Goal: Task Accomplishment & Management: Manage account settings

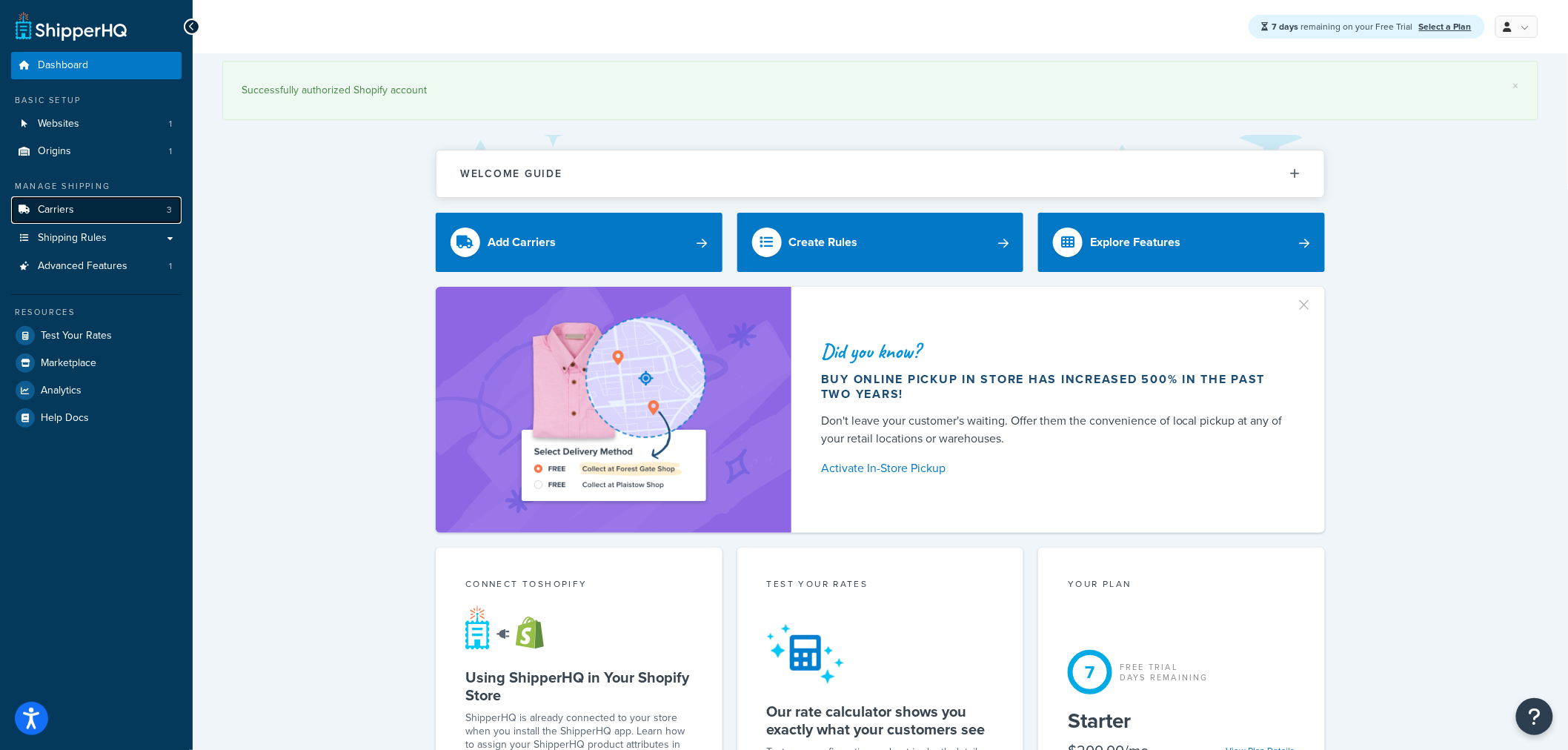
click at [152, 209] on link "Carriers 3" at bounding box center [96, 210] width 171 height 27
click at [165, 211] on link "Carriers 3" at bounding box center [96, 210] width 171 height 27
click at [154, 211] on link "Carriers 3" at bounding box center [96, 210] width 171 height 27
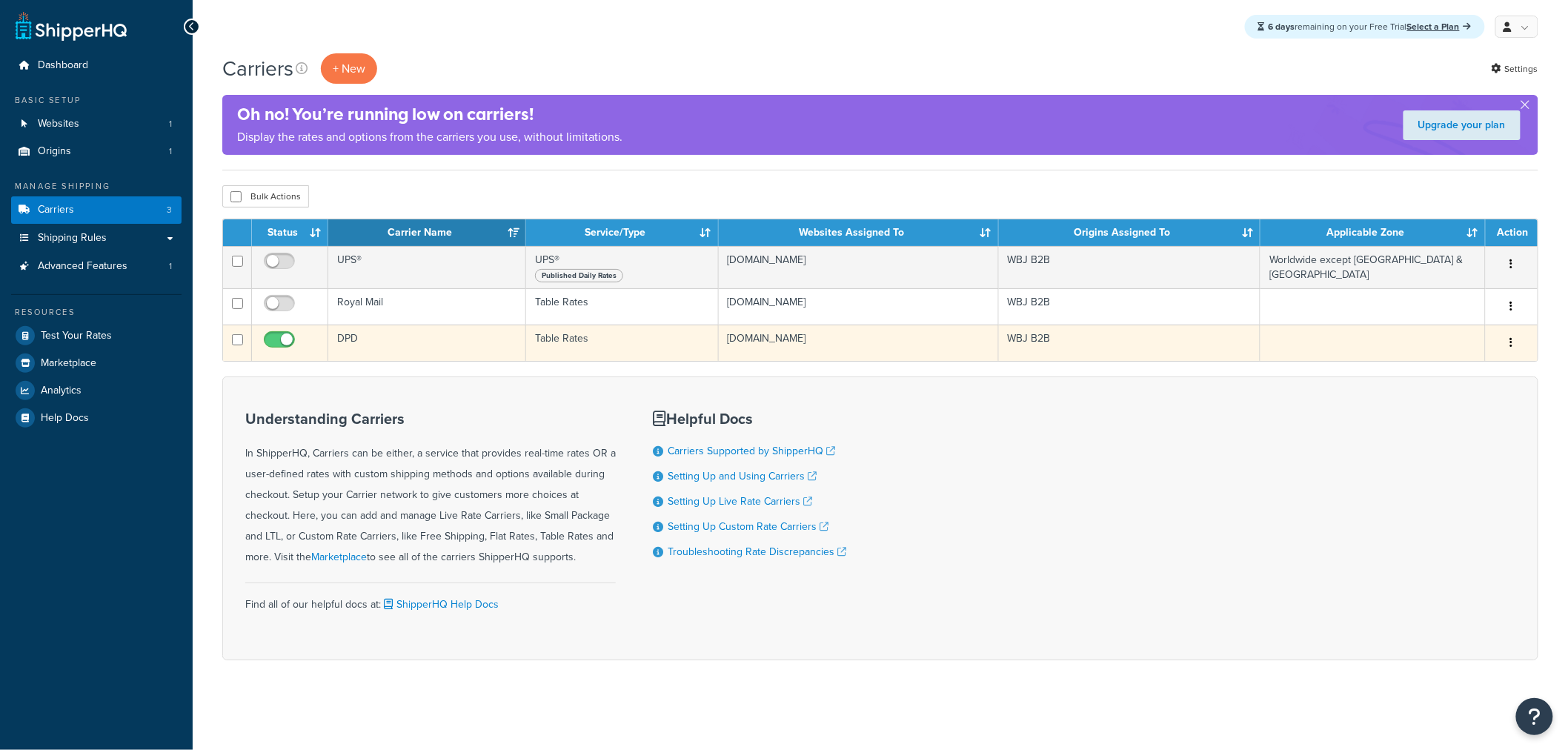
click at [343, 335] on td "DPD" at bounding box center [427, 342] width 198 height 36
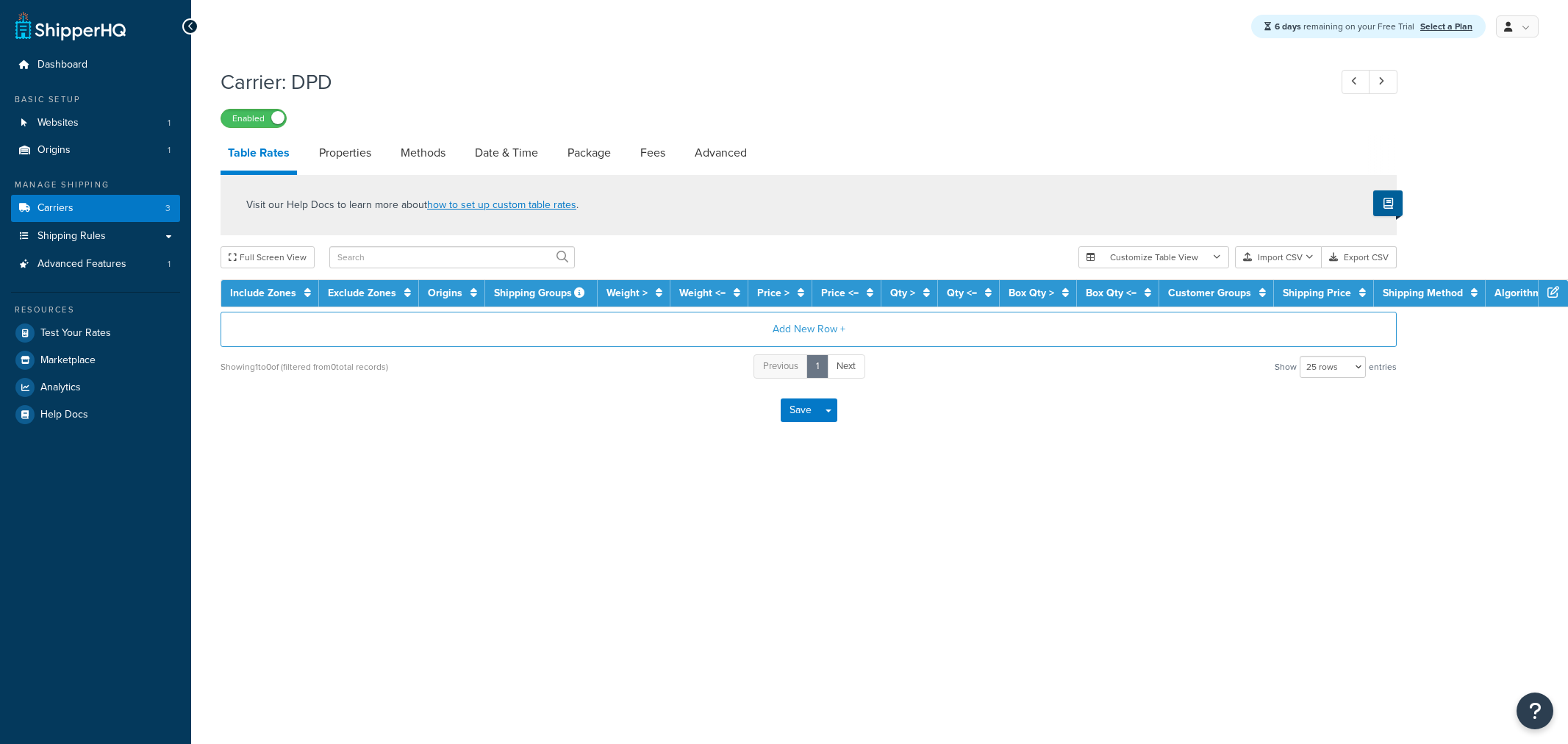
select select "25"
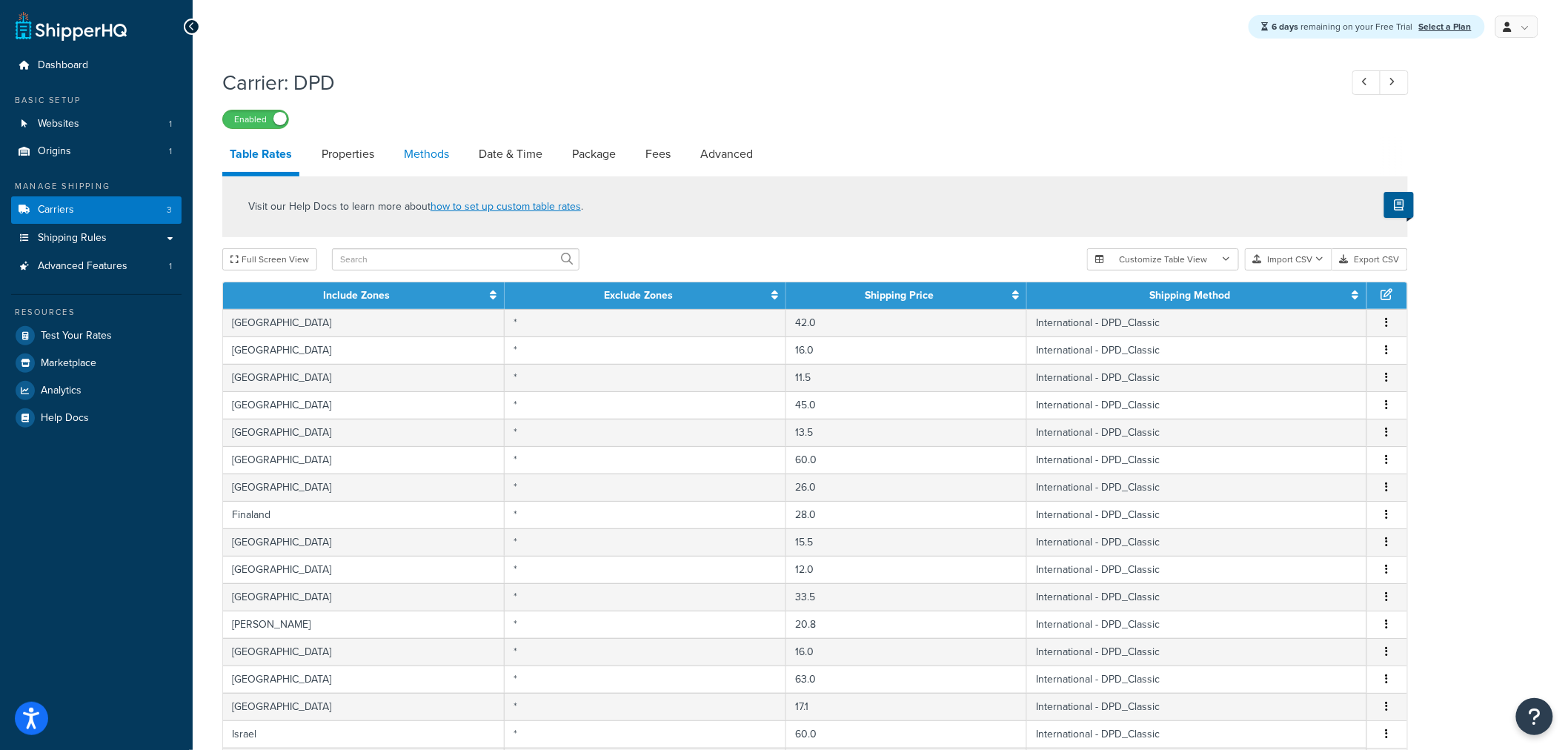
click at [445, 152] on link "Methods" at bounding box center [426, 154] width 60 height 35
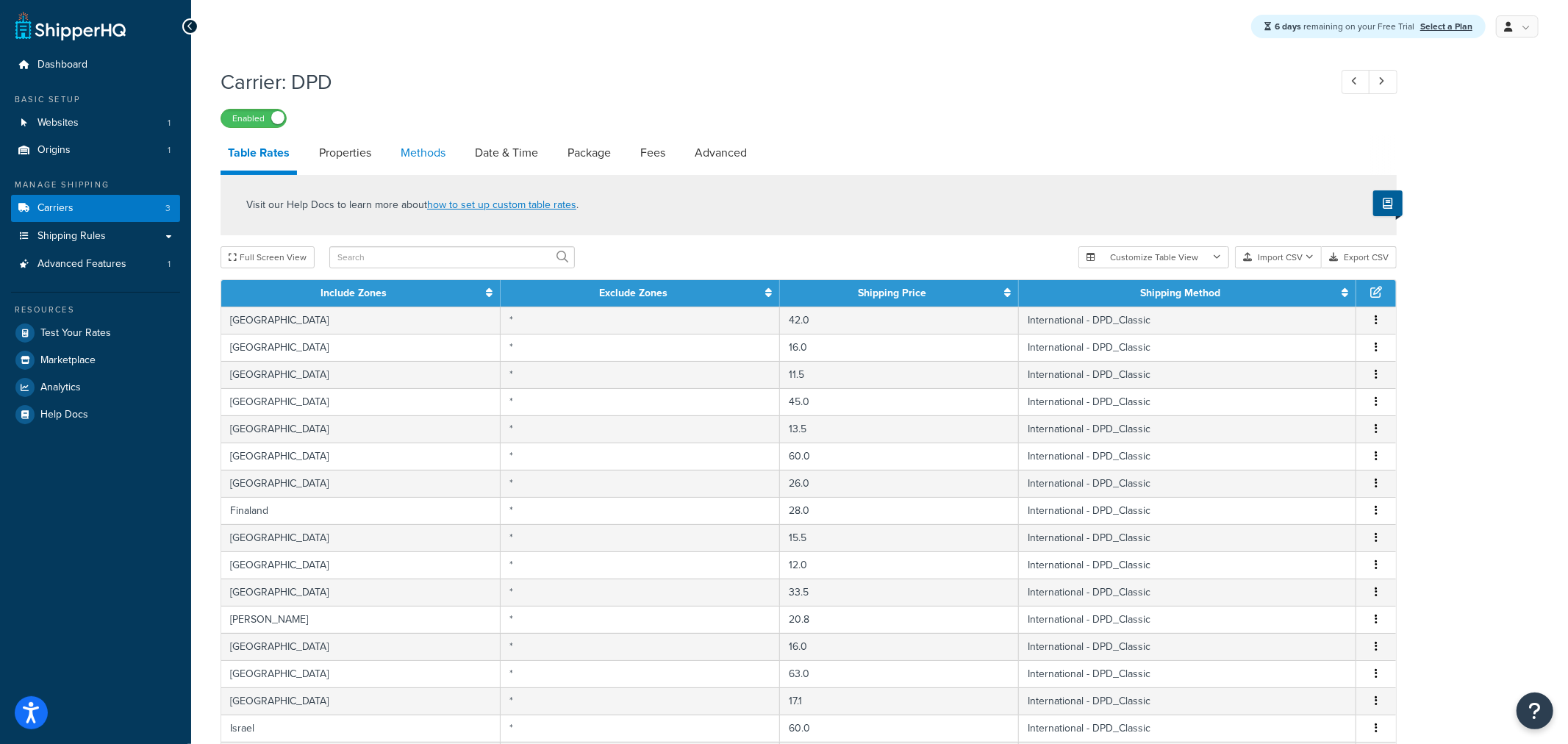
select select "25"
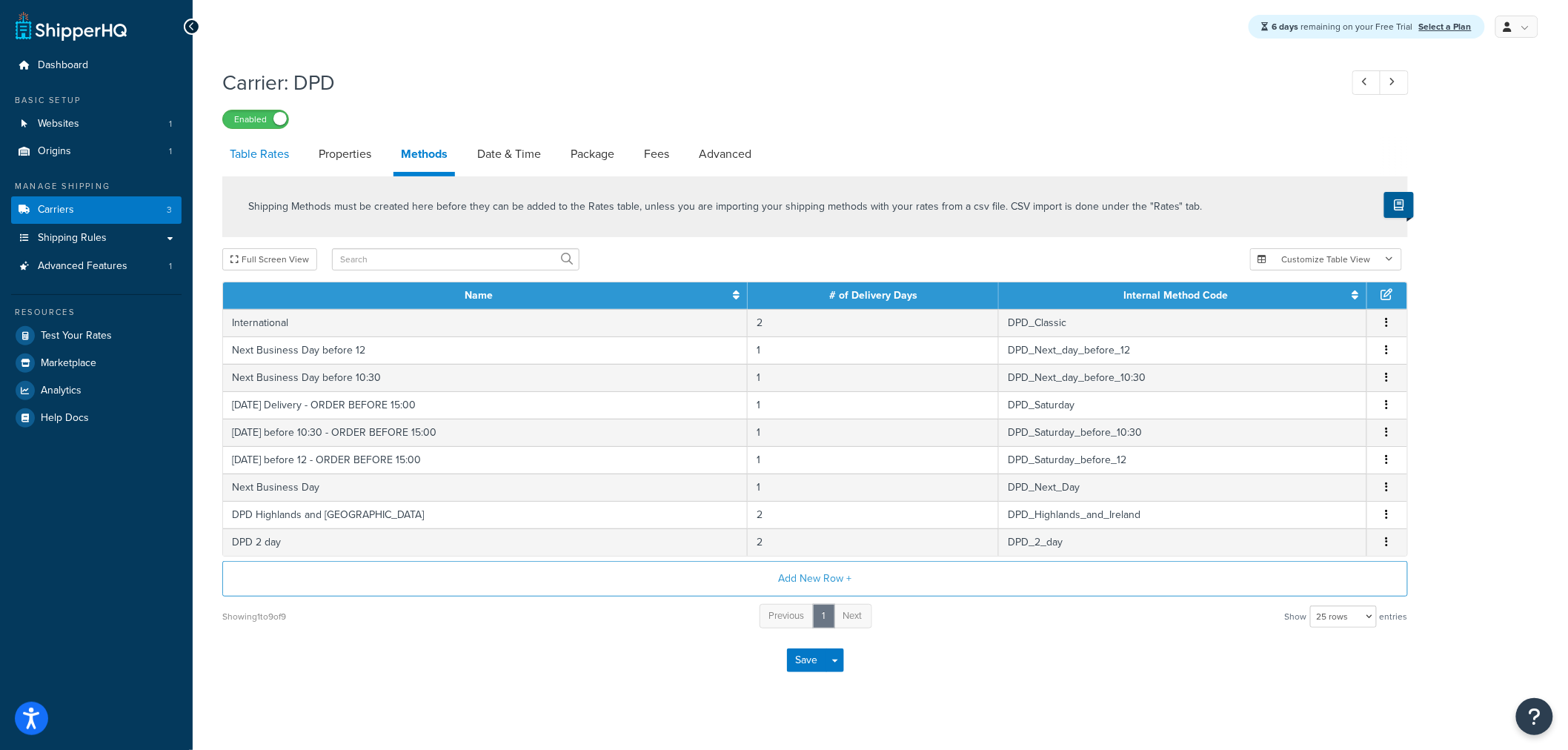
click at [275, 156] on link "Table Rates" at bounding box center [259, 154] width 74 height 35
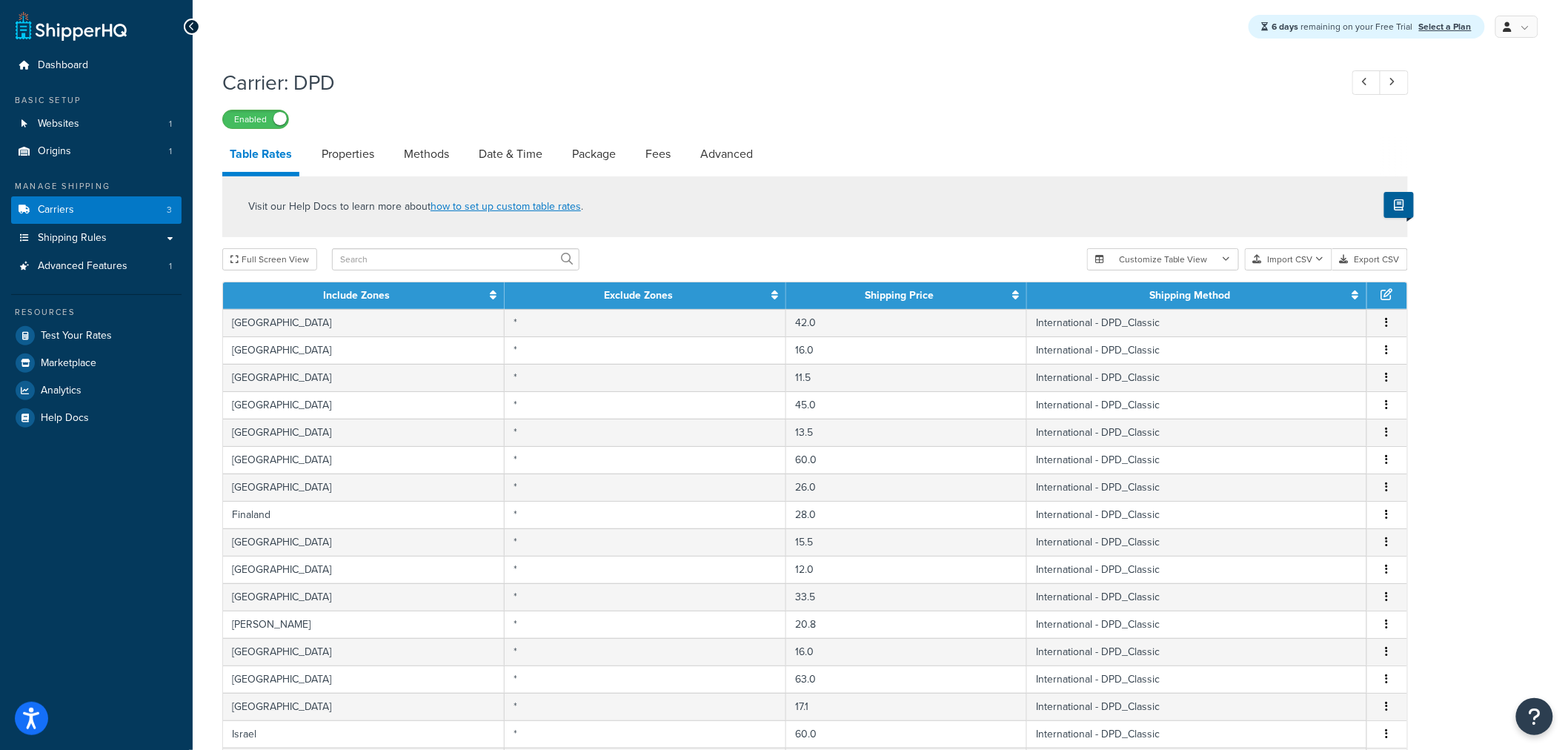
scroll to position [456, 0]
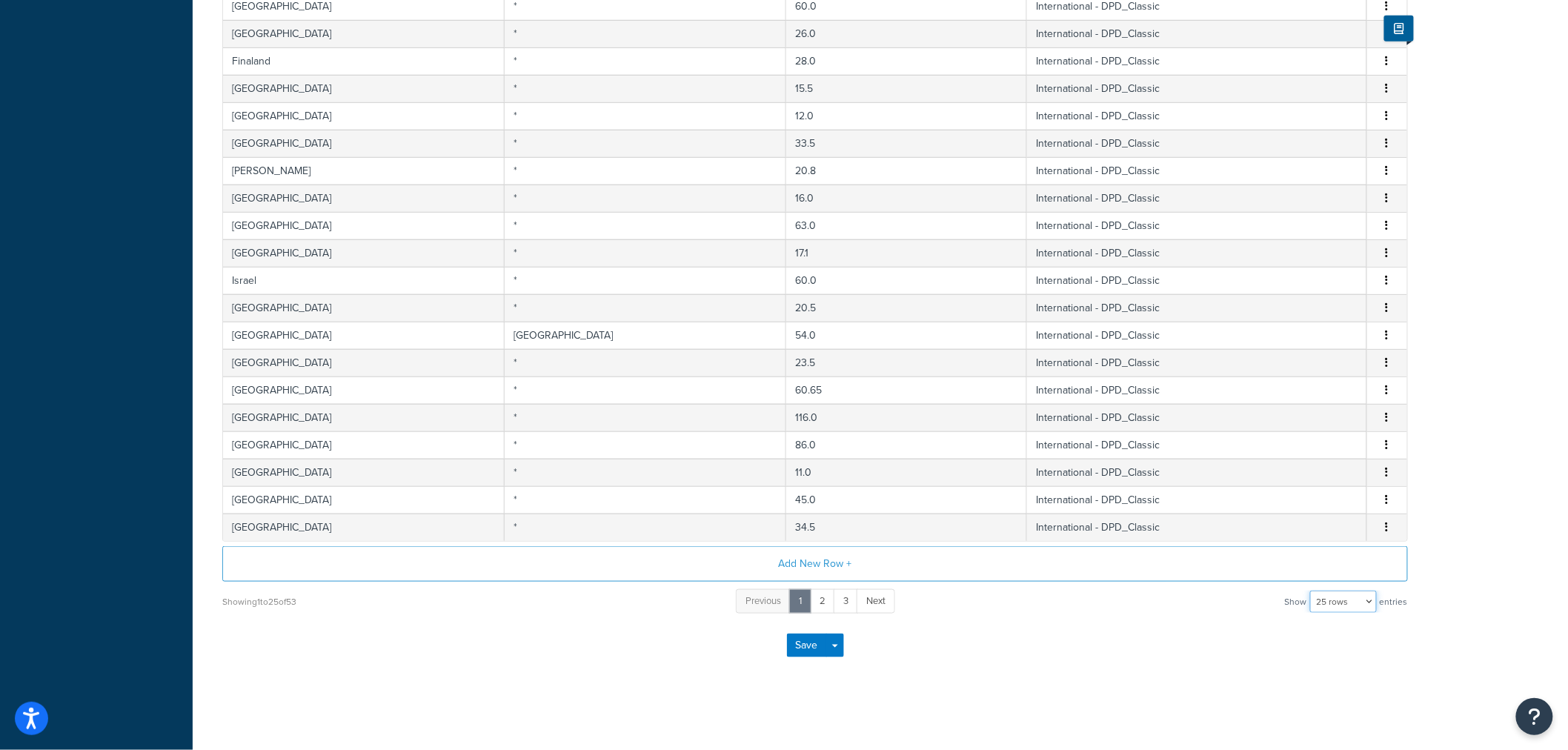
click at [1359, 608] on select "10 rows 15 rows 25 rows 50 rows 100 rows 1000 rows" at bounding box center [1344, 602] width 67 height 23
select select "1000"
click at [1311, 591] on select "10 rows 15 rows 25 rows 50 rows 100 rows 1000 rows" at bounding box center [1344, 602] width 67 height 23
click at [1005, 680] on div "Carrier: DPD Enabled Table Rates Properties Methods Date & Time Package Fees Ad…" at bounding box center [880, 160] width 1376 height 1106
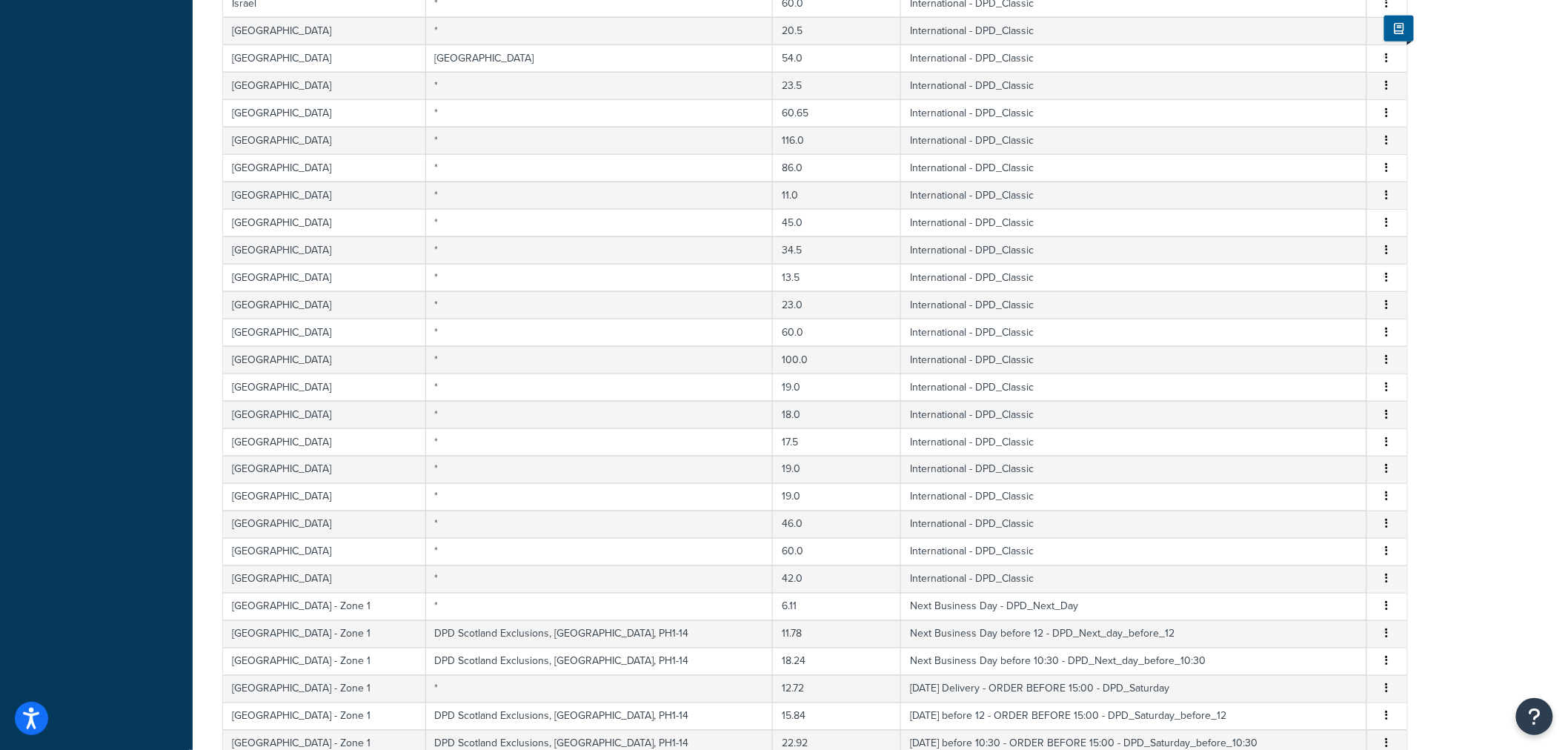
scroll to position [1061, 0]
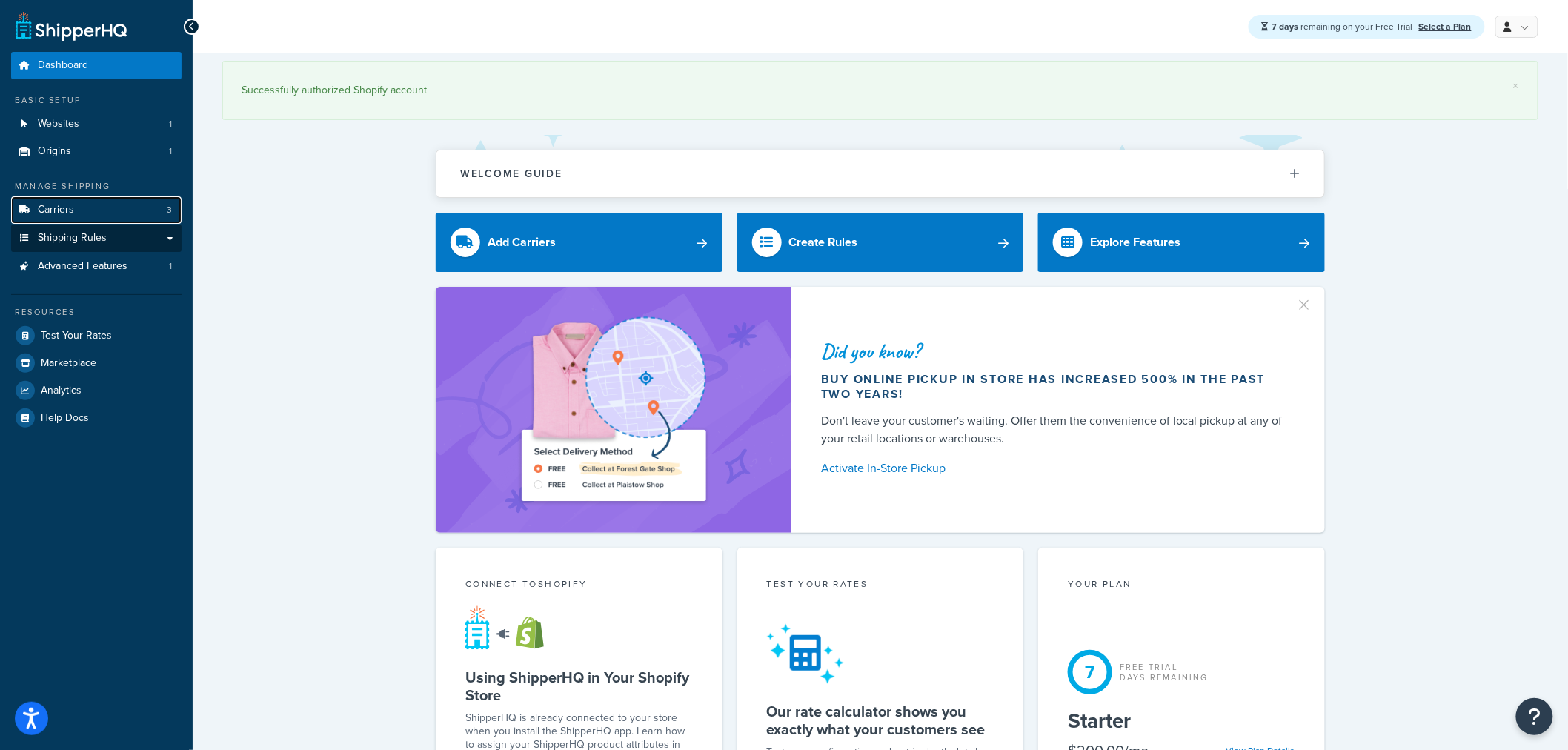
drag, startPoint x: 97, startPoint y: 211, endPoint x: 131, endPoint y: 228, distance: 38.0
click at [97, 211] on link "Carriers 3" at bounding box center [96, 210] width 171 height 27
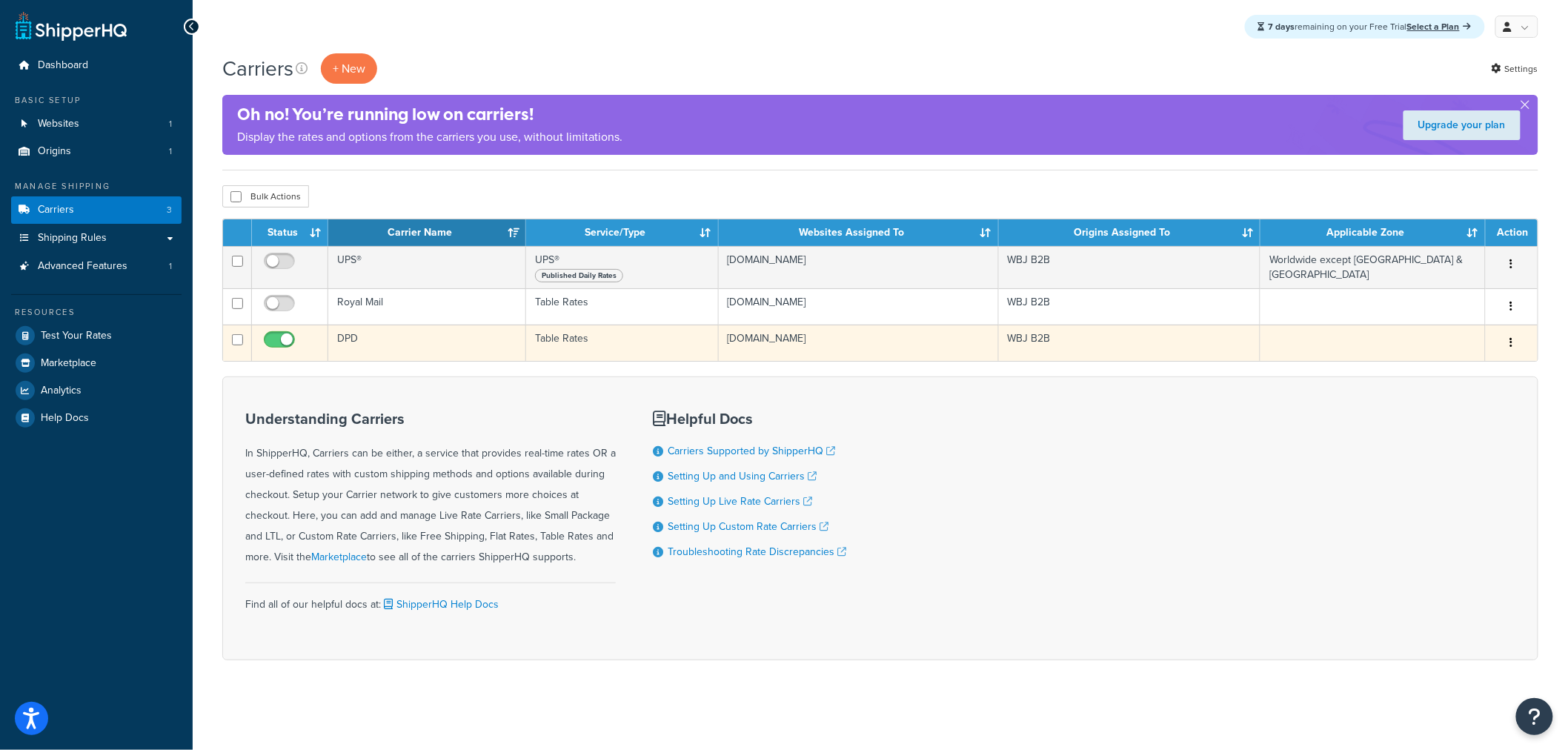
click at [376, 360] on td "DPD" at bounding box center [427, 342] width 198 height 36
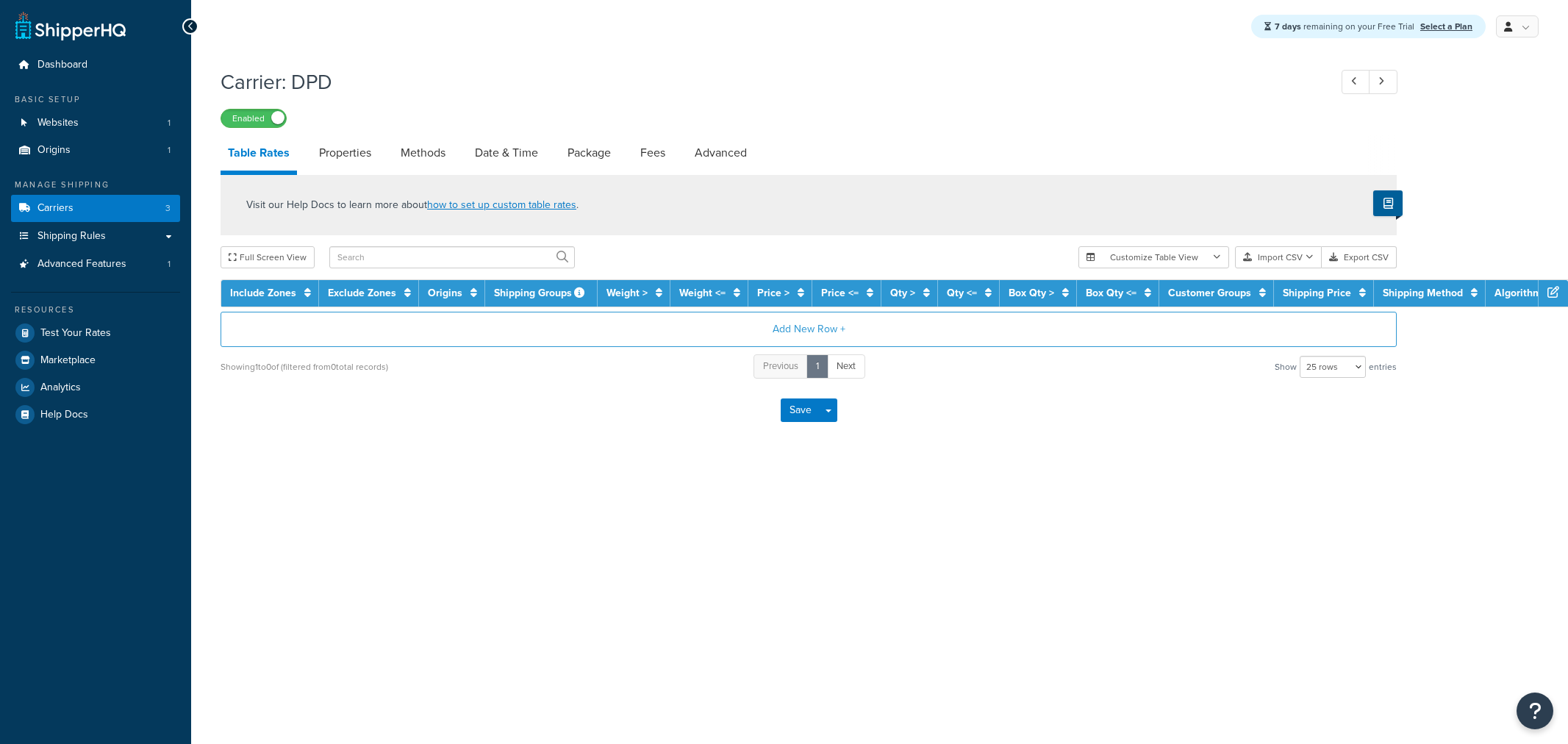
select select "25"
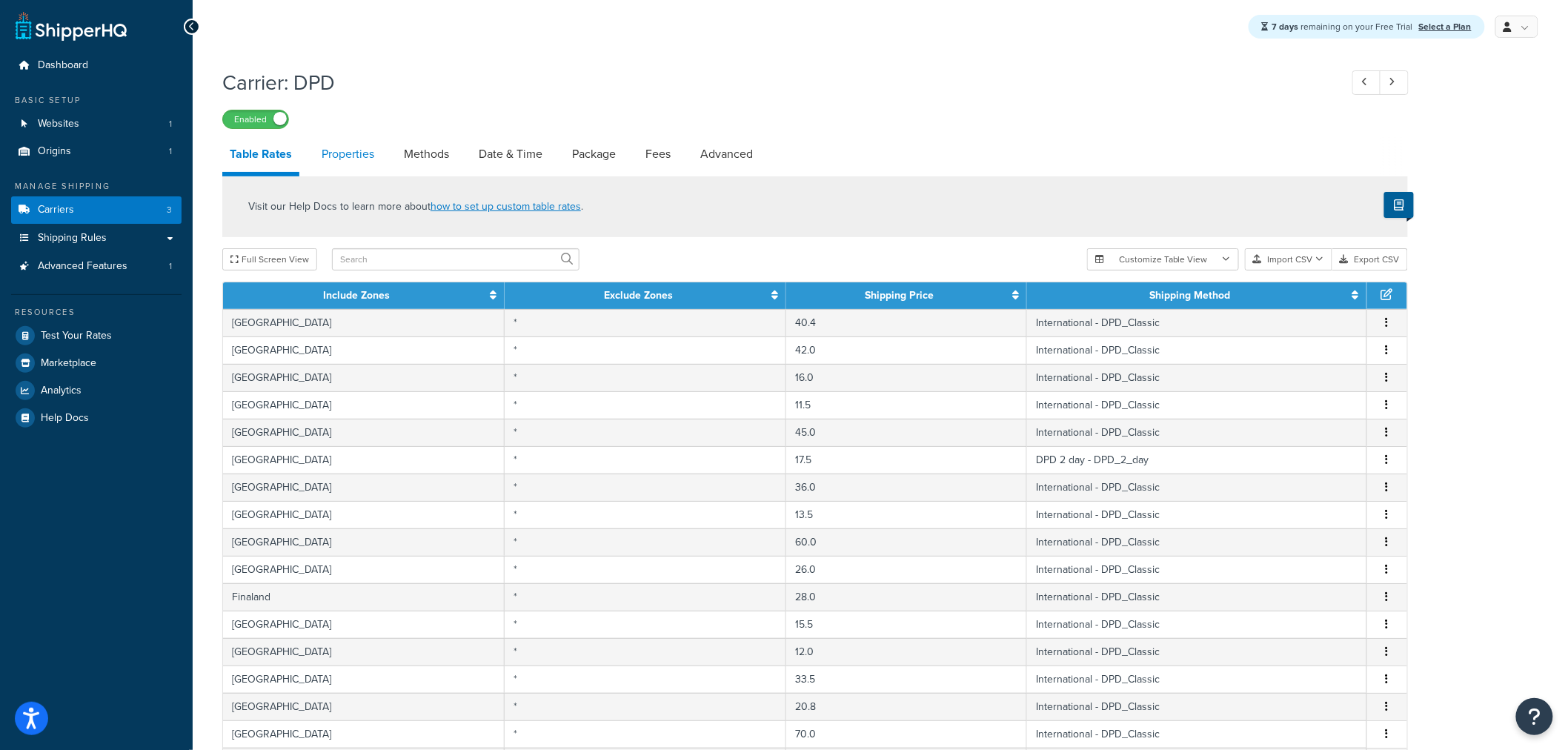
click at [339, 151] on link "Properties" at bounding box center [348, 154] width 68 height 35
select select "HIGHEST"
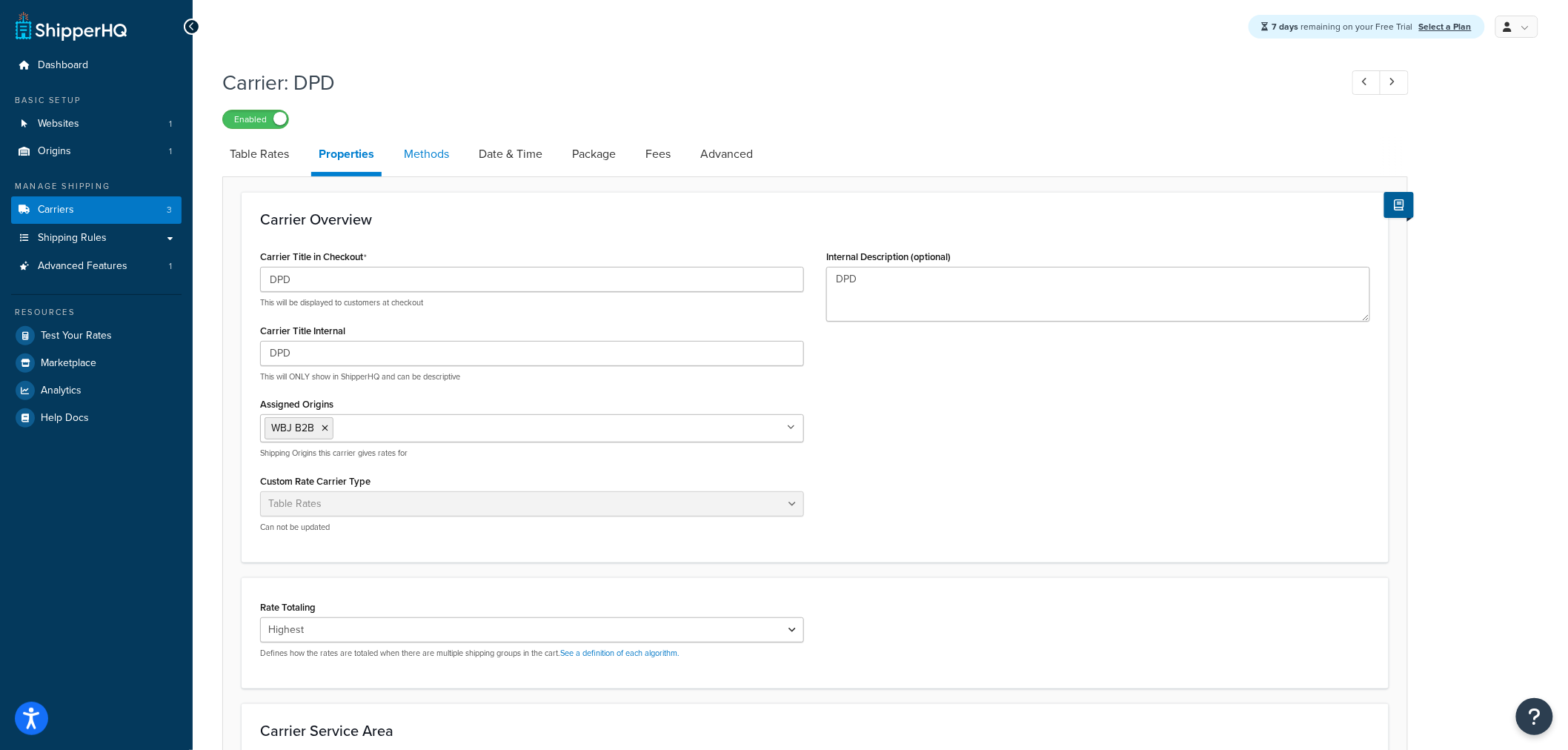
click at [408, 154] on link "Methods" at bounding box center [426, 154] width 60 height 35
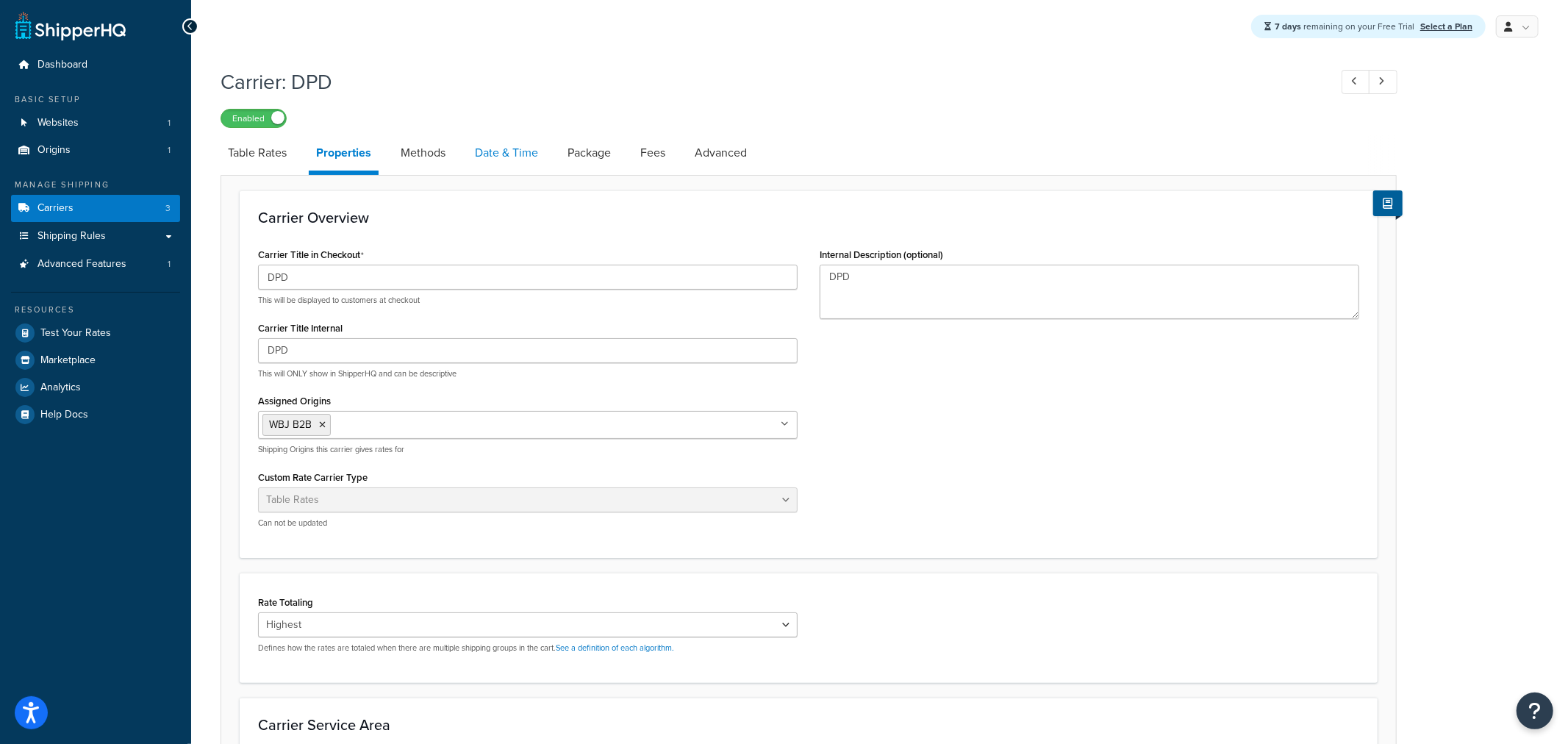
select select "25"
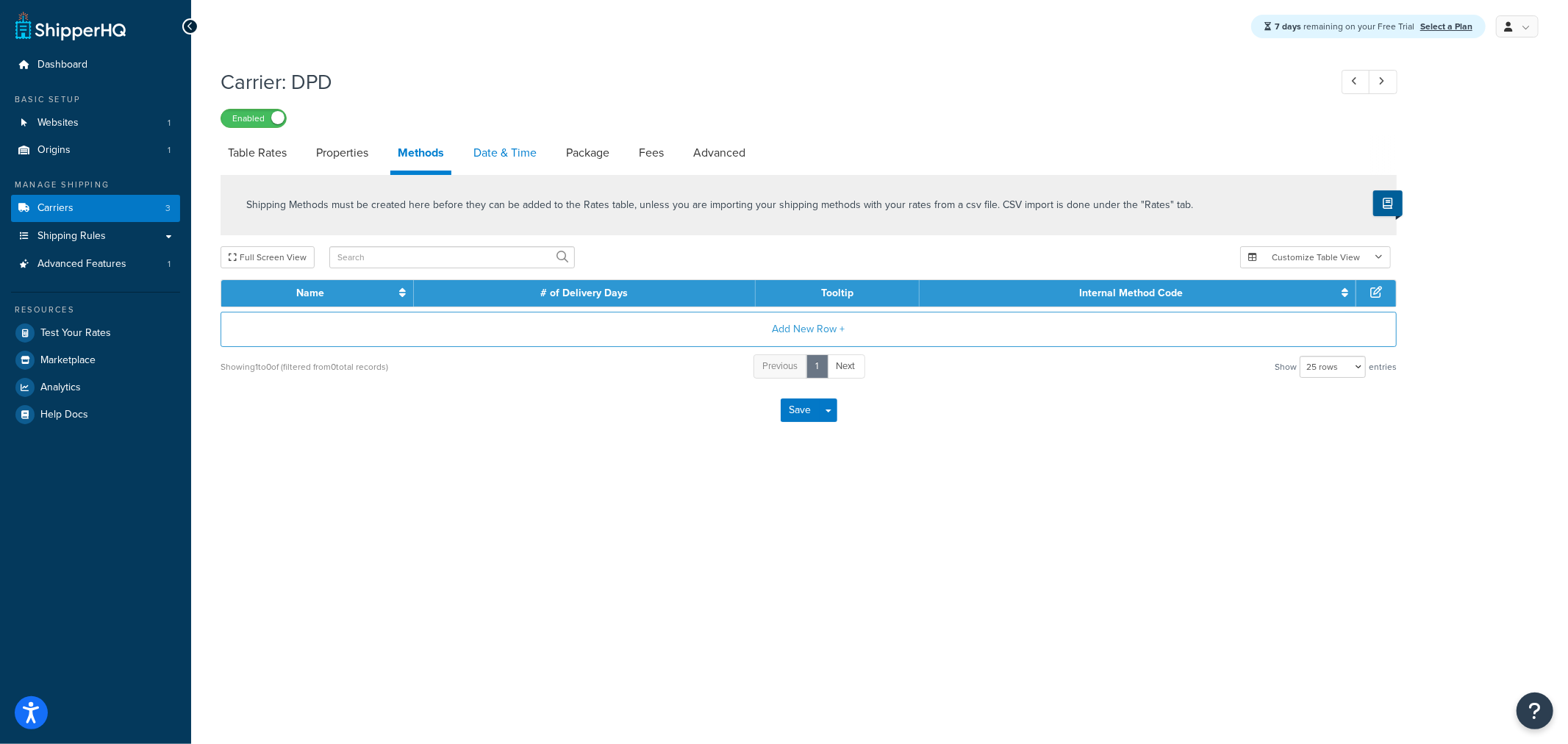
click at [493, 162] on link "Date & Time" at bounding box center [504, 152] width 78 height 35
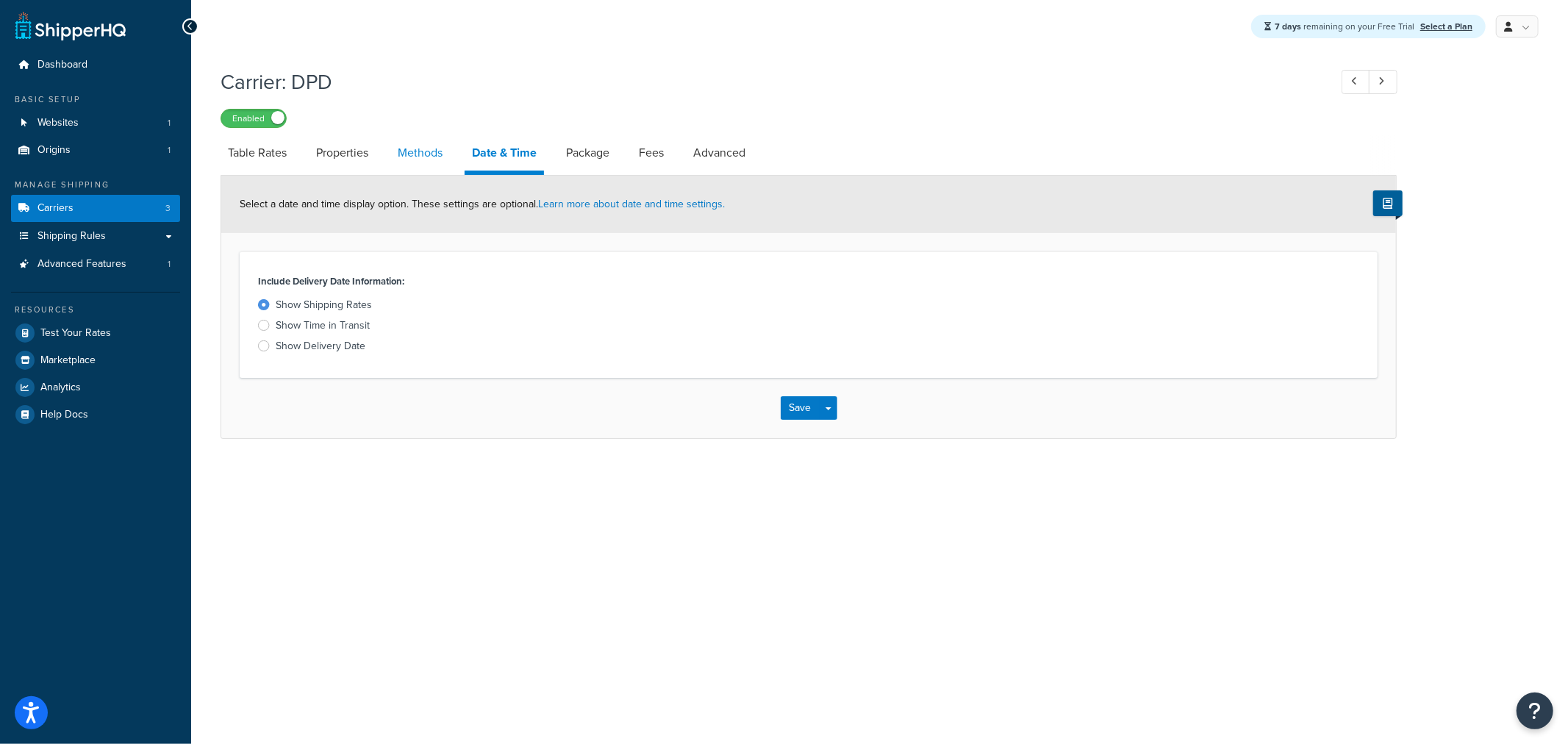
click at [401, 152] on link "Methods" at bounding box center [420, 152] width 59 height 35
select select "25"
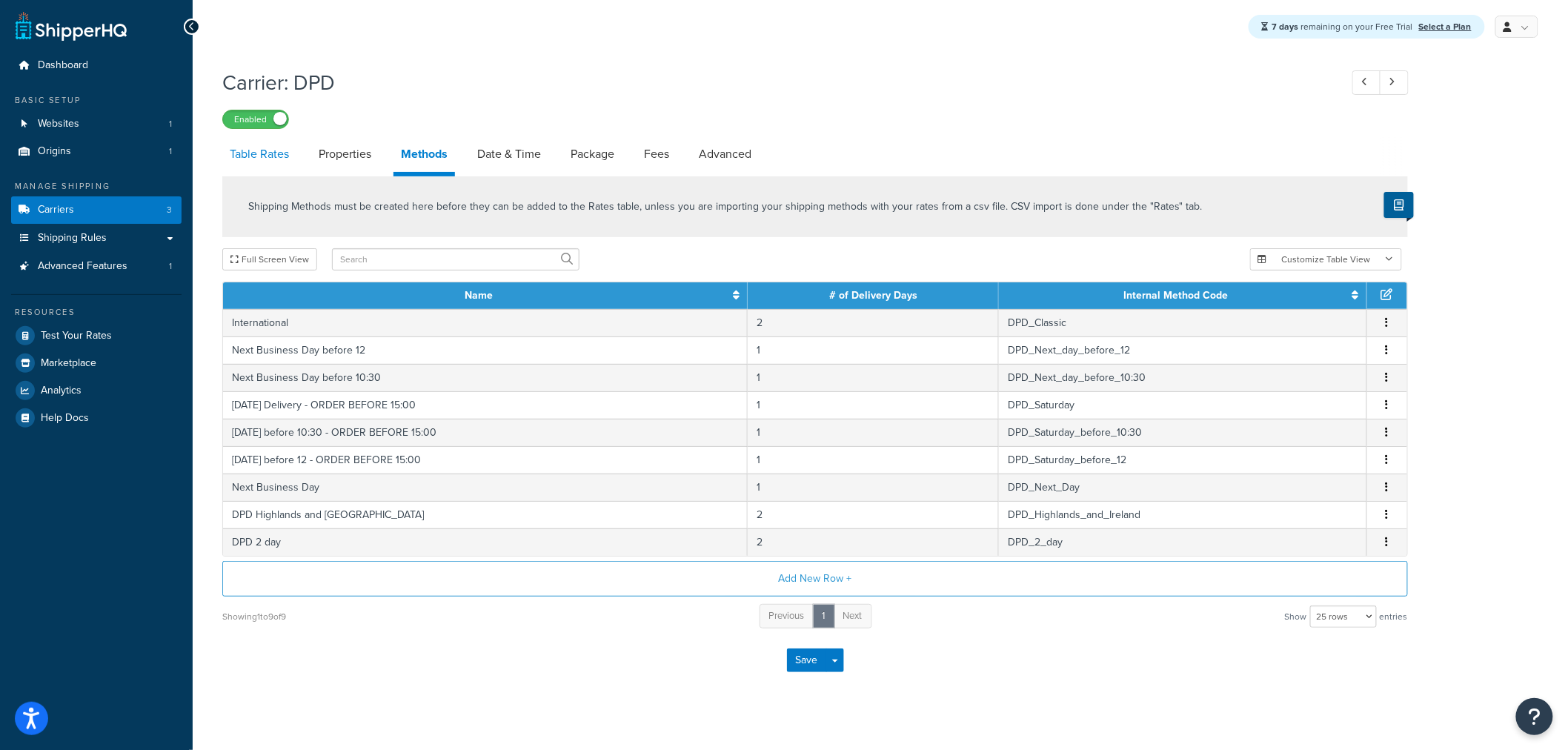
click at [261, 159] on link "Table Rates" at bounding box center [259, 154] width 74 height 35
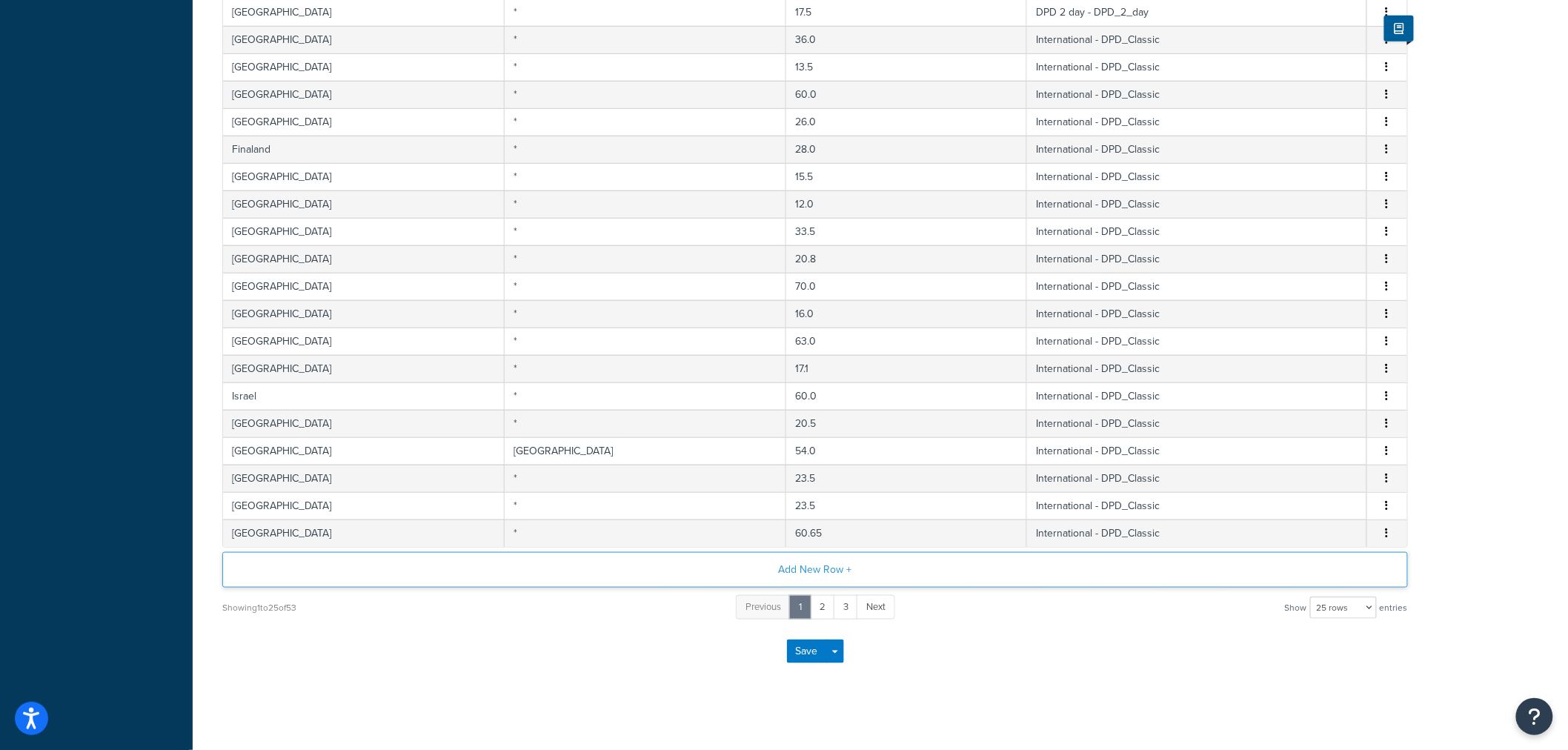
scroll to position [456, 0]
drag, startPoint x: 1334, startPoint y: 598, endPoint x: 1346, endPoint y: 639, distance: 42.7
click at [1334, 601] on select "10 rows 15 rows 25 rows 50 rows 100 rows 1000 rows" at bounding box center [1344, 602] width 67 height 23
click at [1341, 610] on select "10 rows 15 rows 25 rows 50 rows 100 rows 1000 rows" at bounding box center [1344, 602] width 67 height 23
select select "1000"
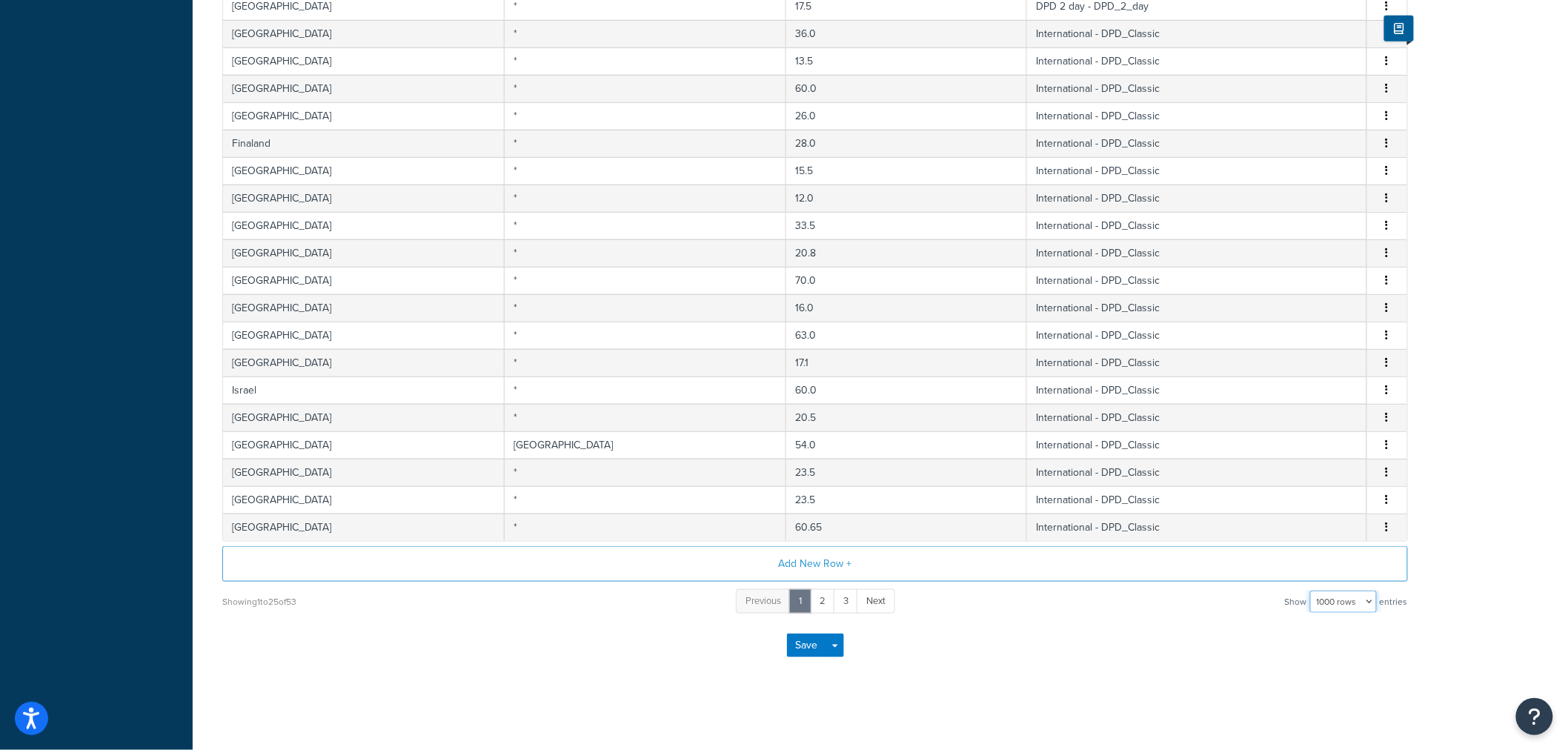
click at [1311, 591] on select "10 rows 15 rows 25 rows 50 rows 100 rows 1000 rows" at bounding box center [1344, 602] width 67 height 23
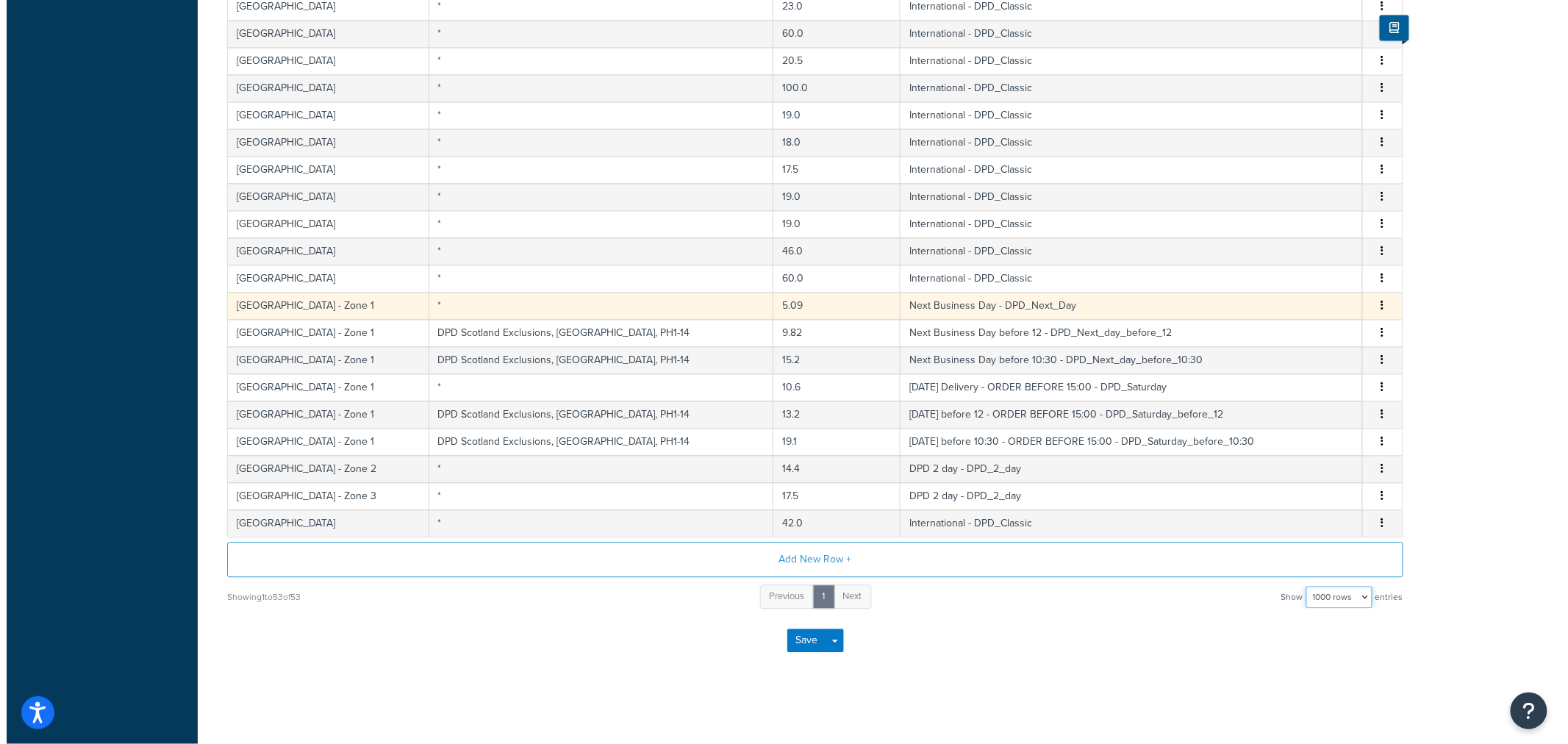
scroll to position [1134, 0]
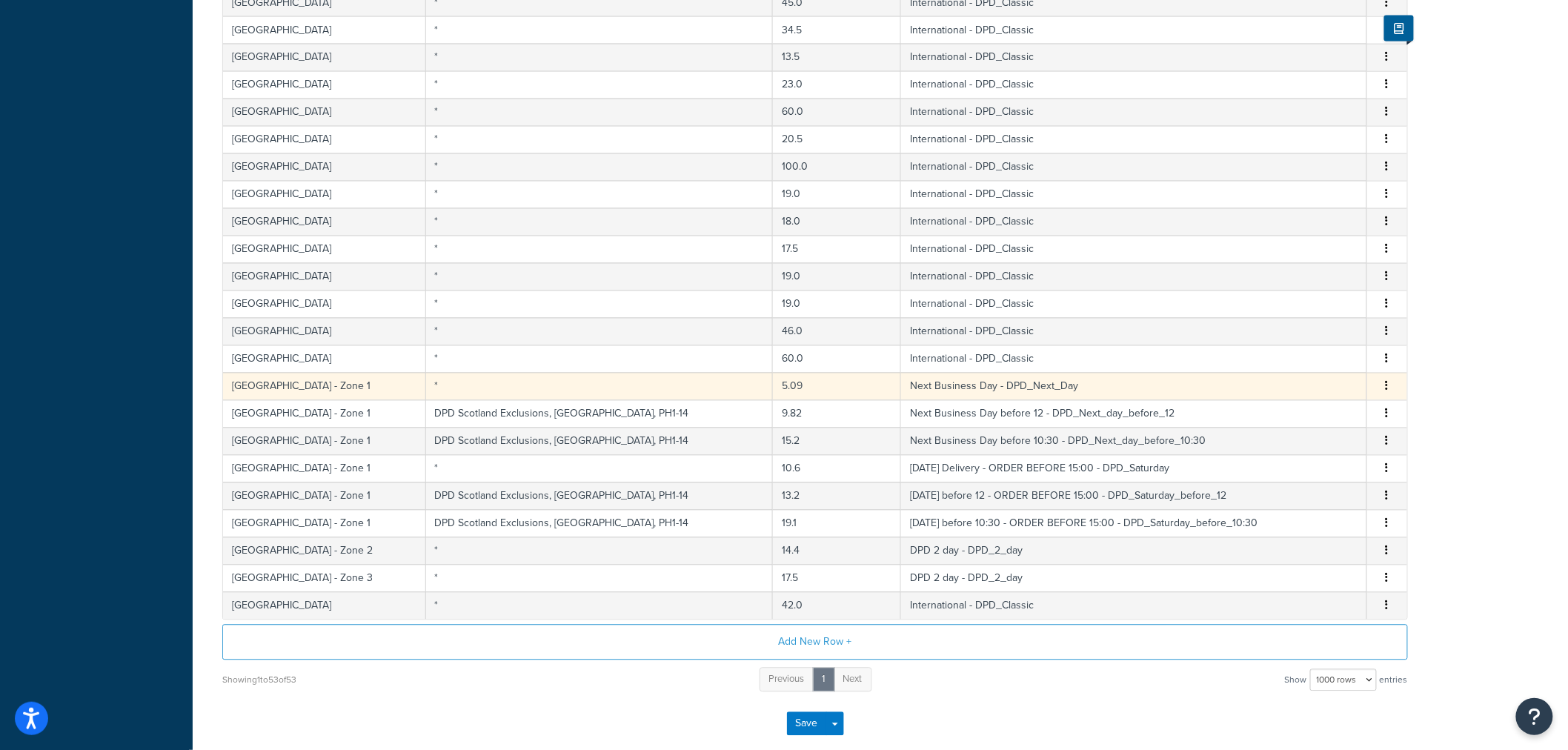
click at [1133, 387] on td "Next Business Day - DPD_Next_Day" at bounding box center [1134, 387] width 466 height 27
select select "175558"
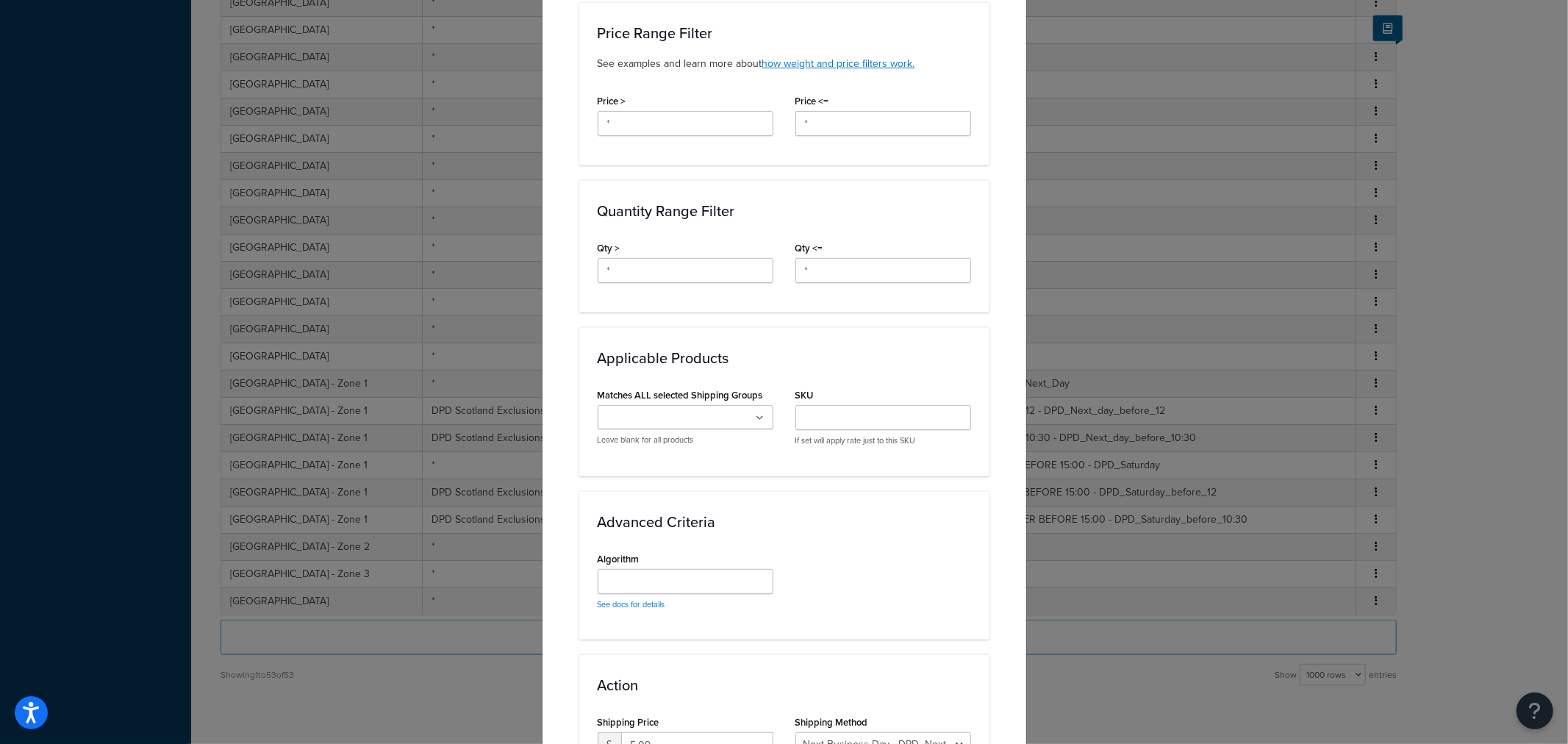
scroll to position [670, 0]
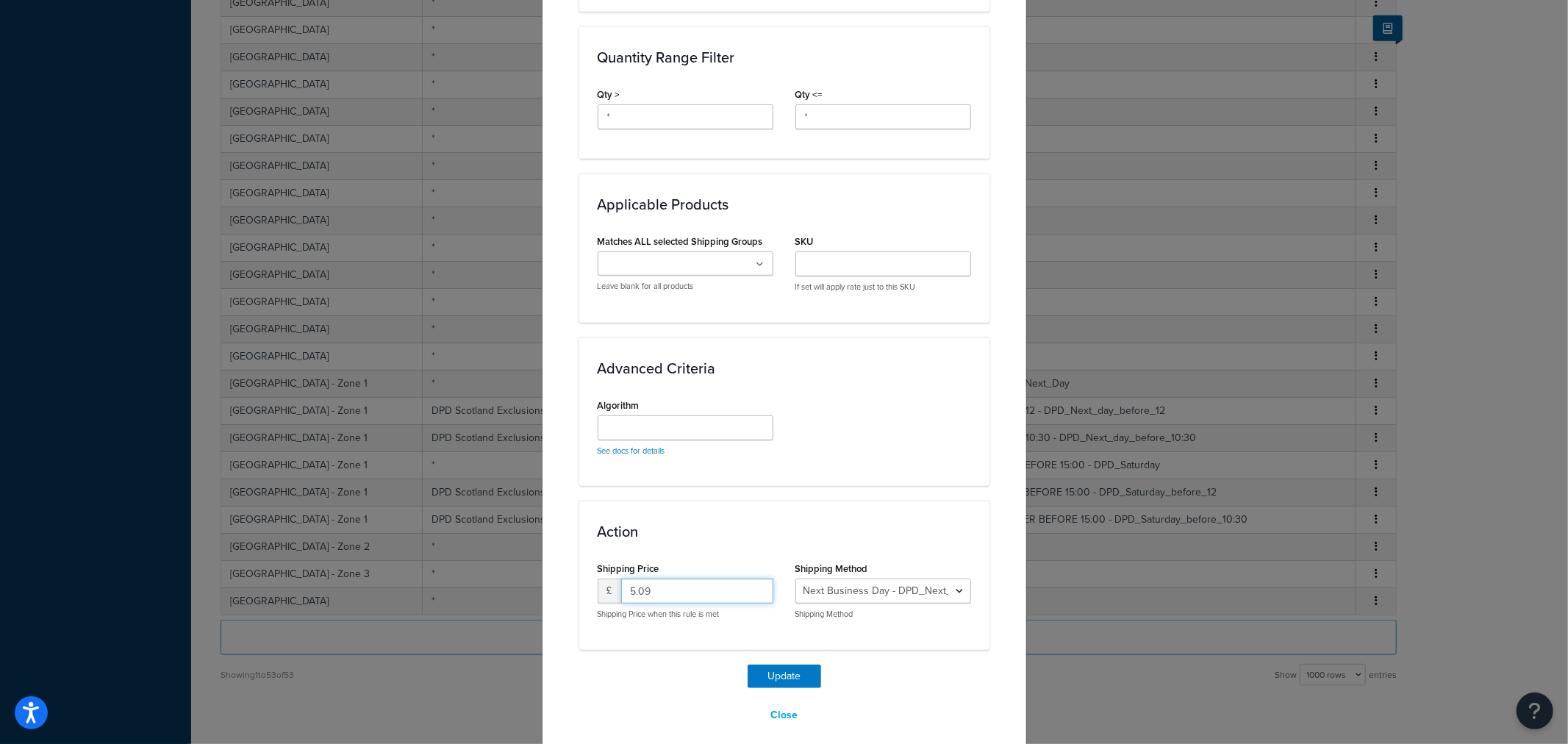
click at [696, 579] on input "5.09" at bounding box center [697, 592] width 152 height 25
click at [694, 579] on input "5.09" at bounding box center [697, 592] width 152 height 25
drag, startPoint x: 694, startPoint y: 574, endPoint x: 524, endPoint y: 569, distance: 170.1
click at [524, 569] on div "Update Table Rate Applicable Zones See examples and learn more about how includ…" at bounding box center [784, 372] width 1568 height 744
type input "6.11"
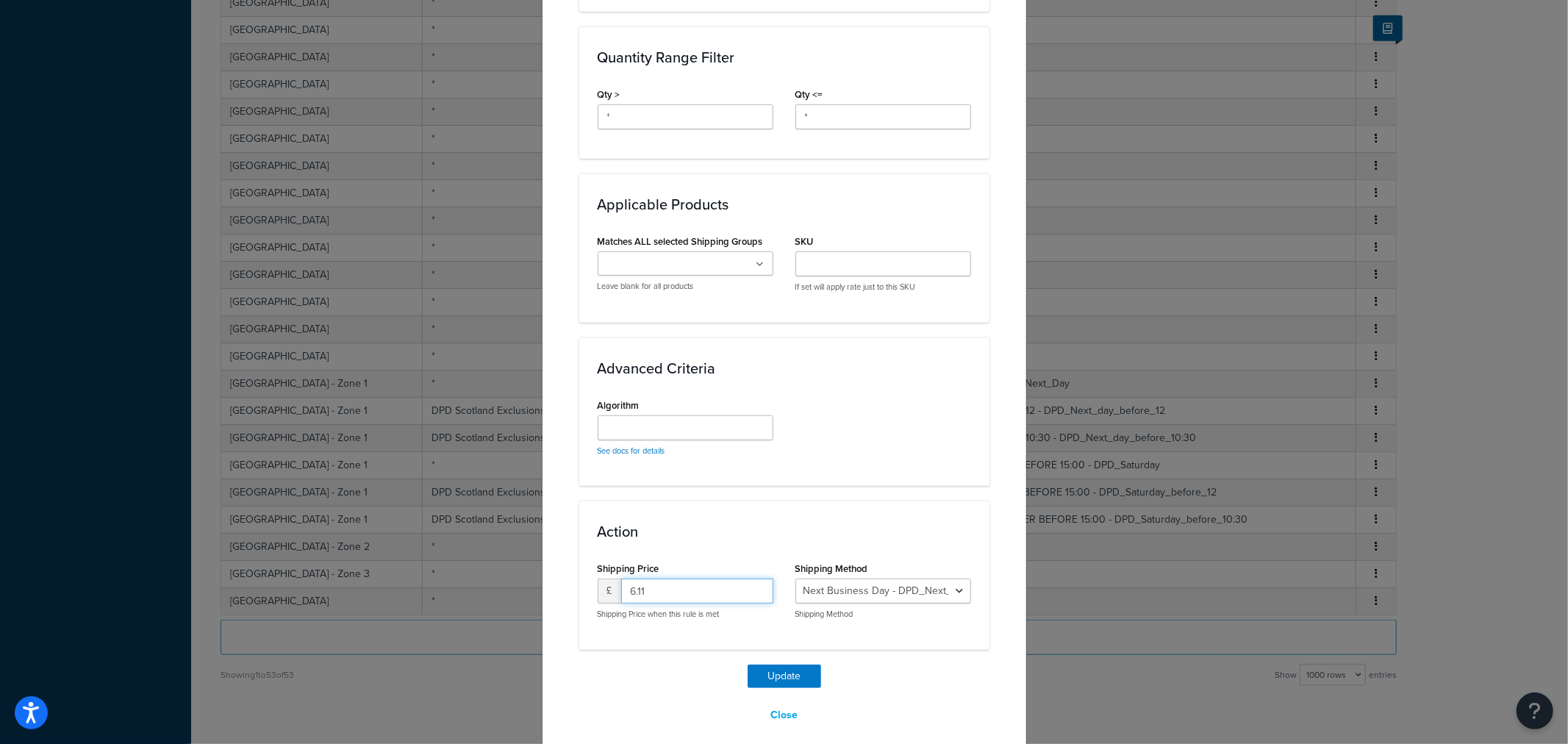
click at [748, 665] on button "Update" at bounding box center [785, 677] width 73 height 23
click at [789, 675] on div "Update Close" at bounding box center [785, 696] width 410 height 64
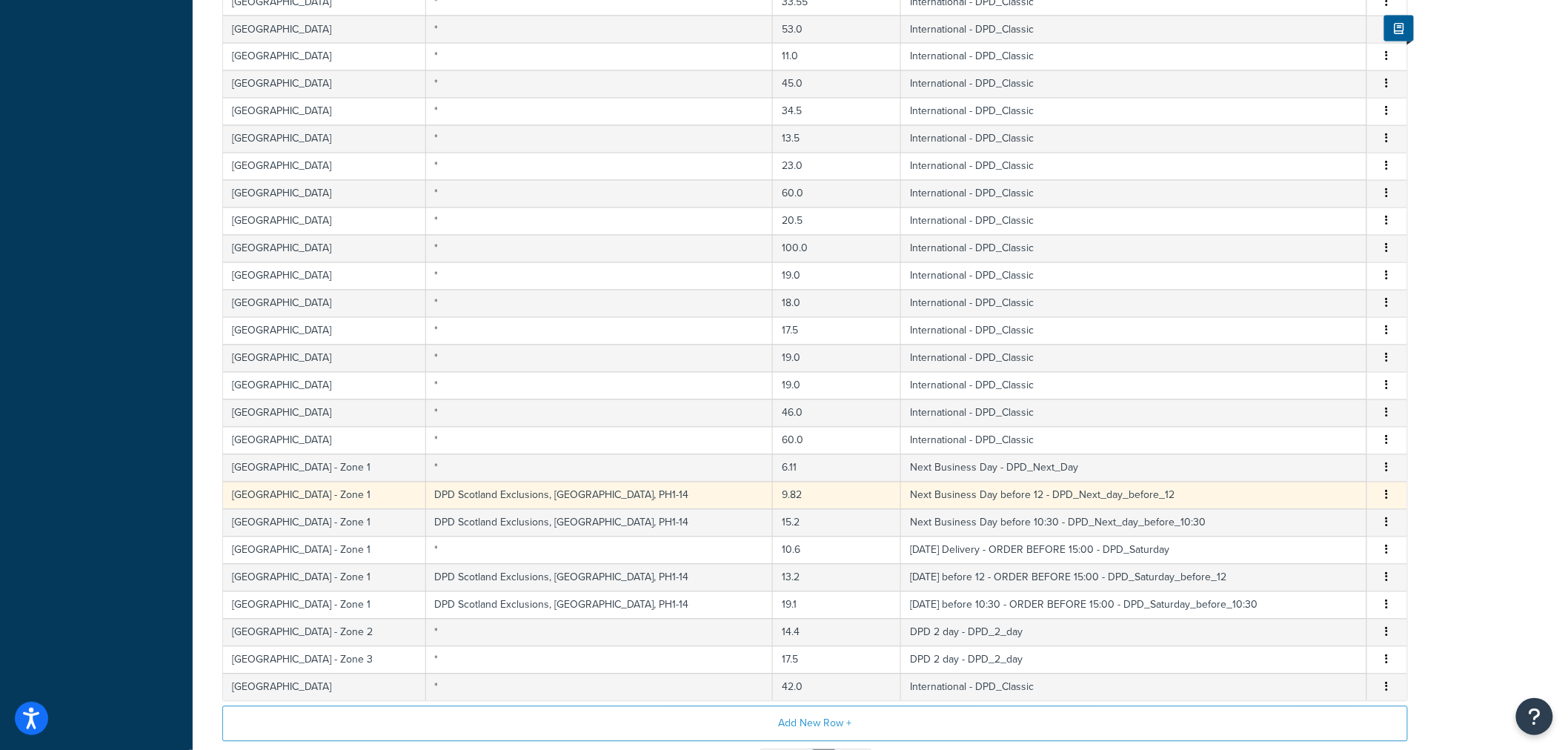
click at [773, 501] on td "9.82" at bounding box center [837, 495] width 128 height 27
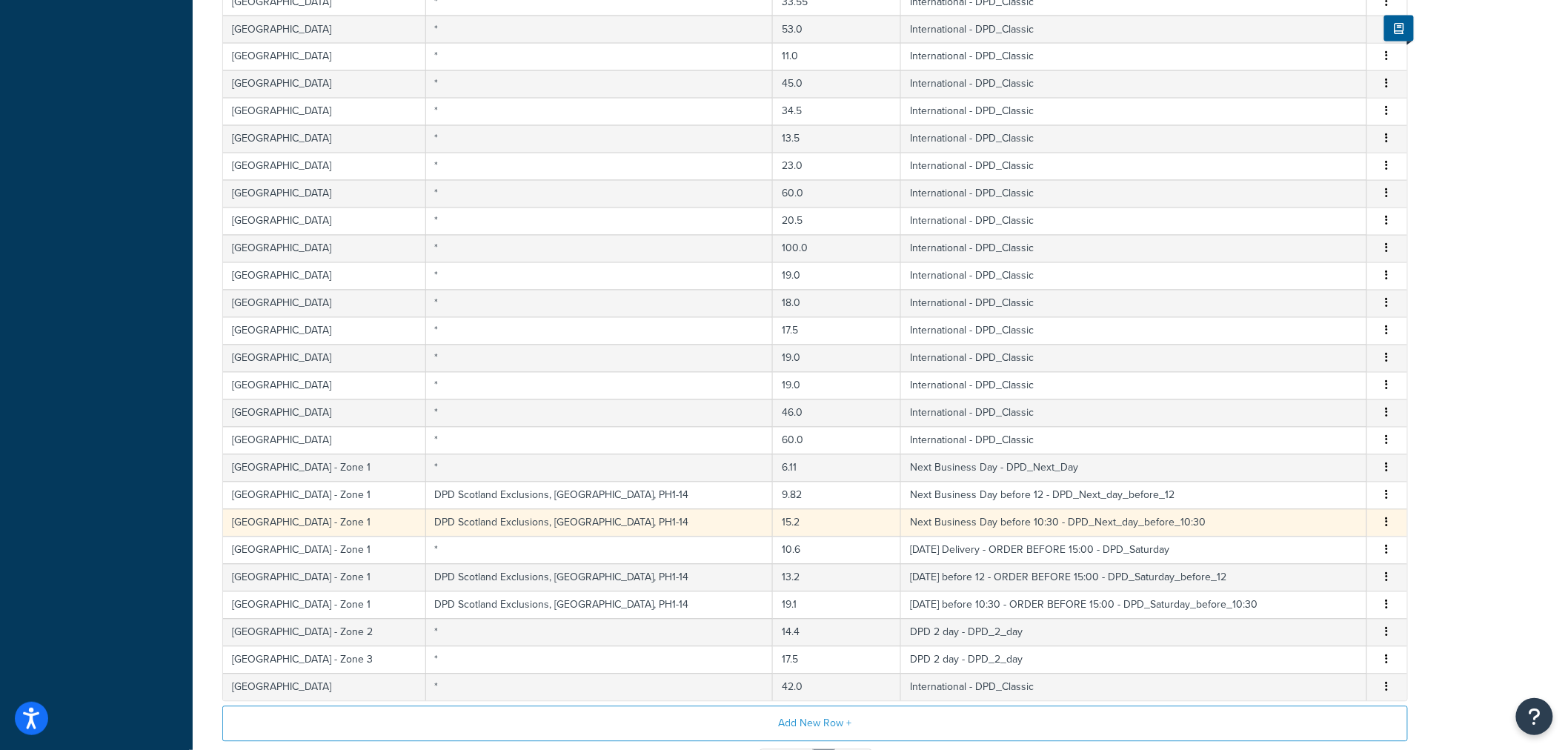
select select "175553"
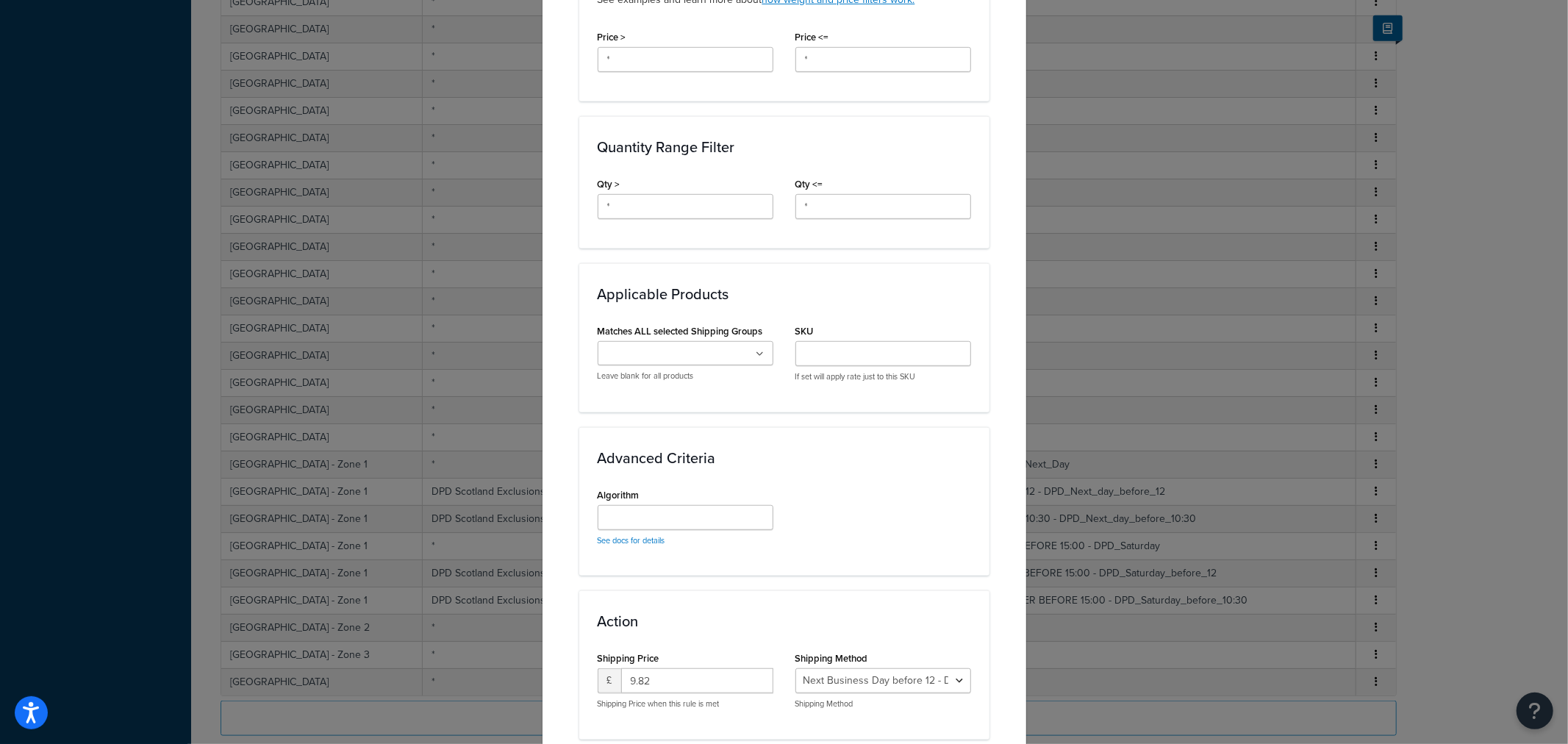
scroll to position [695, 0]
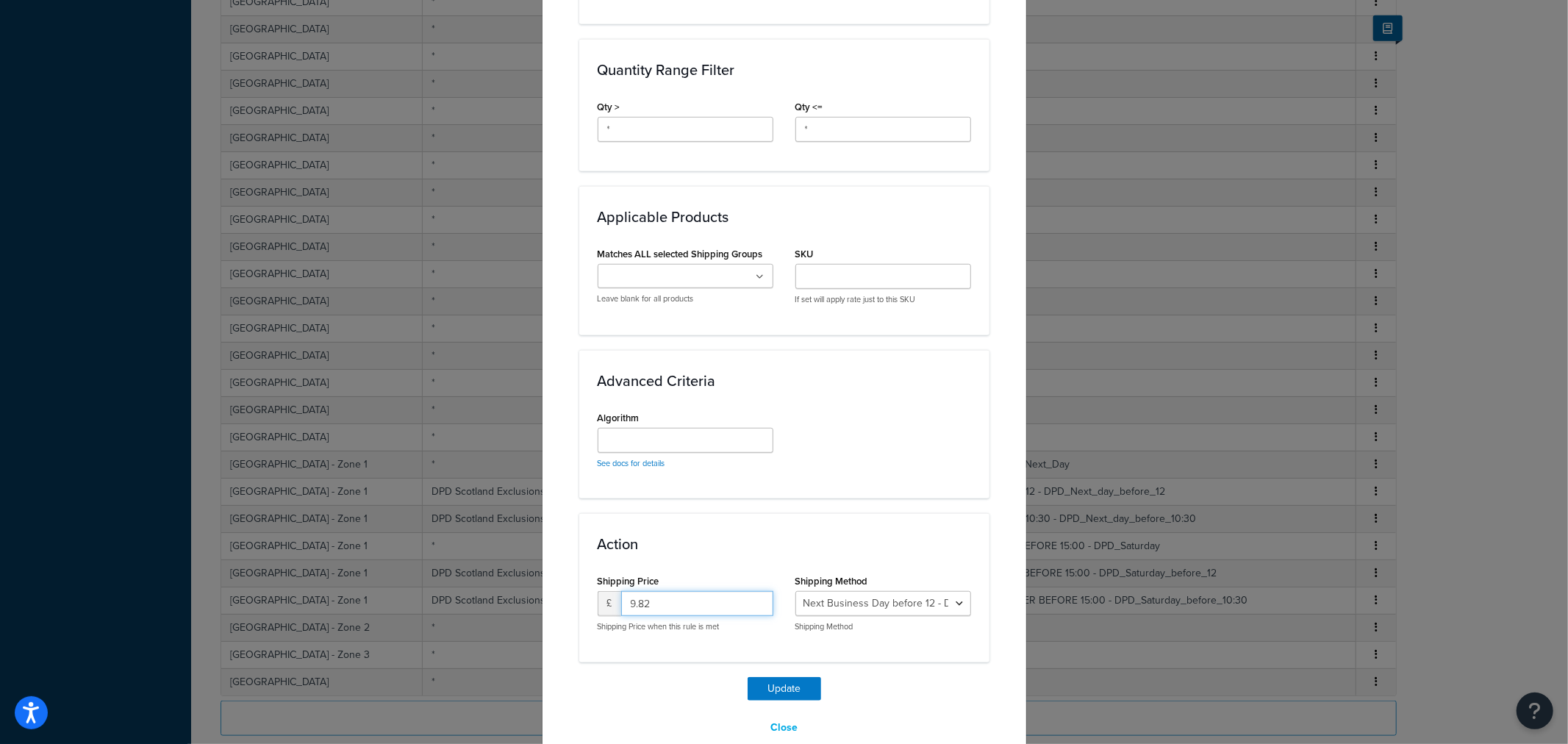
click at [710, 592] on input "9.82" at bounding box center [697, 604] width 152 height 25
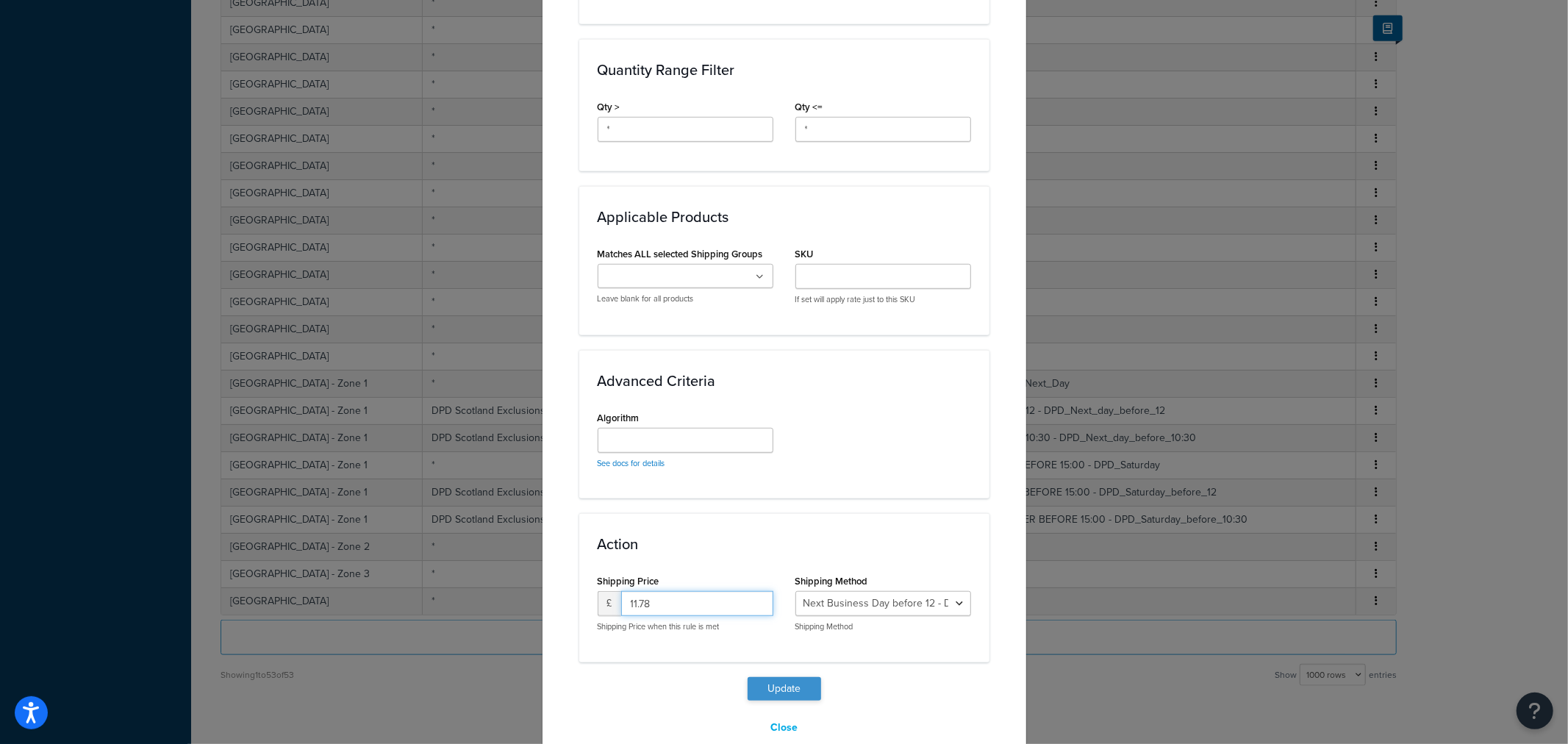
type input "11.78"
click at [762, 678] on button "Update" at bounding box center [785, 689] width 73 height 23
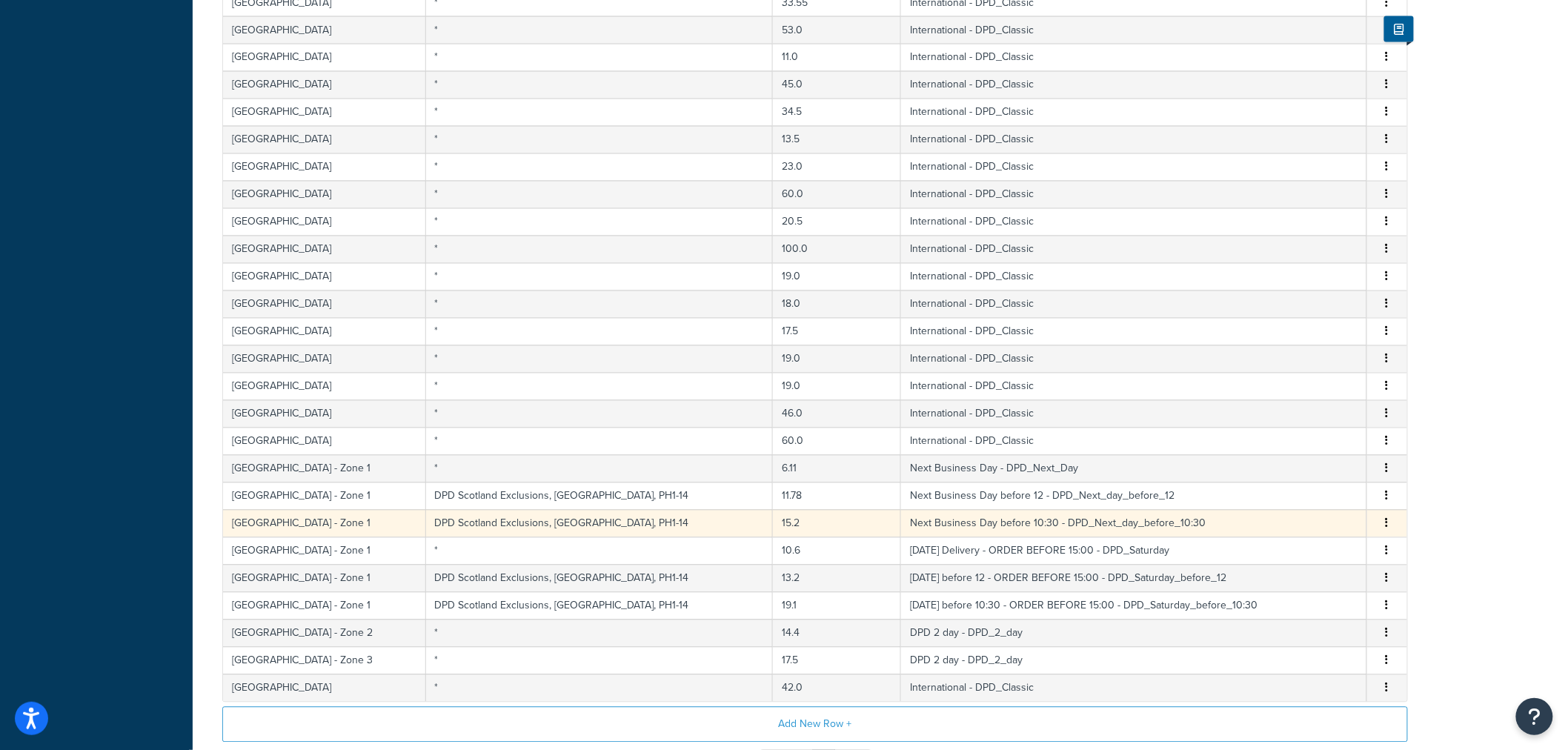
click at [773, 517] on td "15.2" at bounding box center [837, 524] width 128 height 27
select select "175554"
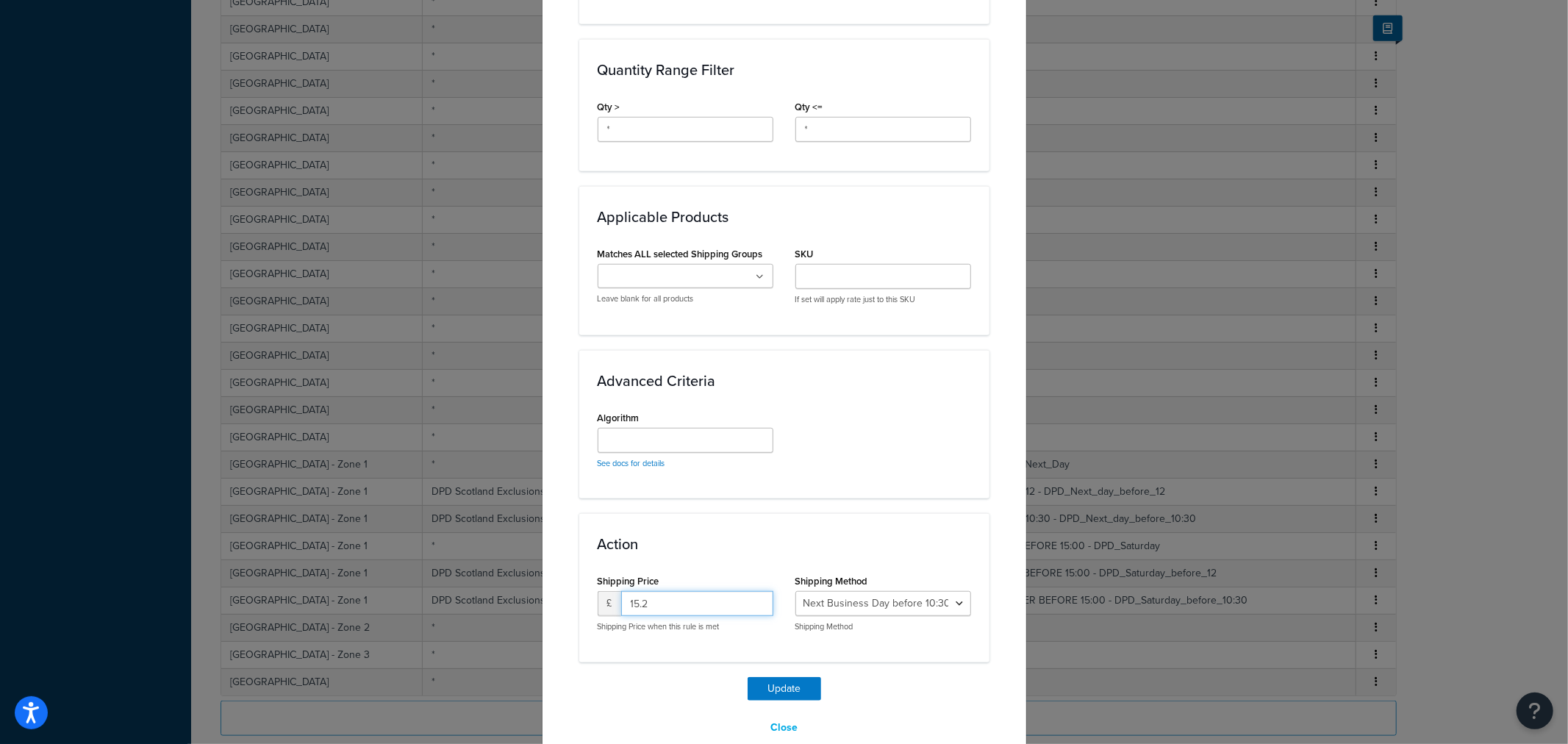
click at [692, 592] on input "15.2" at bounding box center [697, 604] width 152 height 25
type input "18.24"
click at [780, 678] on button "Update" at bounding box center [785, 689] width 73 height 23
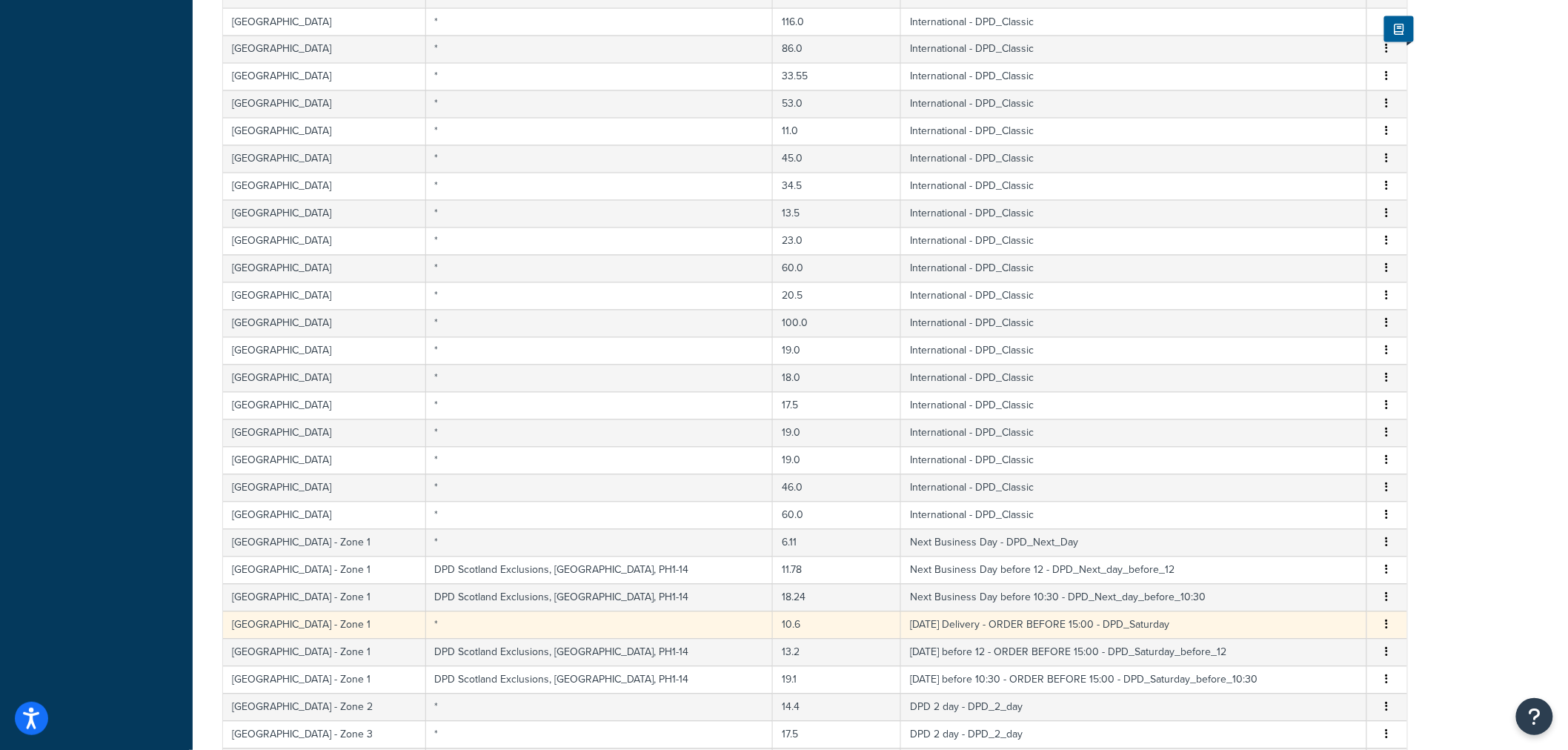
click at [773, 626] on td "10.6" at bounding box center [837, 625] width 128 height 27
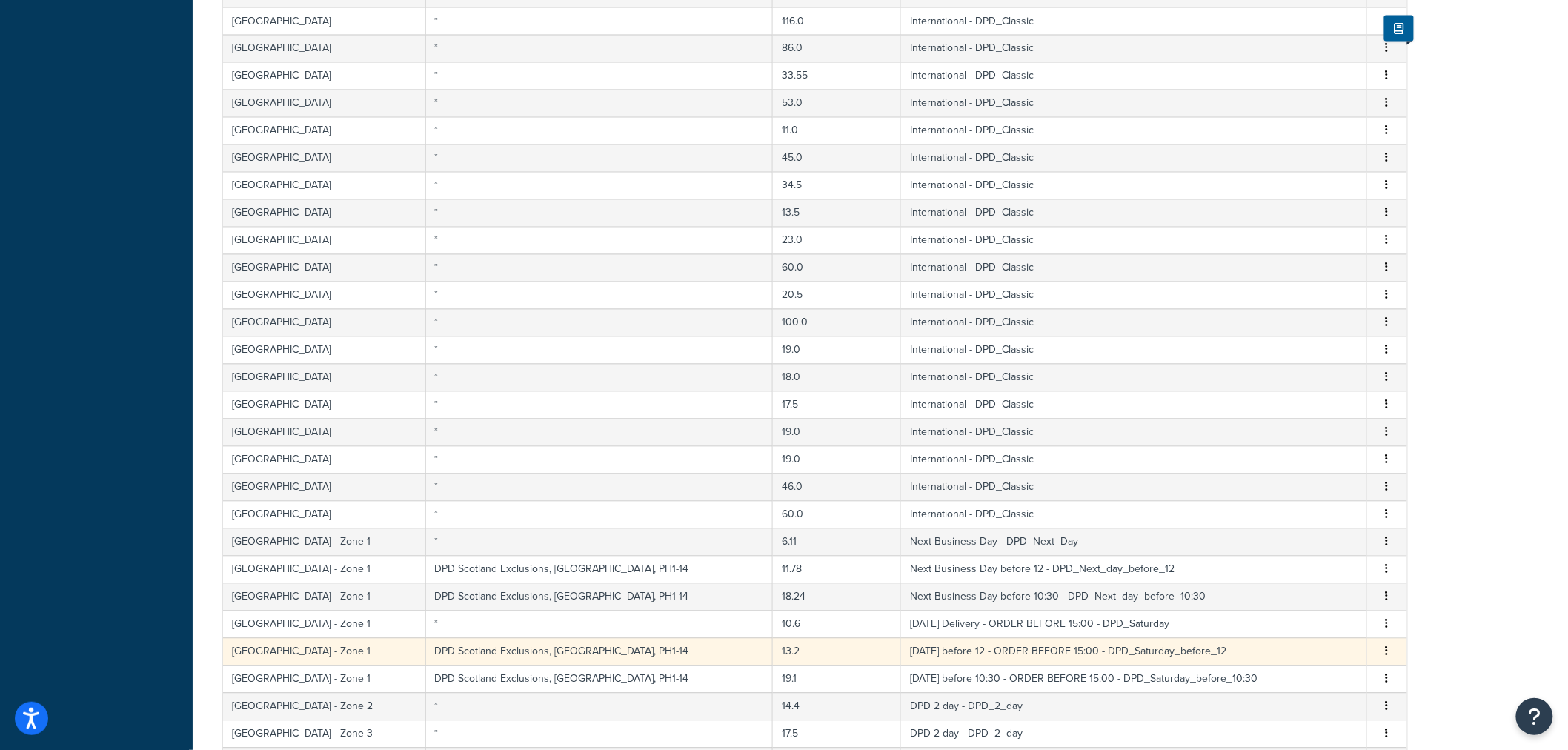
select select "175555"
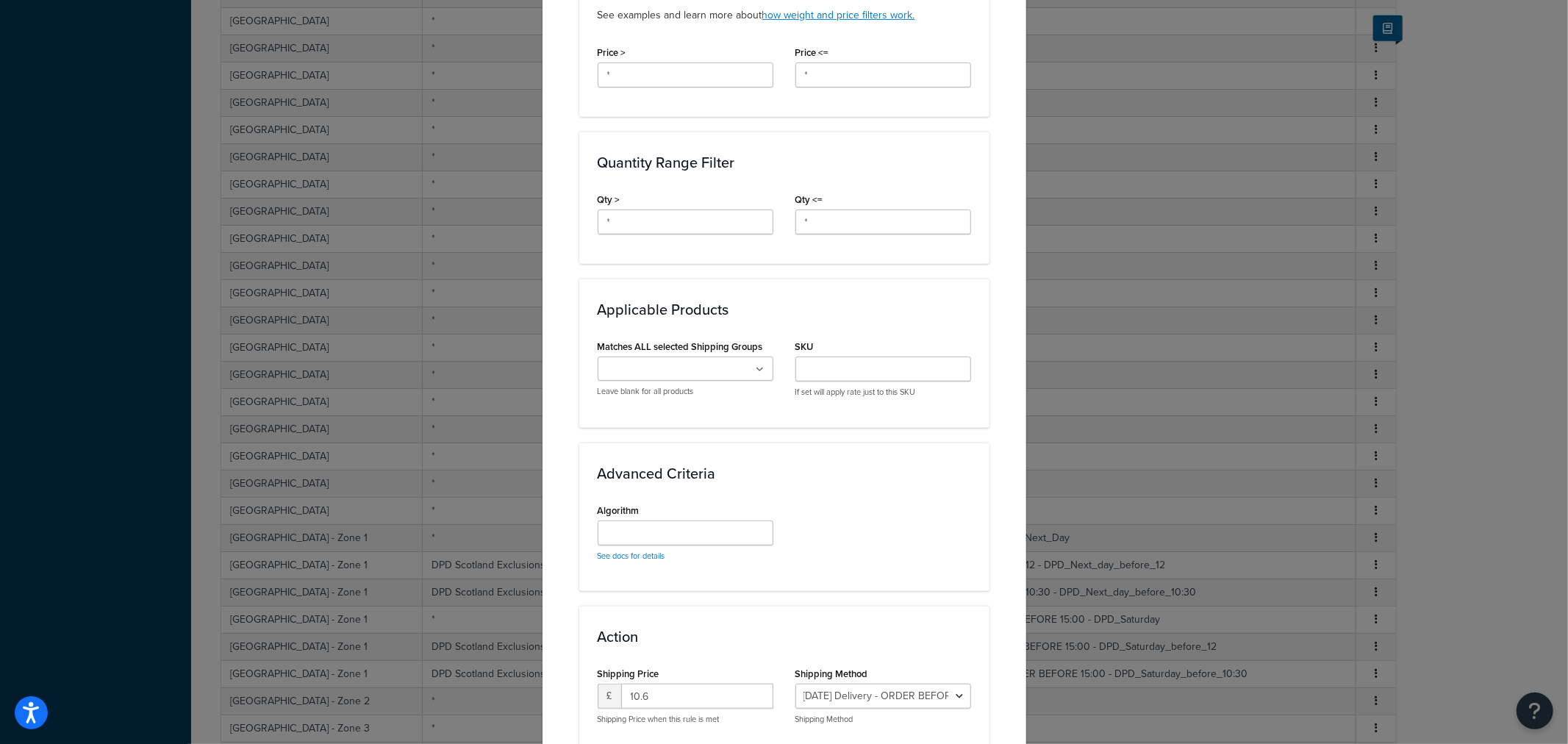
scroll to position [670, 0]
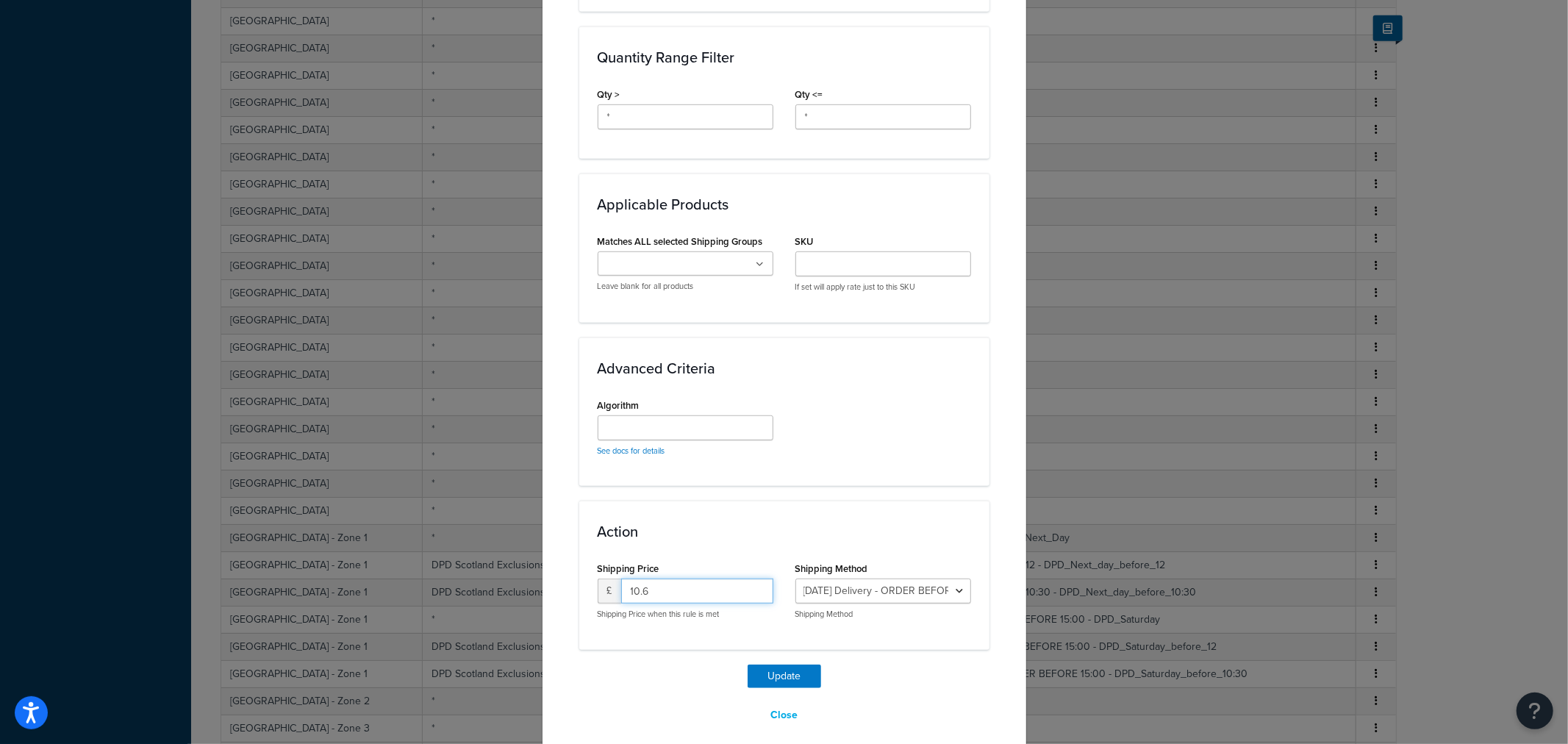
click at [686, 580] on input "10.6" at bounding box center [697, 592] width 152 height 25
type input "12.72"
click at [777, 665] on button "Update" at bounding box center [785, 677] width 73 height 23
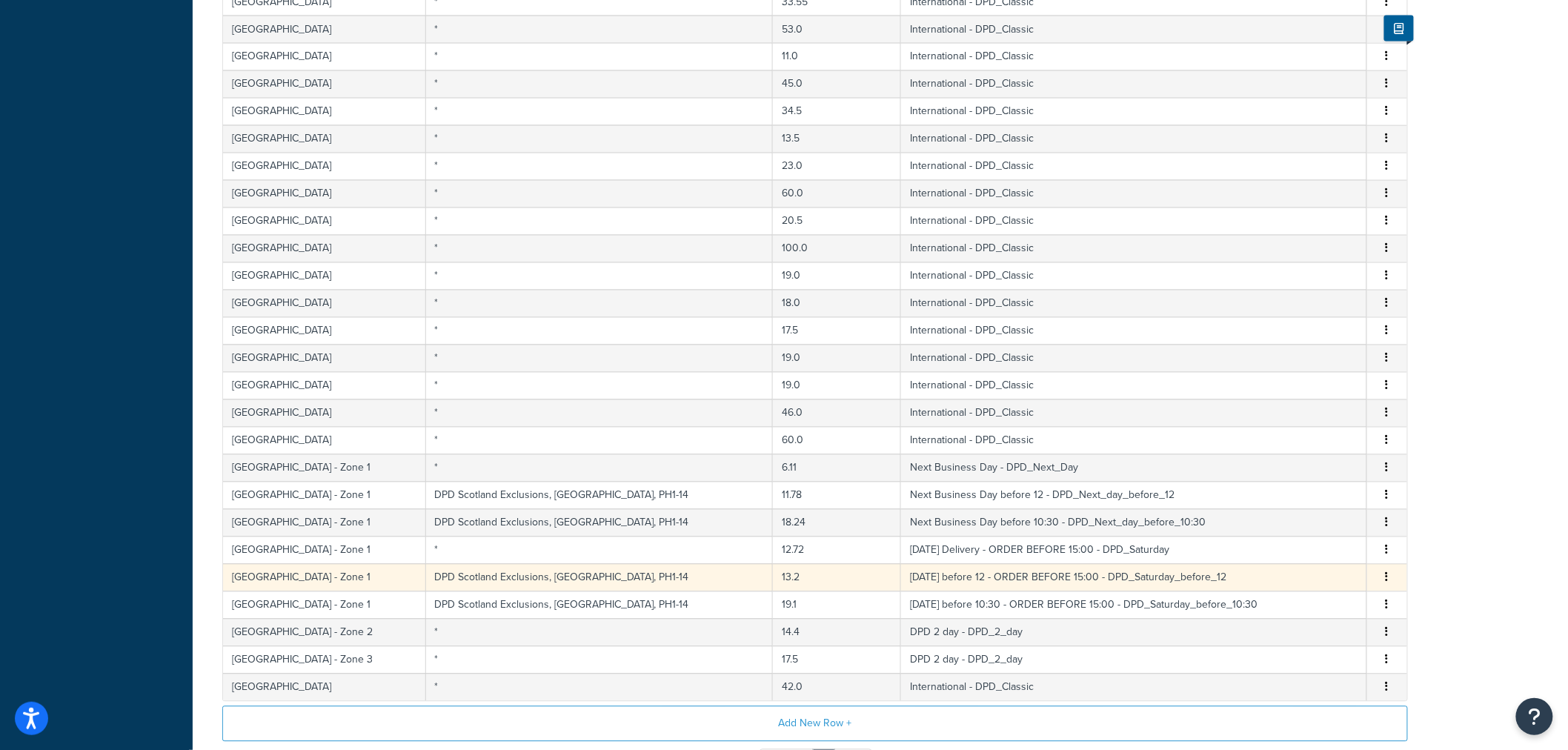
click at [773, 582] on td "13.2" at bounding box center [837, 577] width 128 height 27
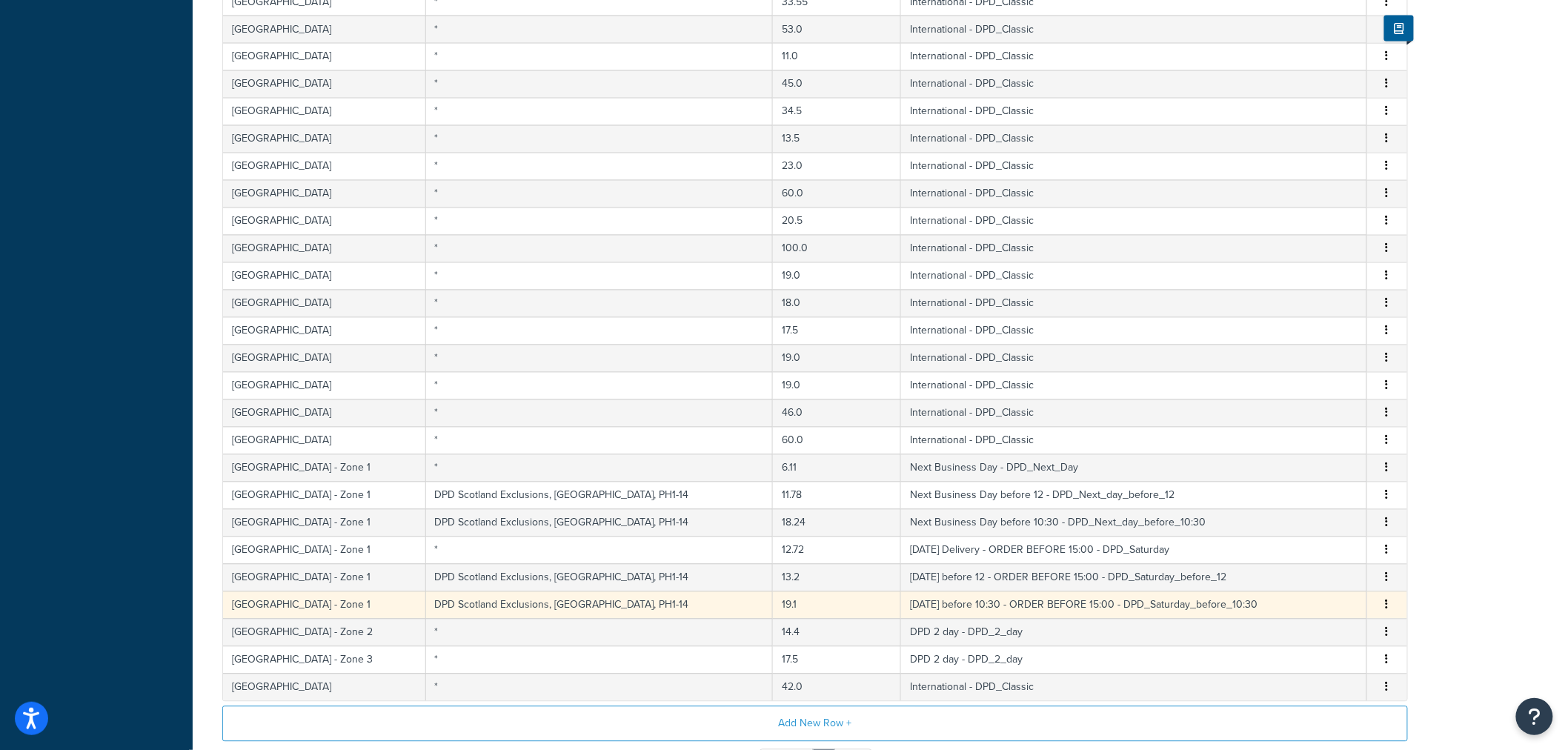
select select "175557"
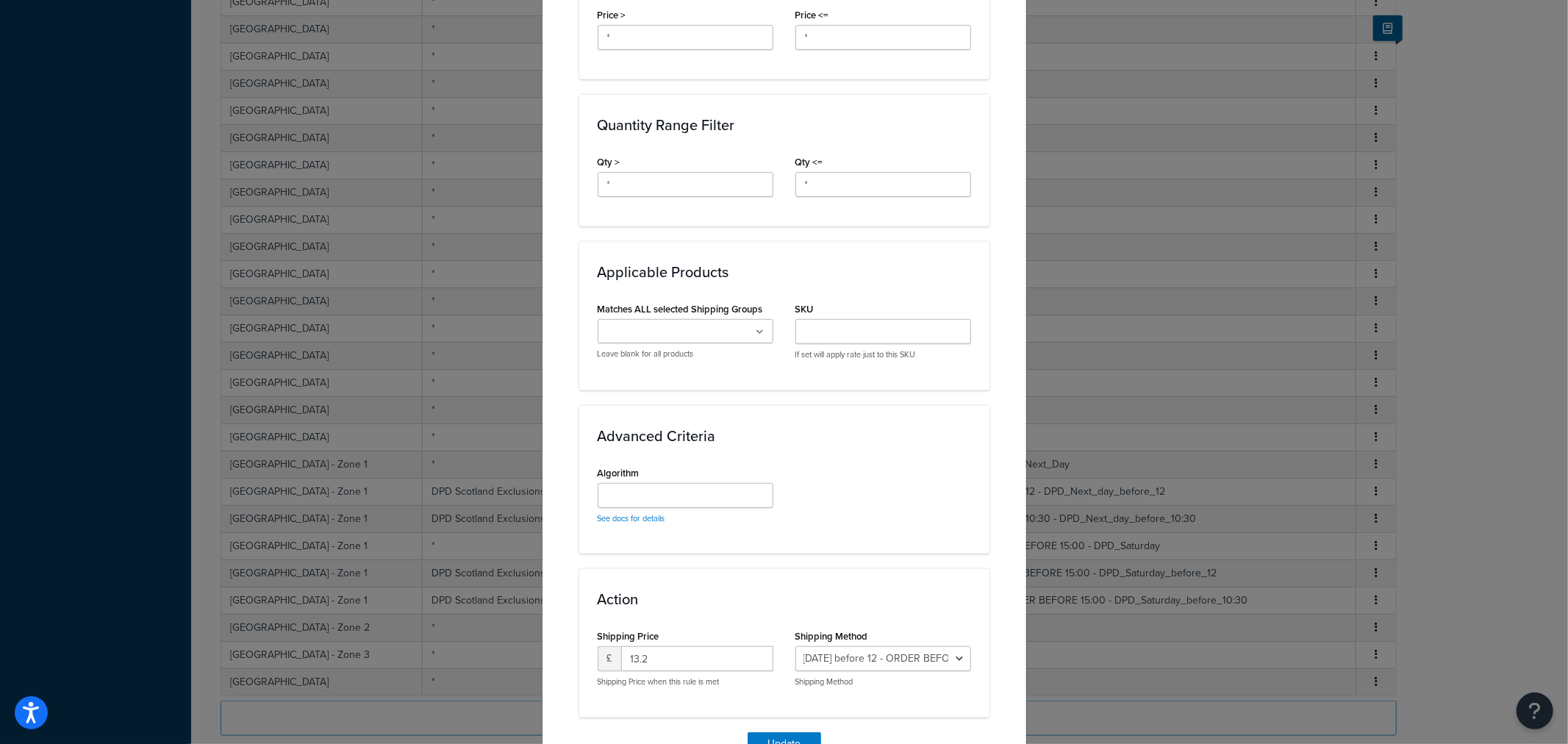
scroll to position [695, 0]
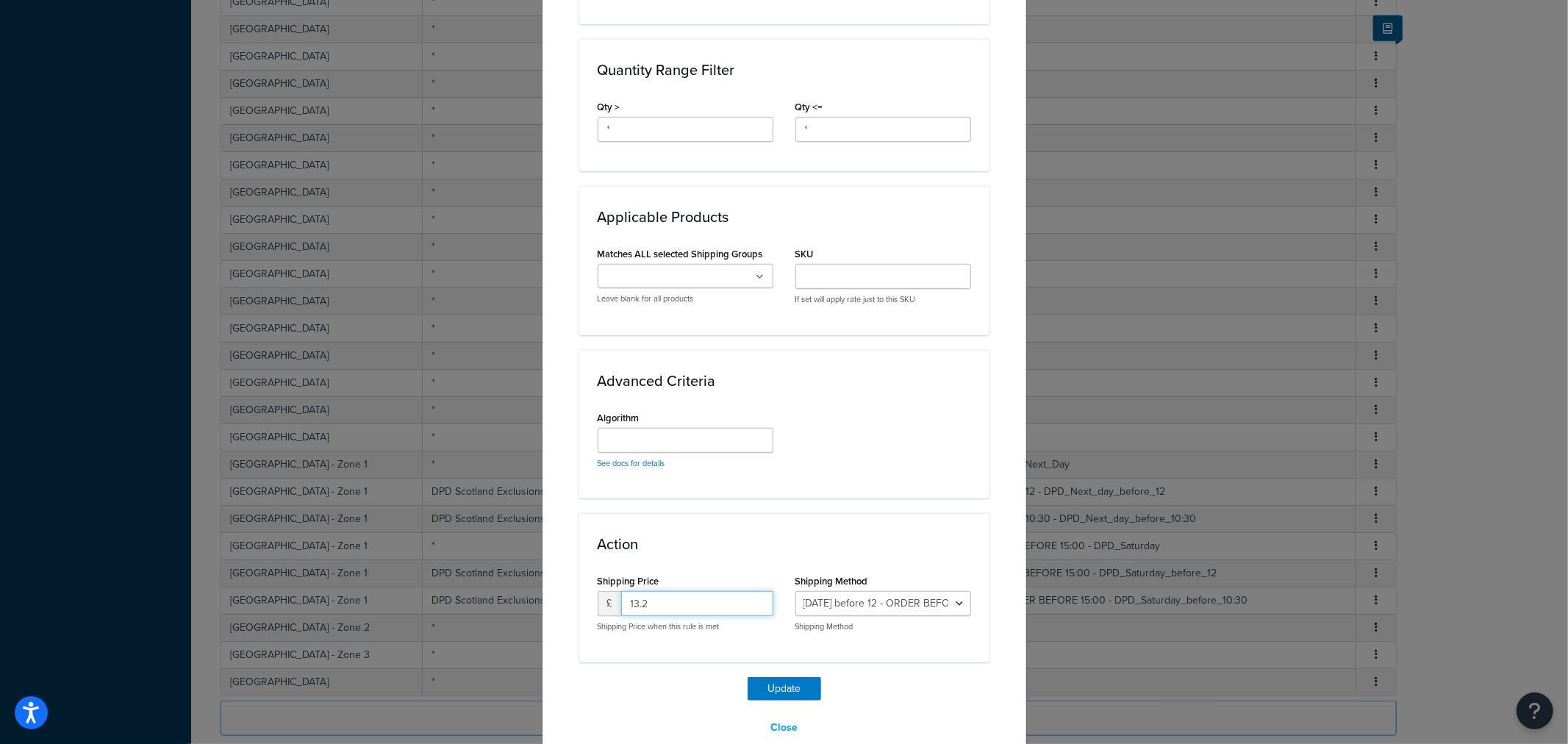
click at [673, 592] on input "13.2" at bounding box center [697, 604] width 152 height 25
type input "15.84"
click at [774, 678] on button "Update" at bounding box center [785, 689] width 73 height 23
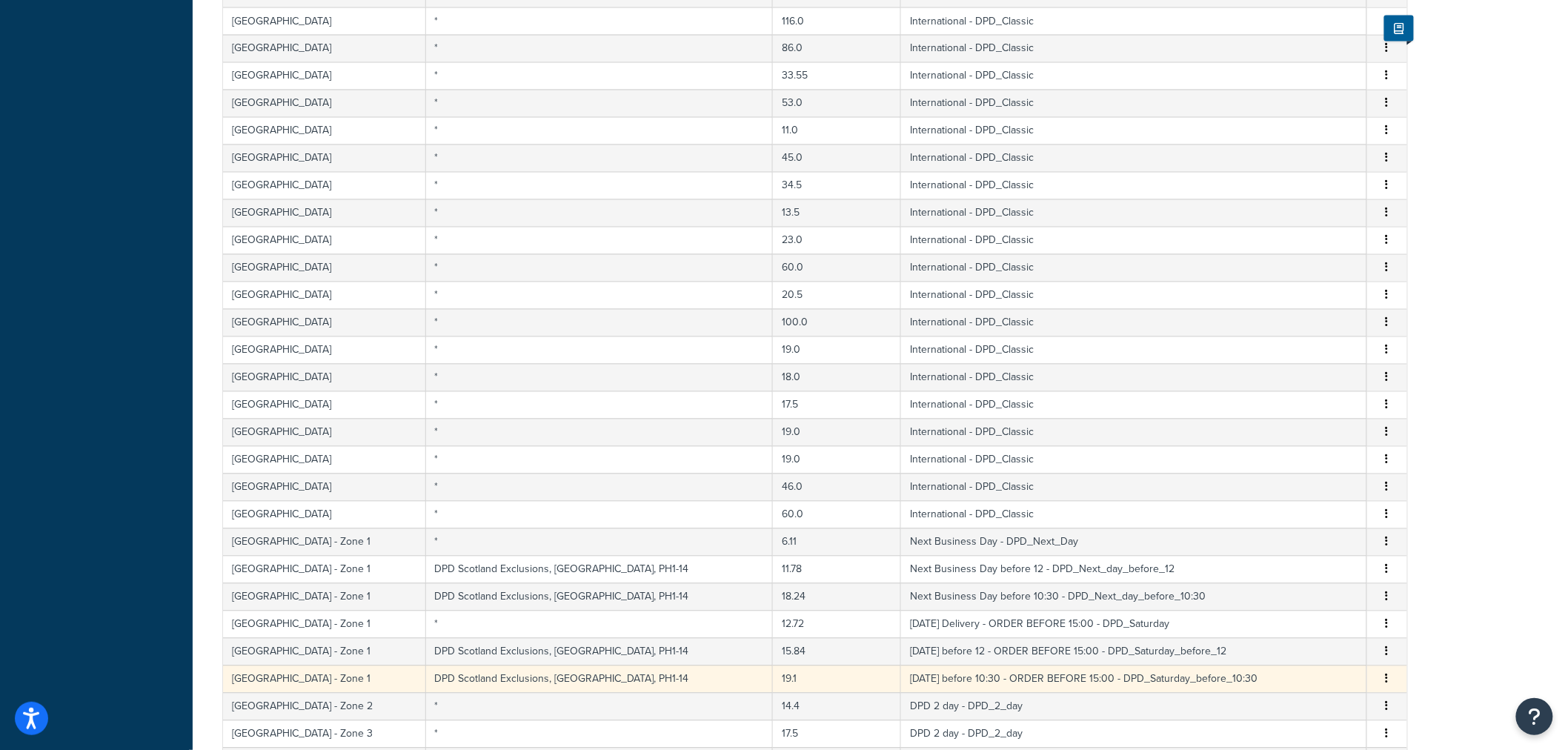
click at [773, 690] on td "19.1" at bounding box center [837, 680] width 128 height 27
select select "175556"
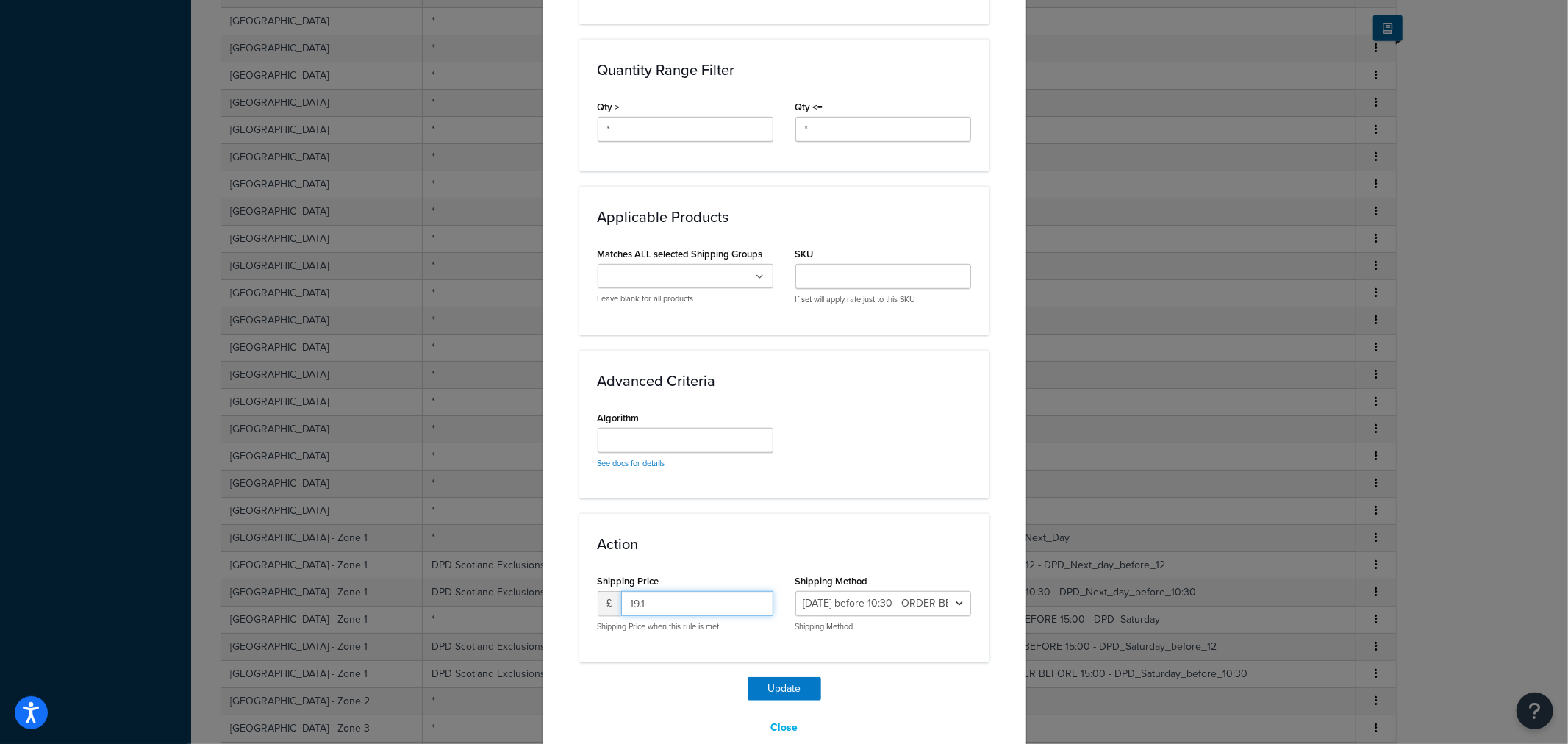
click at [658, 592] on input "19.1" at bounding box center [697, 604] width 152 height 25
type input "22.92"
click at [777, 678] on div "Update Close" at bounding box center [785, 709] width 410 height 64
click at [780, 678] on button "Update" at bounding box center [785, 689] width 73 height 23
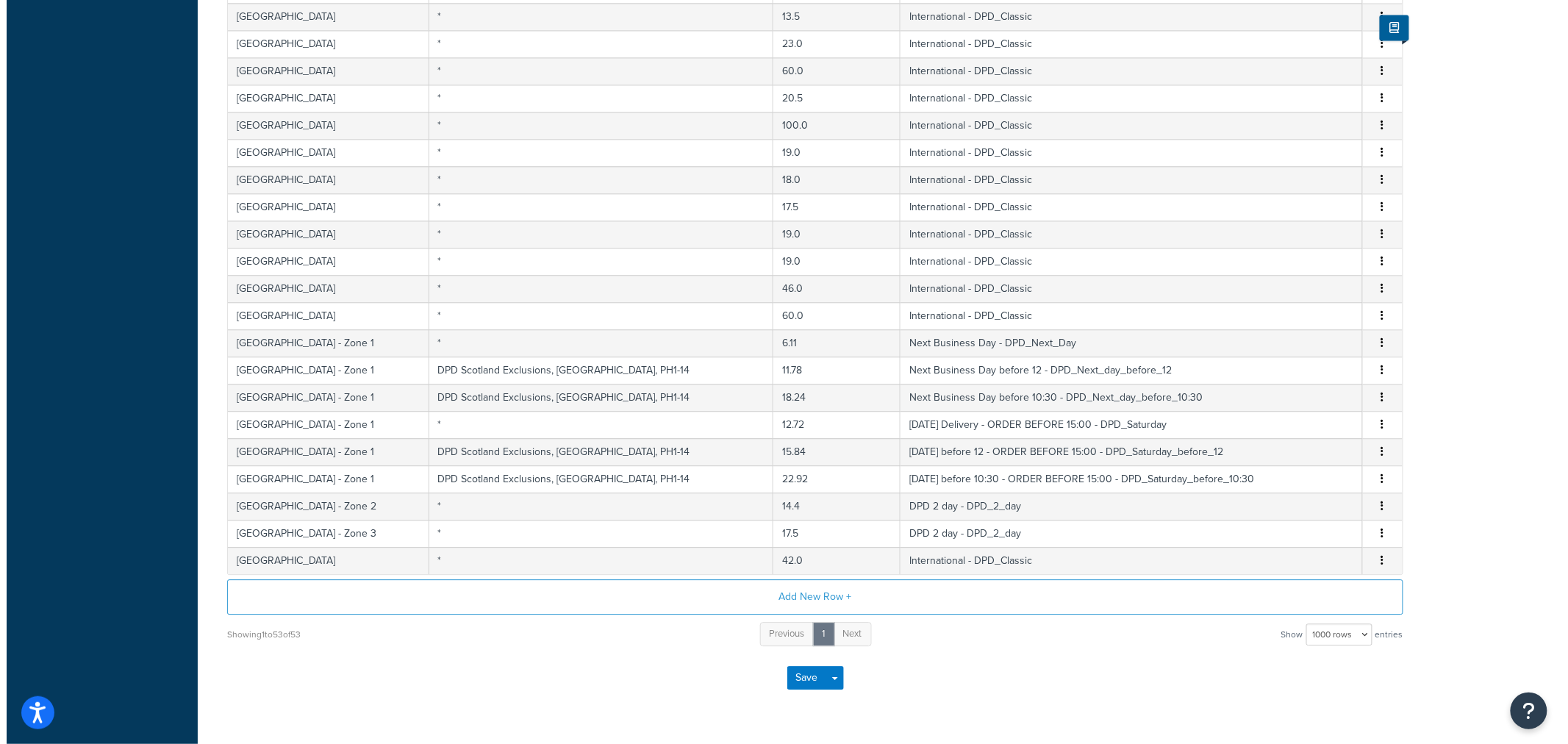
scroll to position [1440, 0]
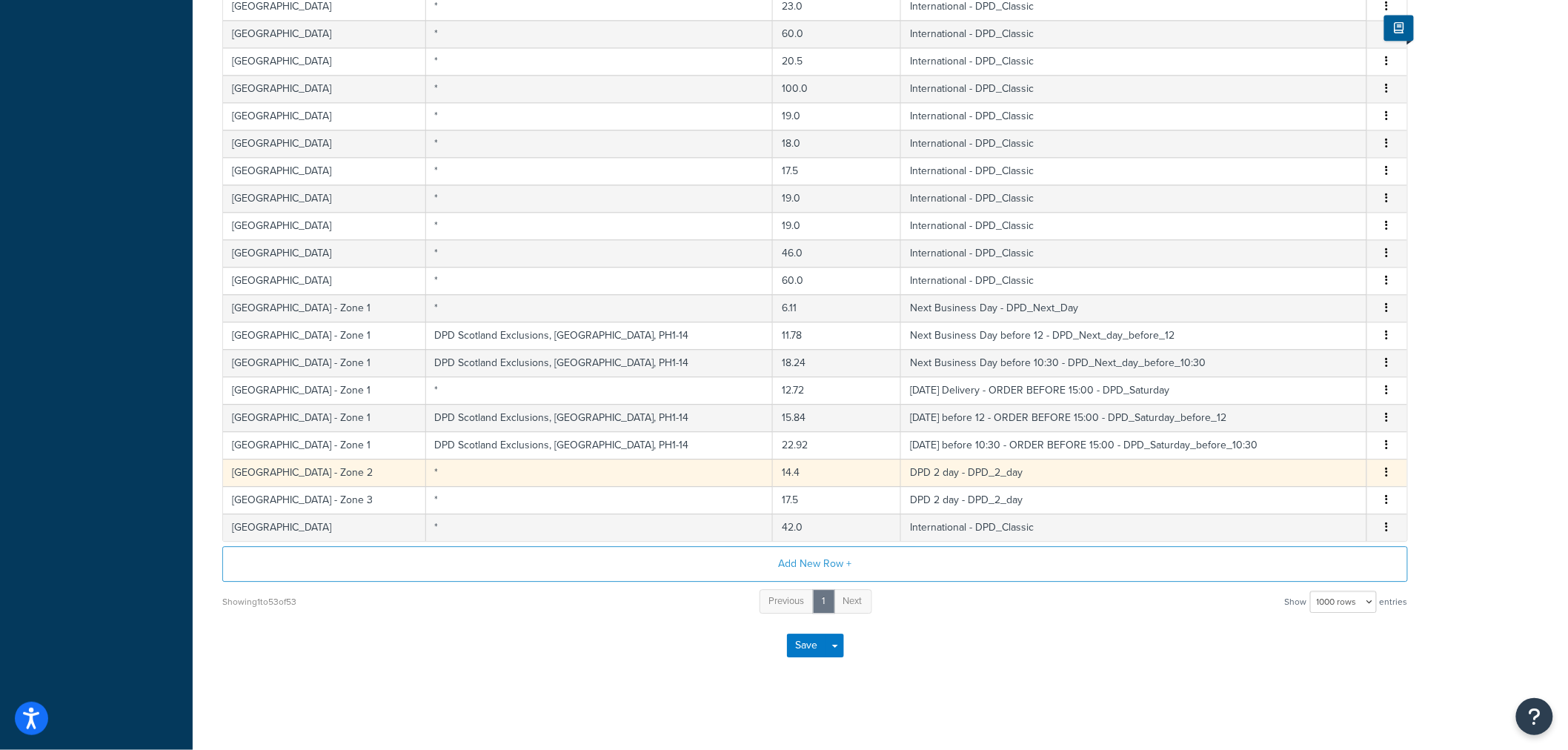
click at [773, 476] on td "14.4" at bounding box center [837, 473] width 128 height 27
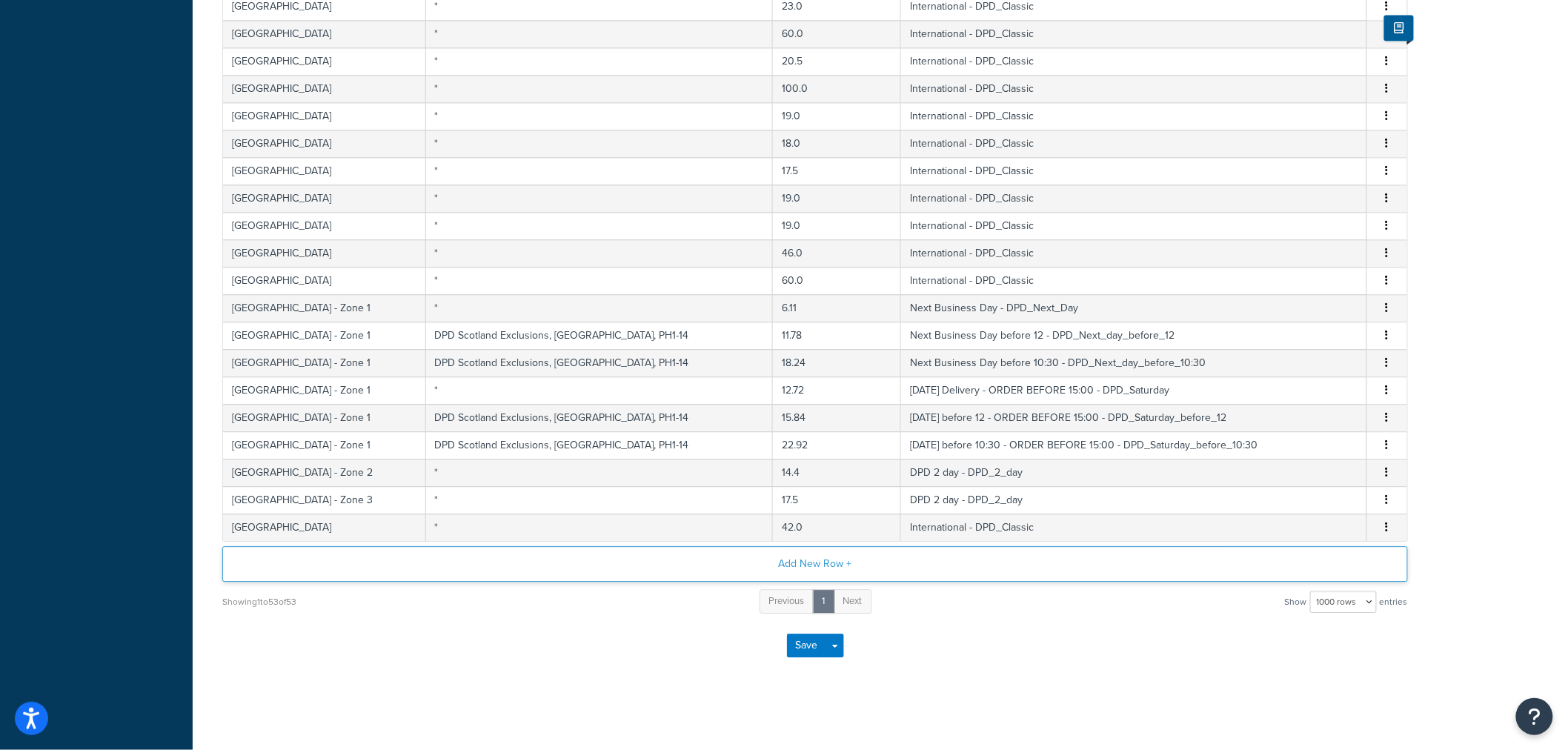
select select "175560"
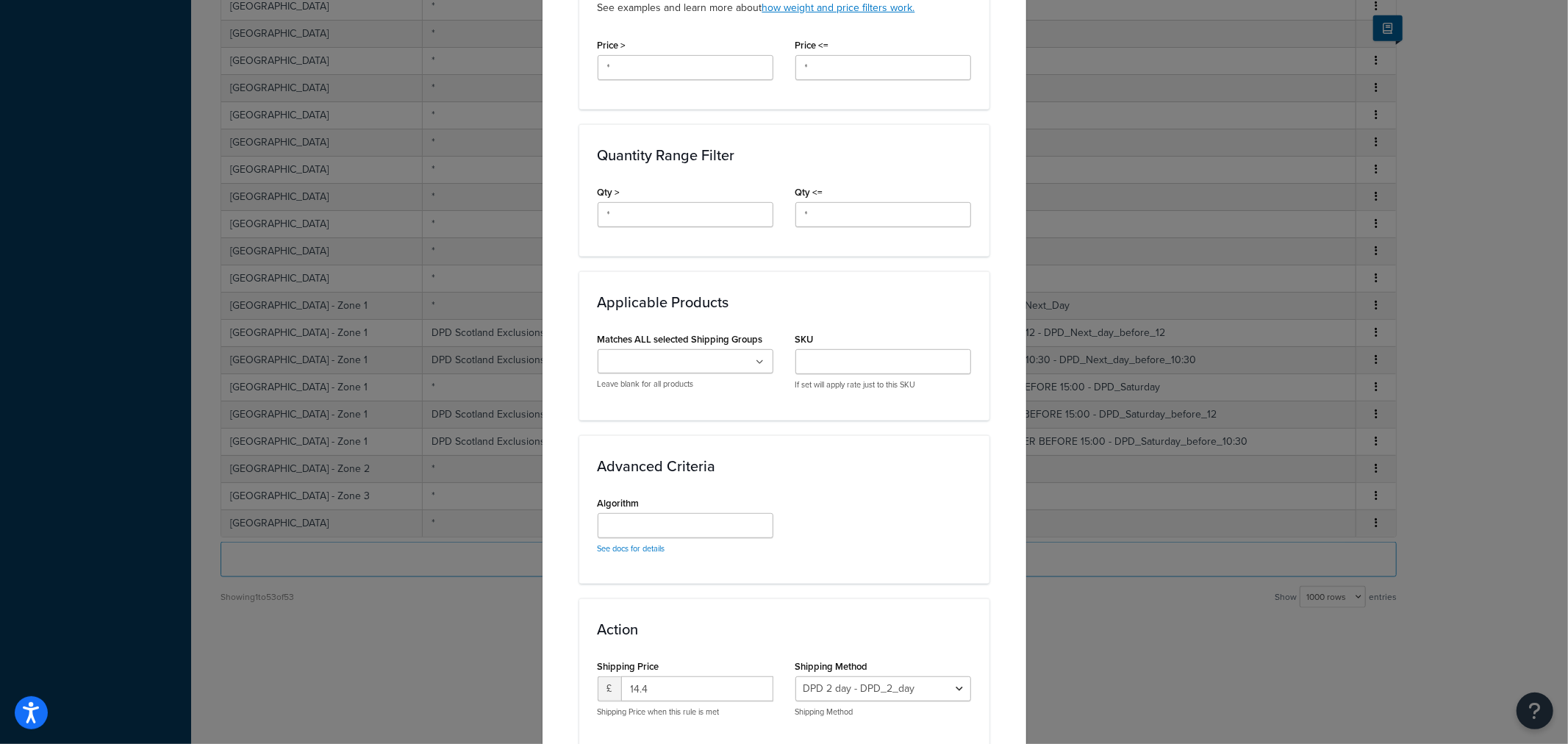
scroll to position [670, 0]
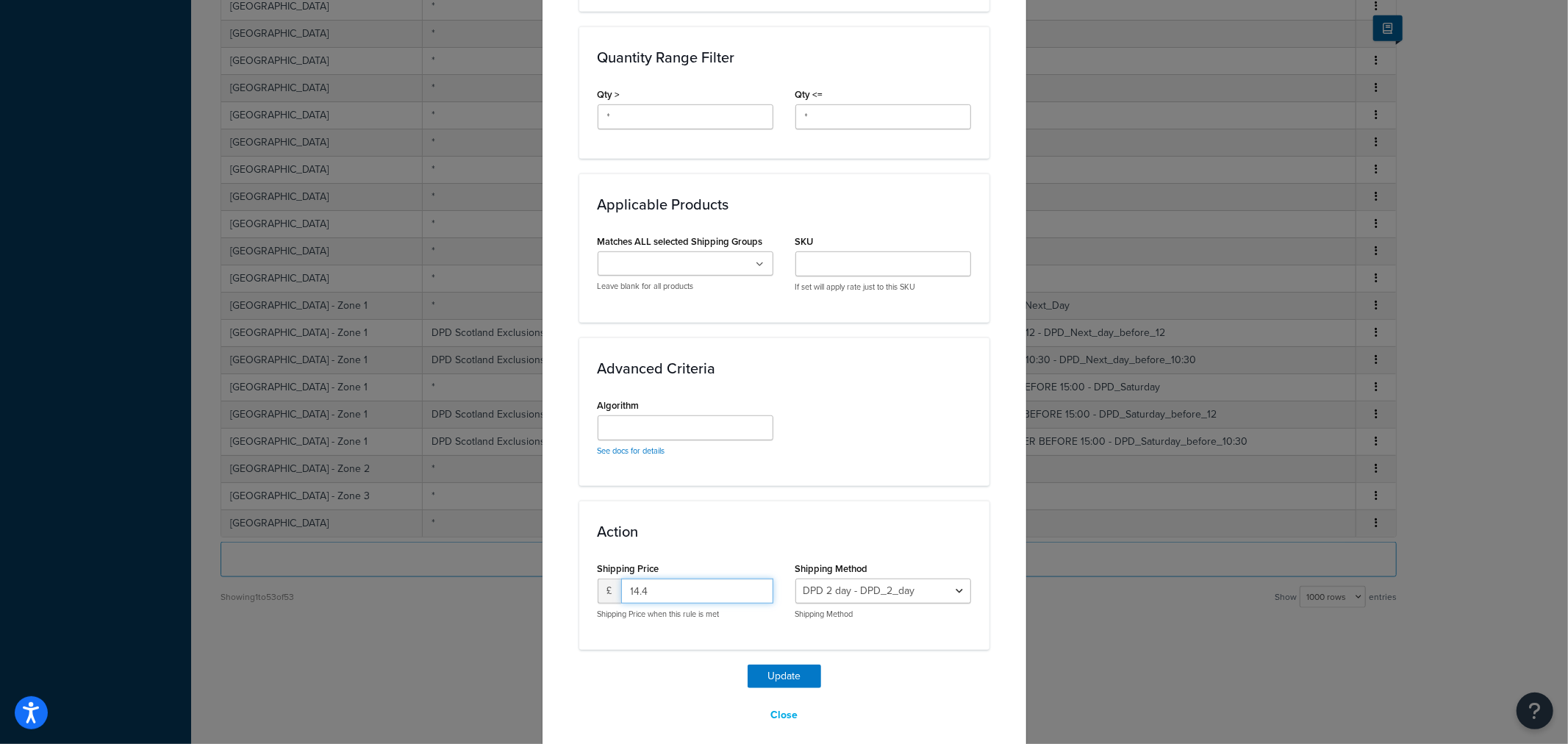
click at [653, 579] on input "14.4" at bounding box center [697, 592] width 152 height 25
type input "17.28"
click at [765, 673] on button "Update" at bounding box center [785, 677] width 73 height 23
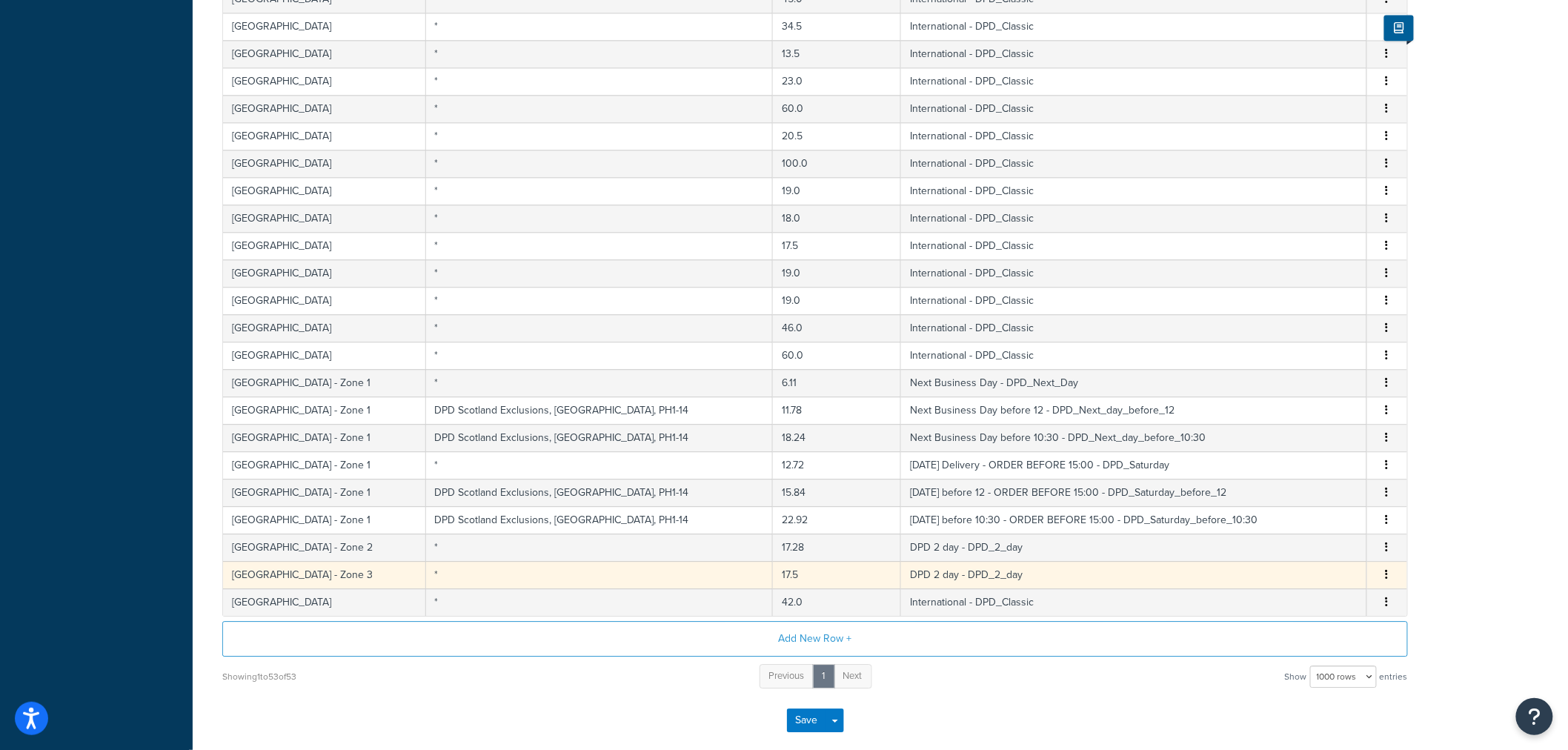
drag, startPoint x: 737, startPoint y: 586, endPoint x: 750, endPoint y: 589, distance: 13.3
click at [773, 586] on td "17.5" at bounding box center [837, 575] width 128 height 27
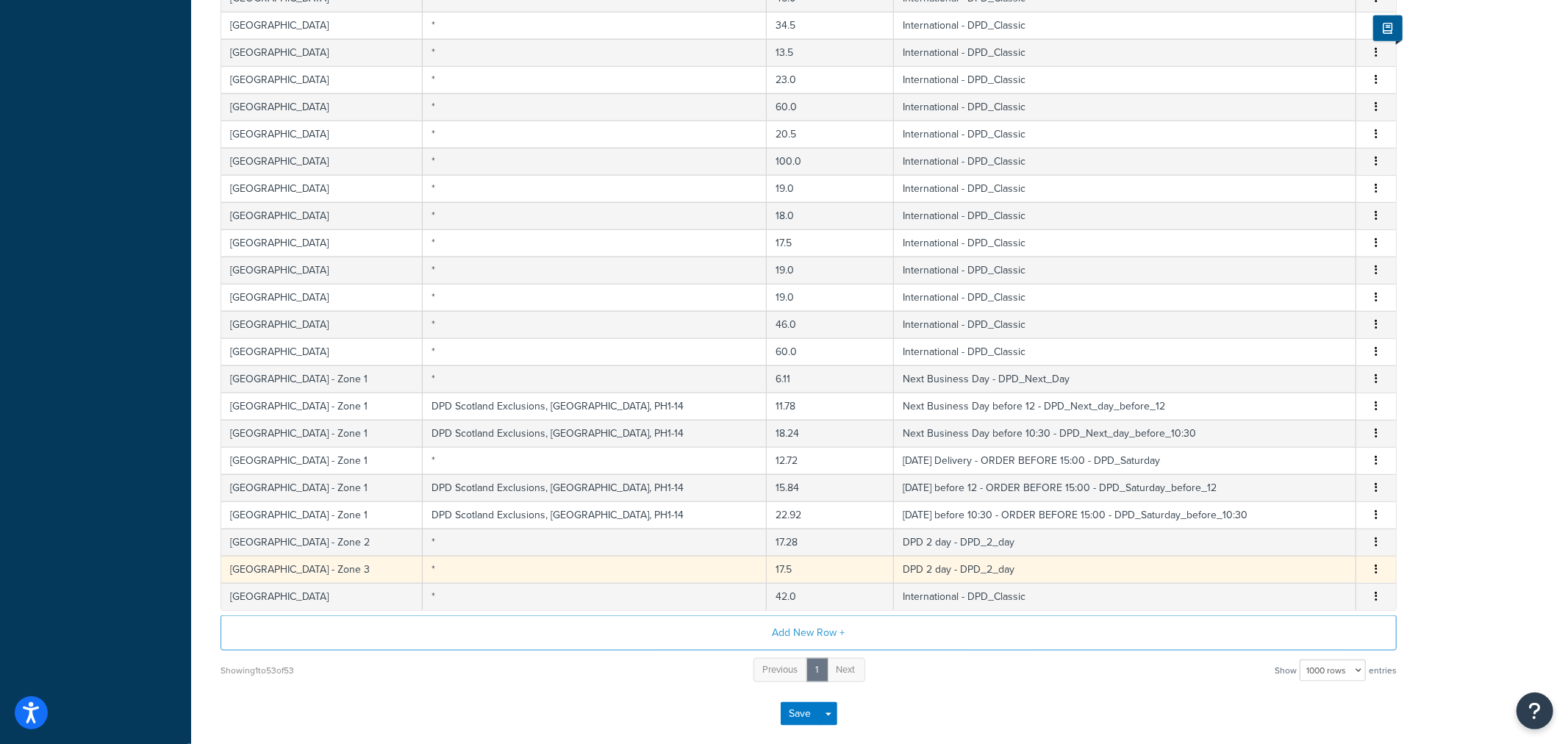
select select "175560"
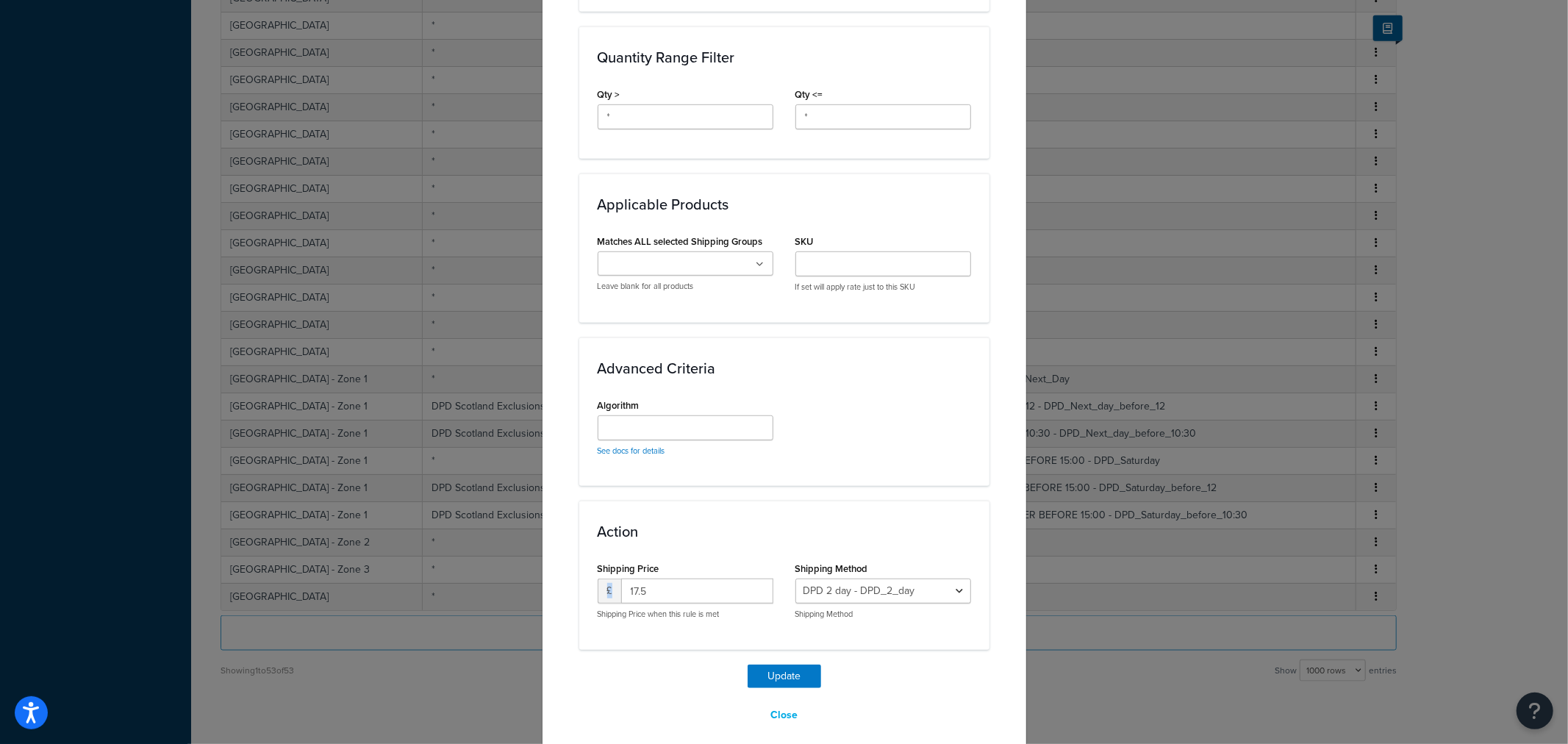
drag, startPoint x: 662, startPoint y: 567, endPoint x: 548, endPoint y: 567, distance: 114.0
click at [548, 567] on div "Update Table Rate Applicable Zones See examples and learn more about how includ…" at bounding box center [785, 66] width 486 height 1383
drag, startPoint x: 670, startPoint y: 572, endPoint x: 603, endPoint y: 572, distance: 67.0
click at [603, 579] on div "£ 17.5" at bounding box center [685, 592] width 176 height 25
type input "21"
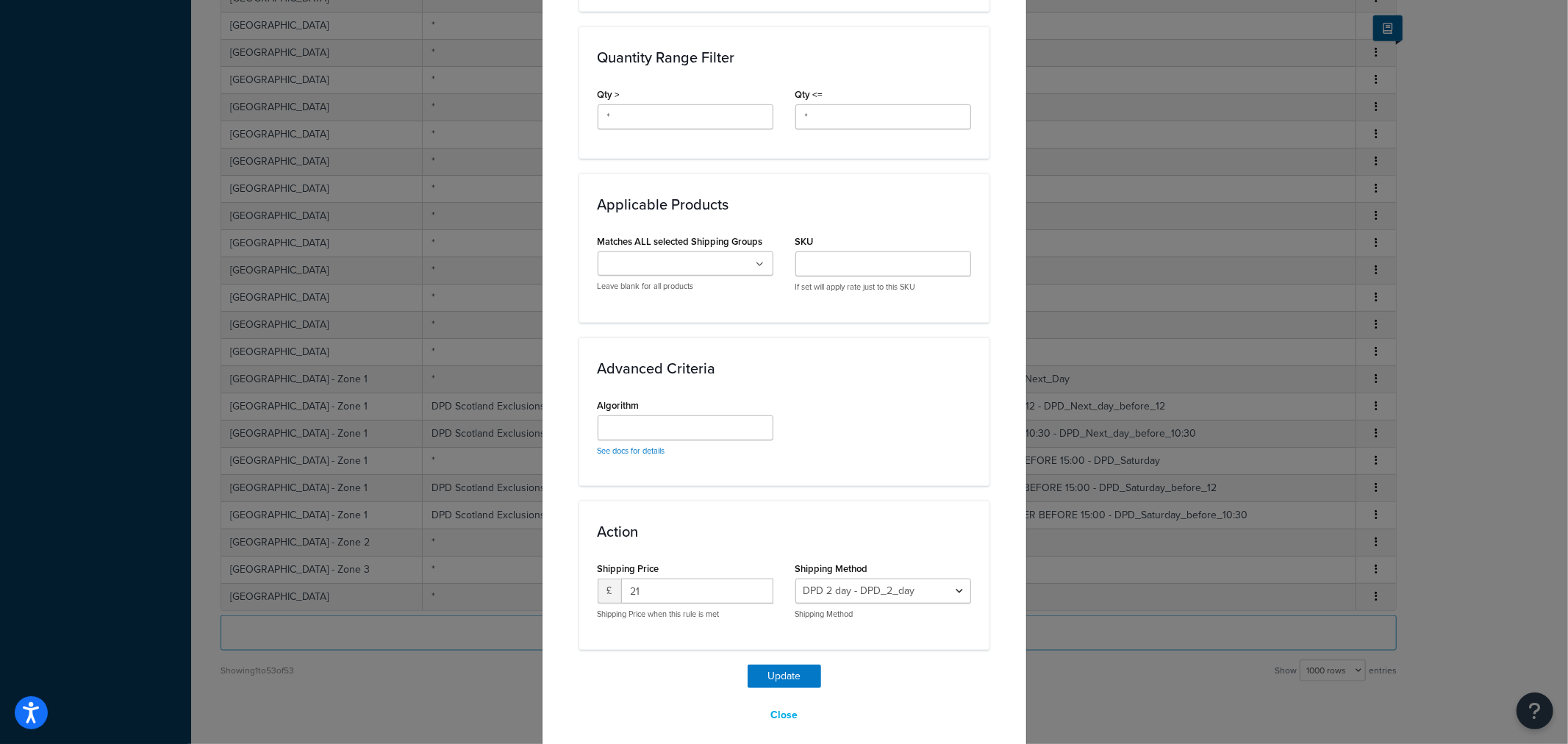
click at [764, 645] on div "Update Table Rate Applicable Zones See examples and learn more about how includ…" at bounding box center [785, 63] width 410 height 1330
drag, startPoint x: 778, startPoint y: 657, endPoint x: 792, endPoint y: 665, distance: 16.1
click at [780, 665] on button "Update" at bounding box center [785, 677] width 73 height 23
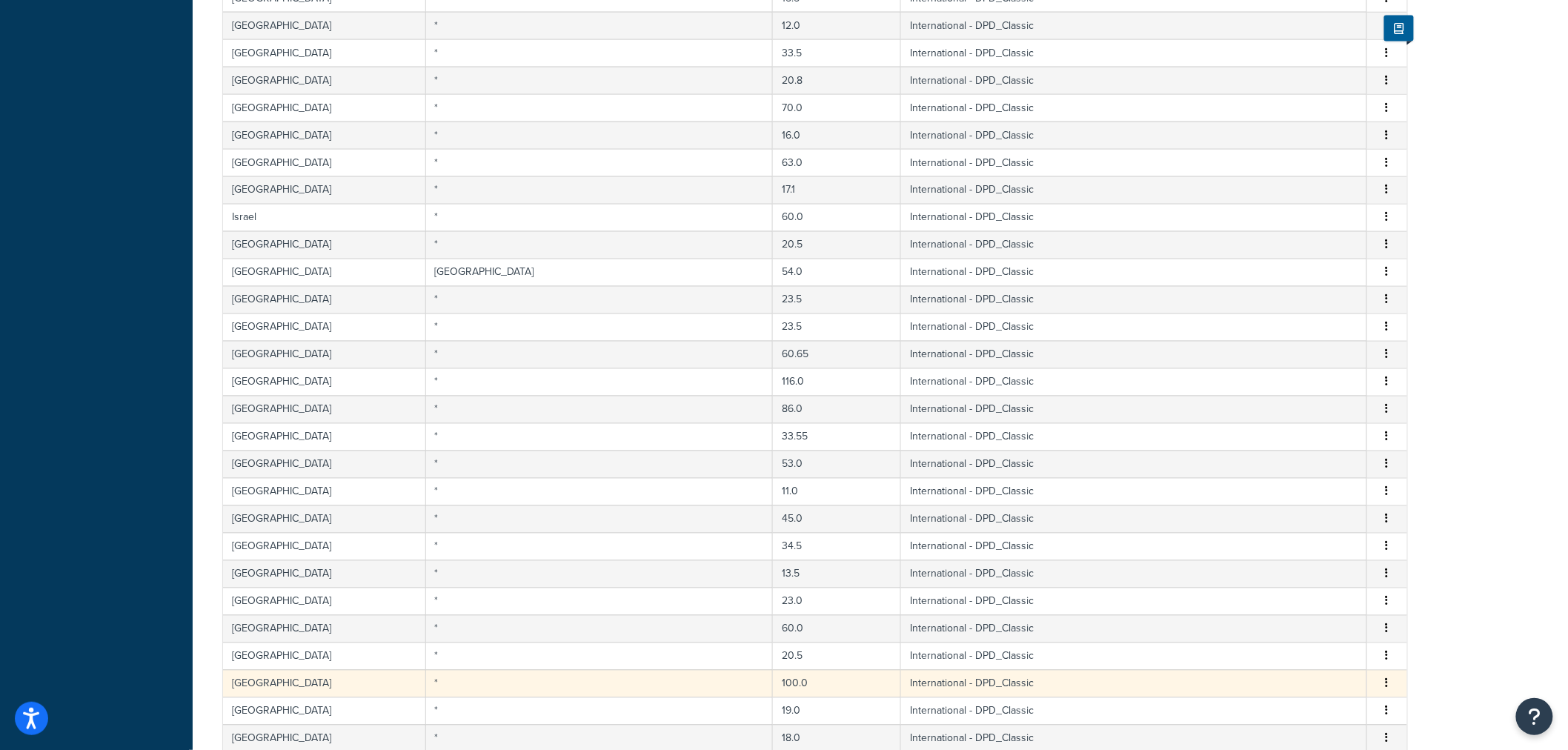
scroll to position [1605, 0]
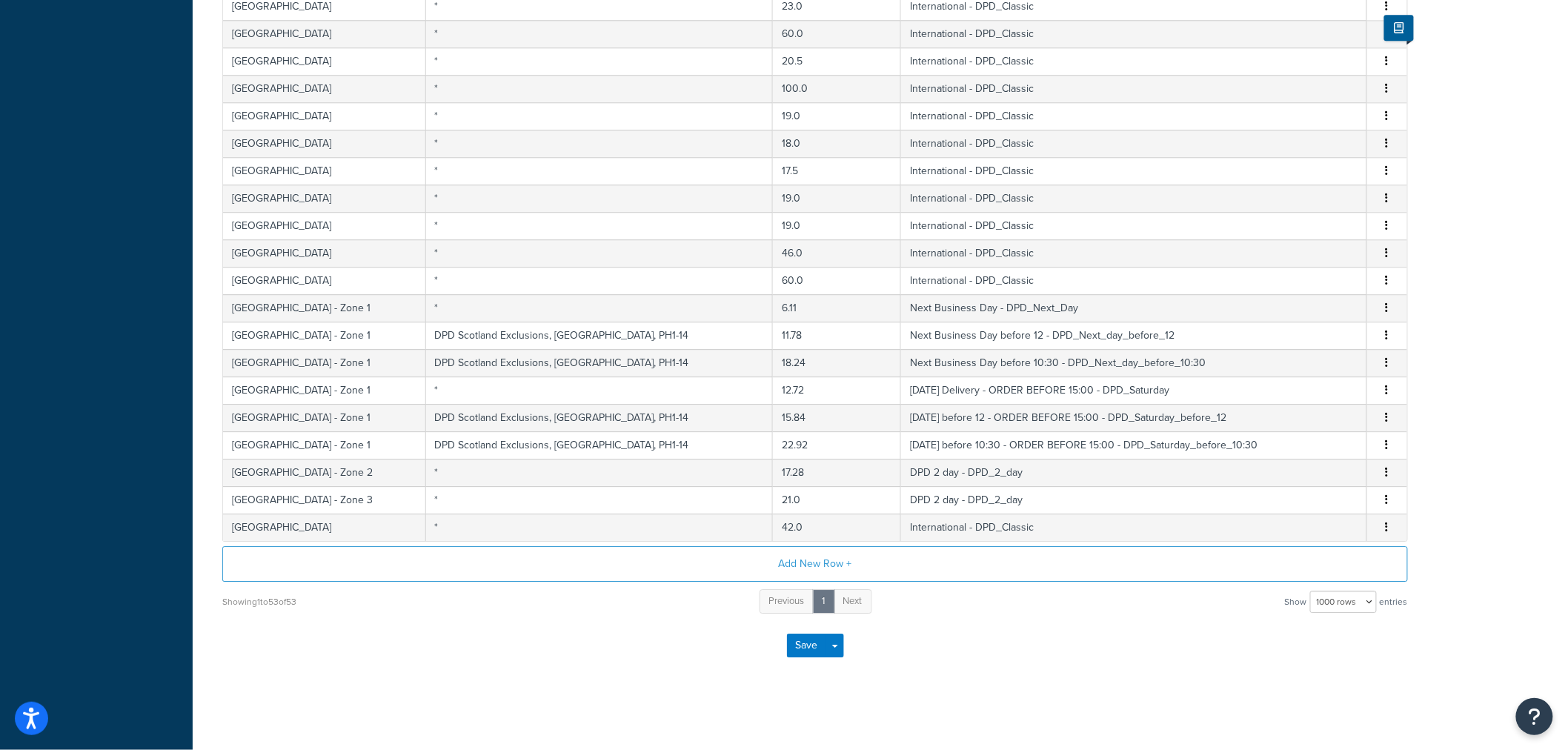
click at [1150, 655] on div "Save Save Dropdown Save and Edit" at bounding box center [815, 645] width 1186 height 61
drag, startPoint x: 1057, startPoint y: 668, endPoint x: 1056, endPoint y: 683, distance: 15.0
click at [781, 642] on div "Save Save Dropdown Save and Edit" at bounding box center [815, 645] width 1186 height 61
drag, startPoint x: 790, startPoint y: 648, endPoint x: 807, endPoint y: 651, distance: 17.3
click at [791, 648] on button "Save" at bounding box center [807, 646] width 40 height 23
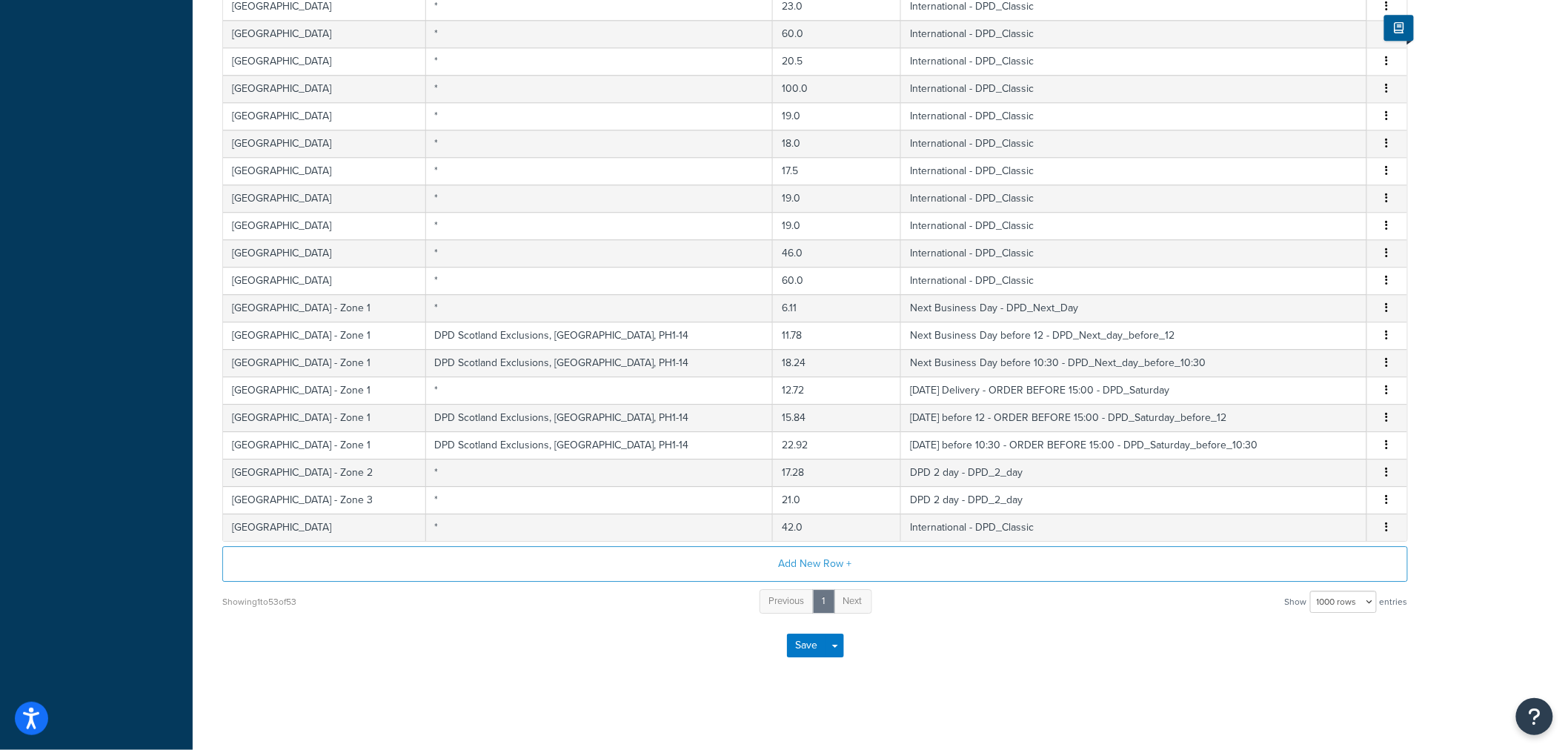
scroll to position [0, 0]
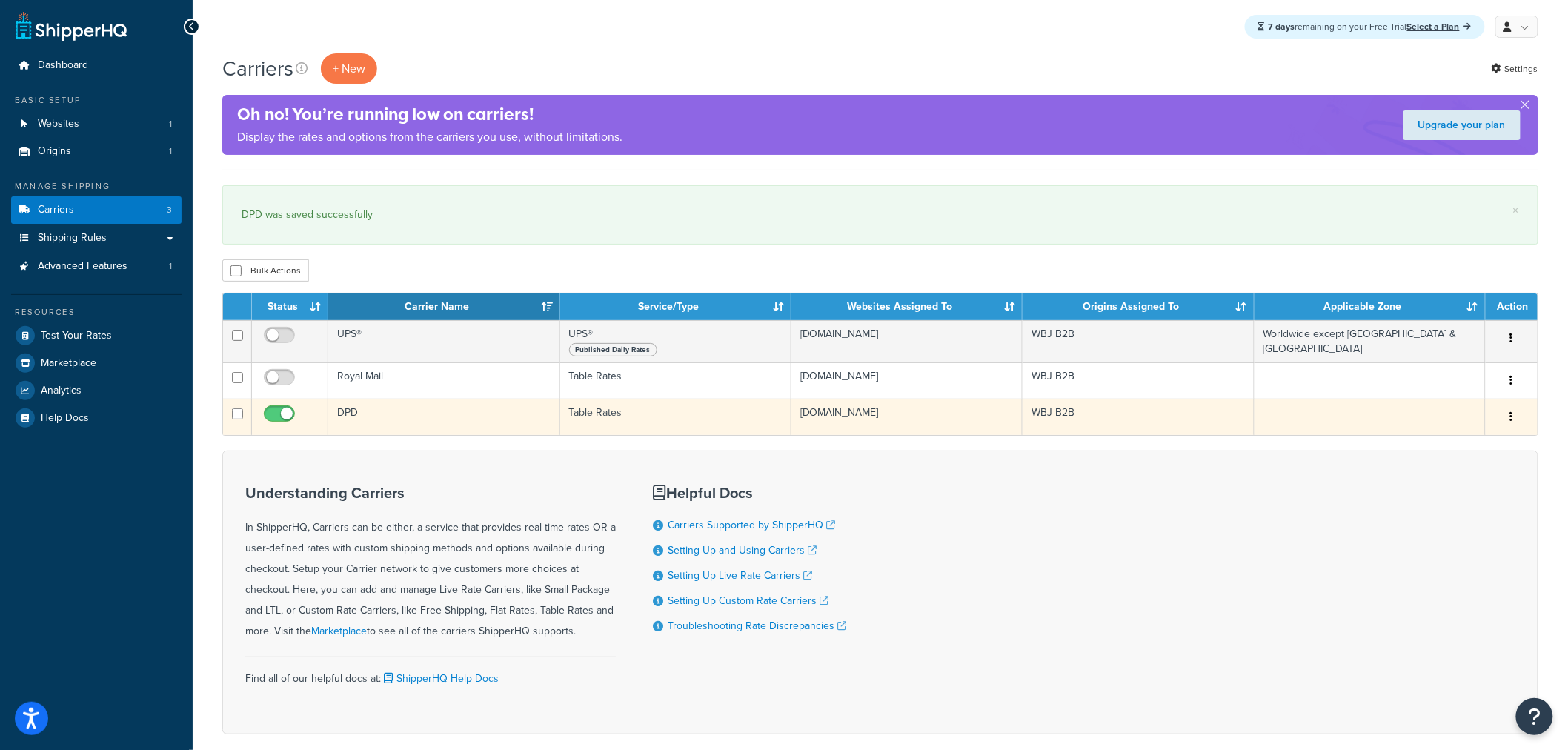
click at [397, 420] on td "DPD" at bounding box center [444, 417] width 231 height 36
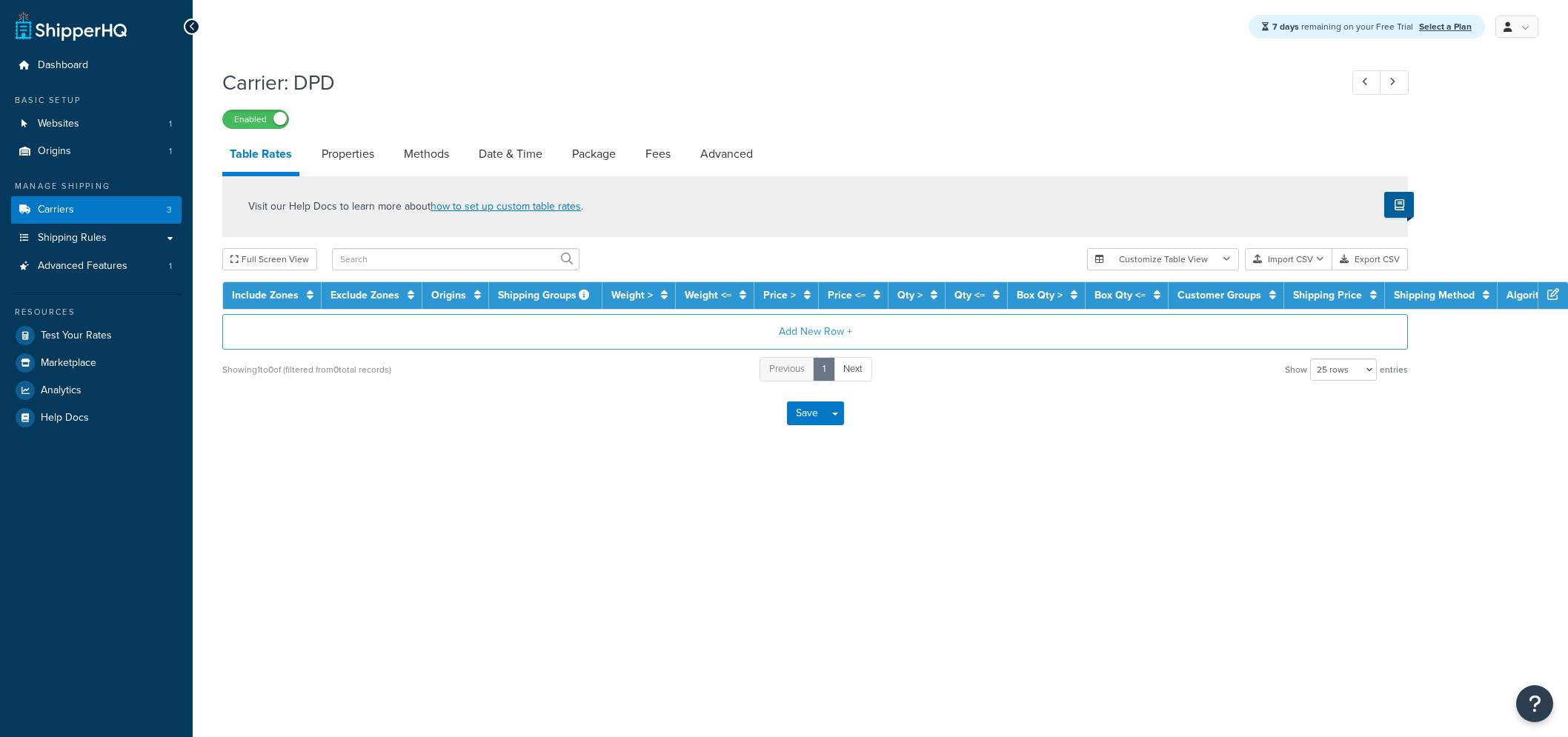
select select "25"
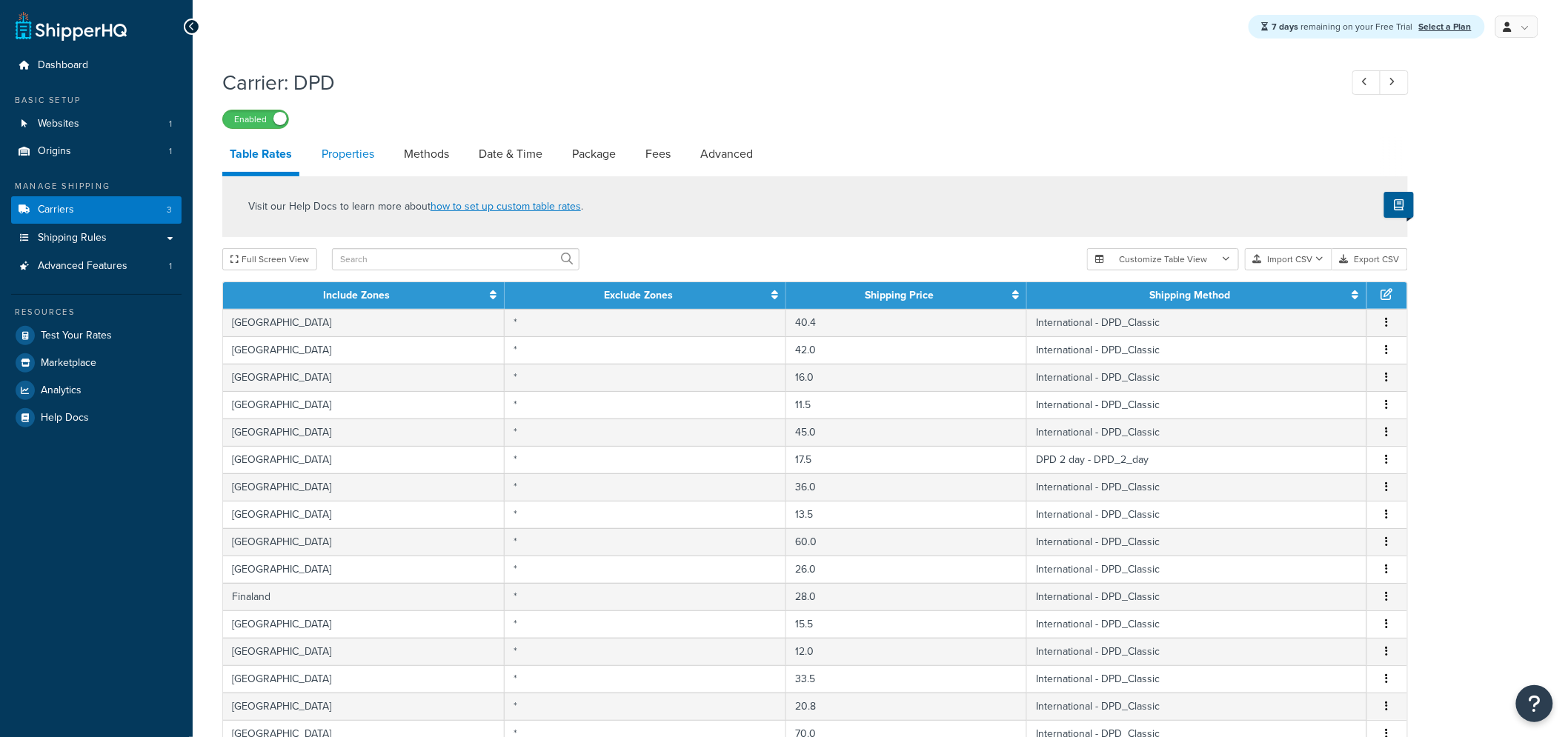
click at [353, 153] on link "Properties" at bounding box center [348, 154] width 68 height 35
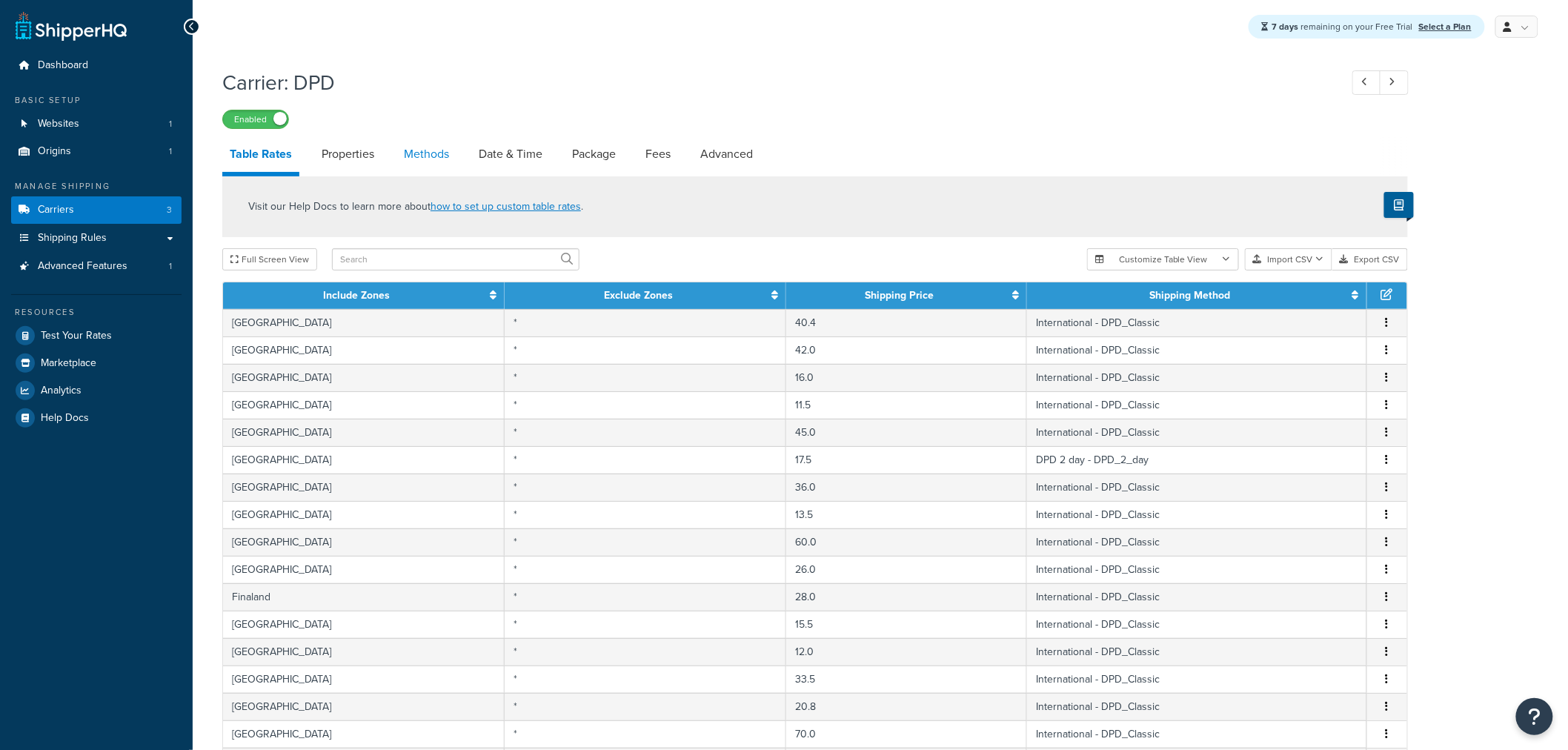
select select "HIGHEST"
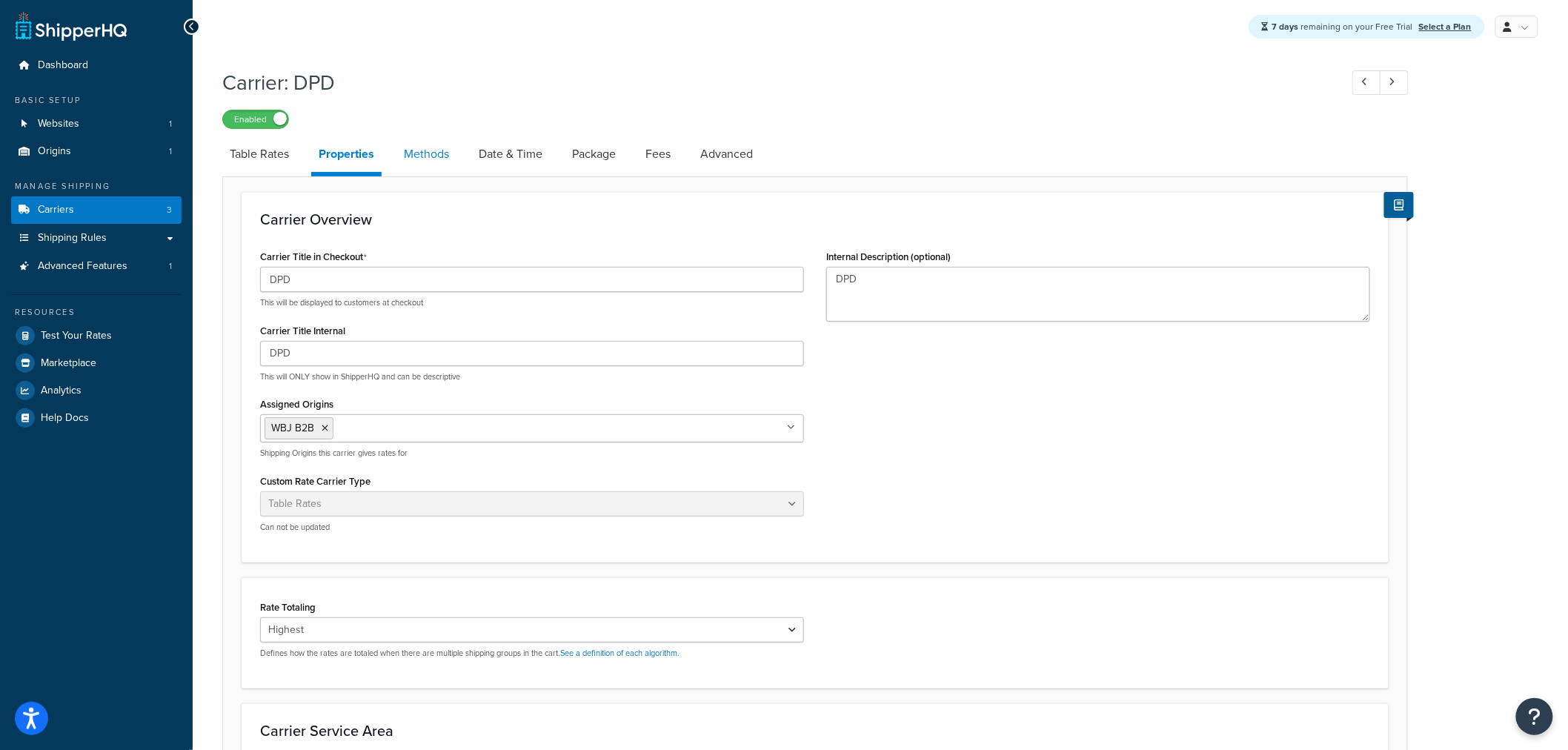
click at [414, 157] on link "Methods" at bounding box center [426, 154] width 60 height 35
select select "25"
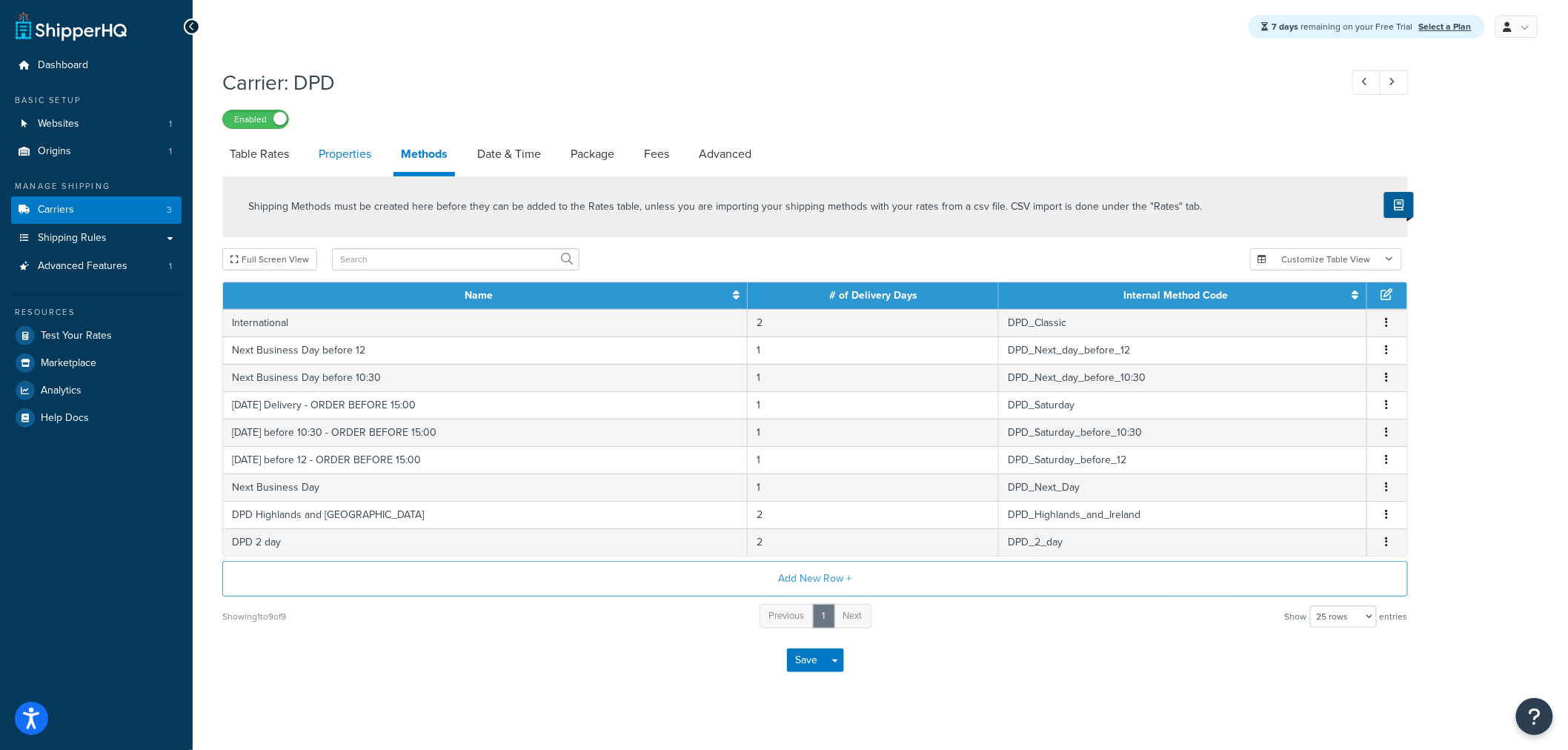
click at [322, 160] on link "Properties" at bounding box center [345, 154] width 68 height 35
select select "HIGHEST"
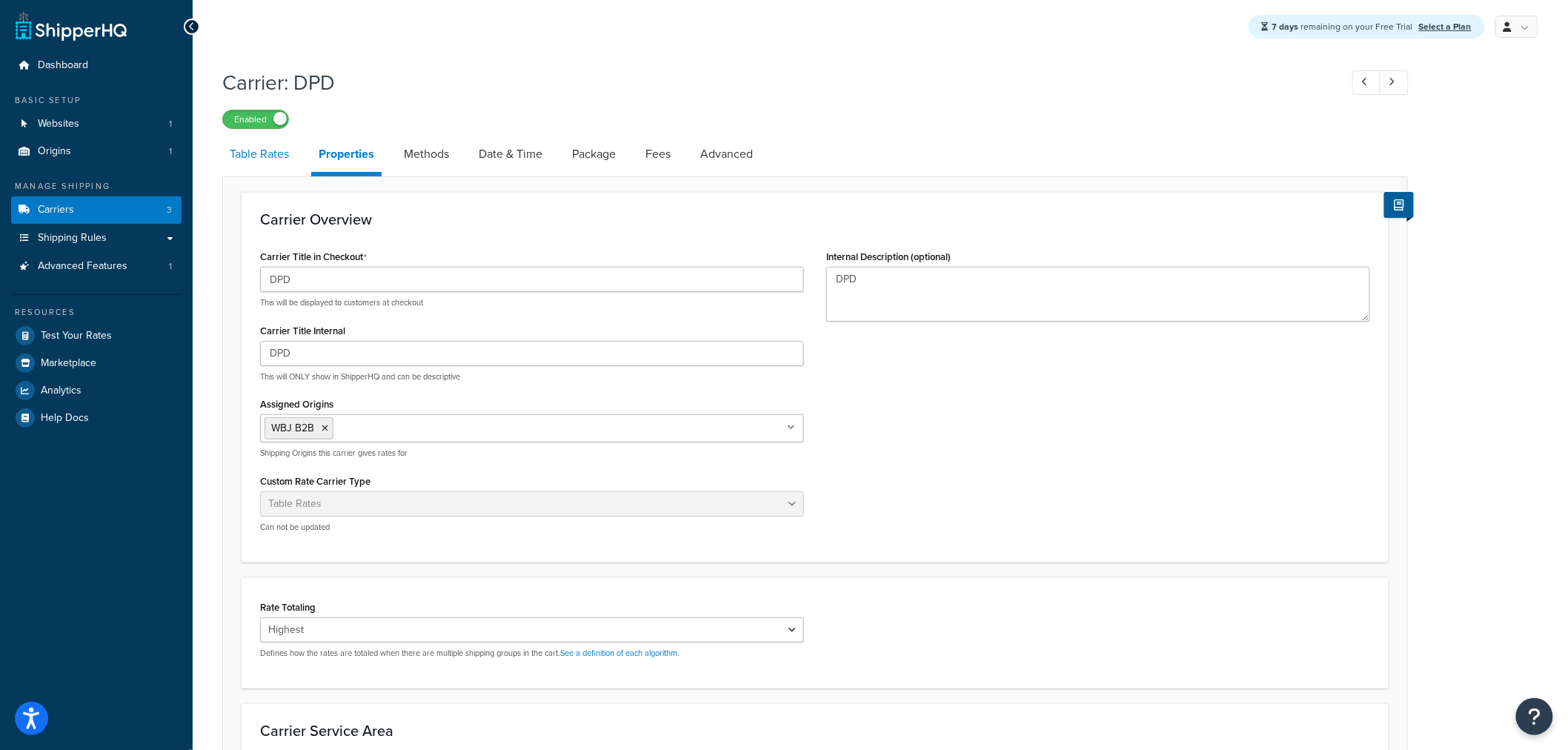
click at [276, 152] on link "Table Rates" at bounding box center [259, 154] width 74 height 35
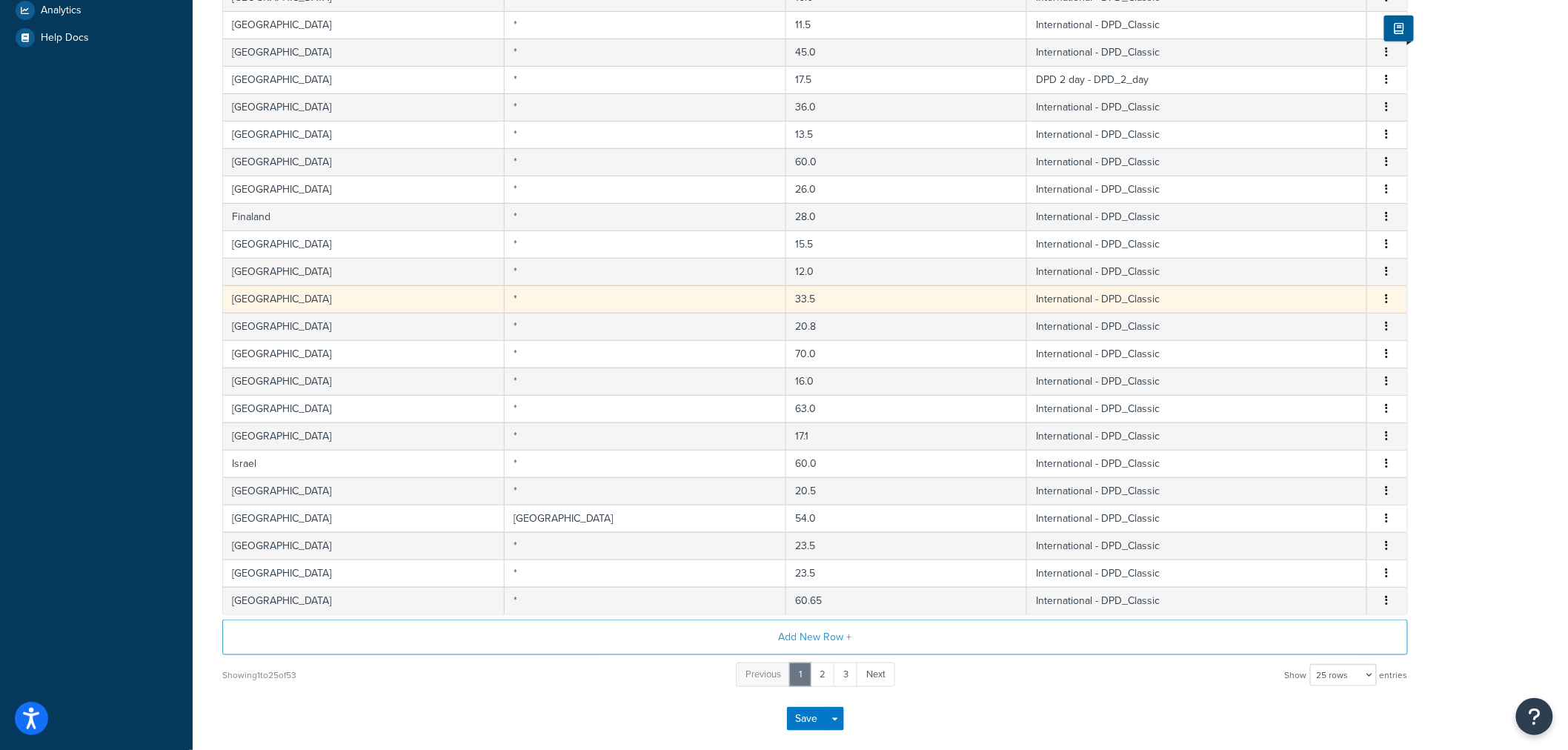
scroll to position [456, 0]
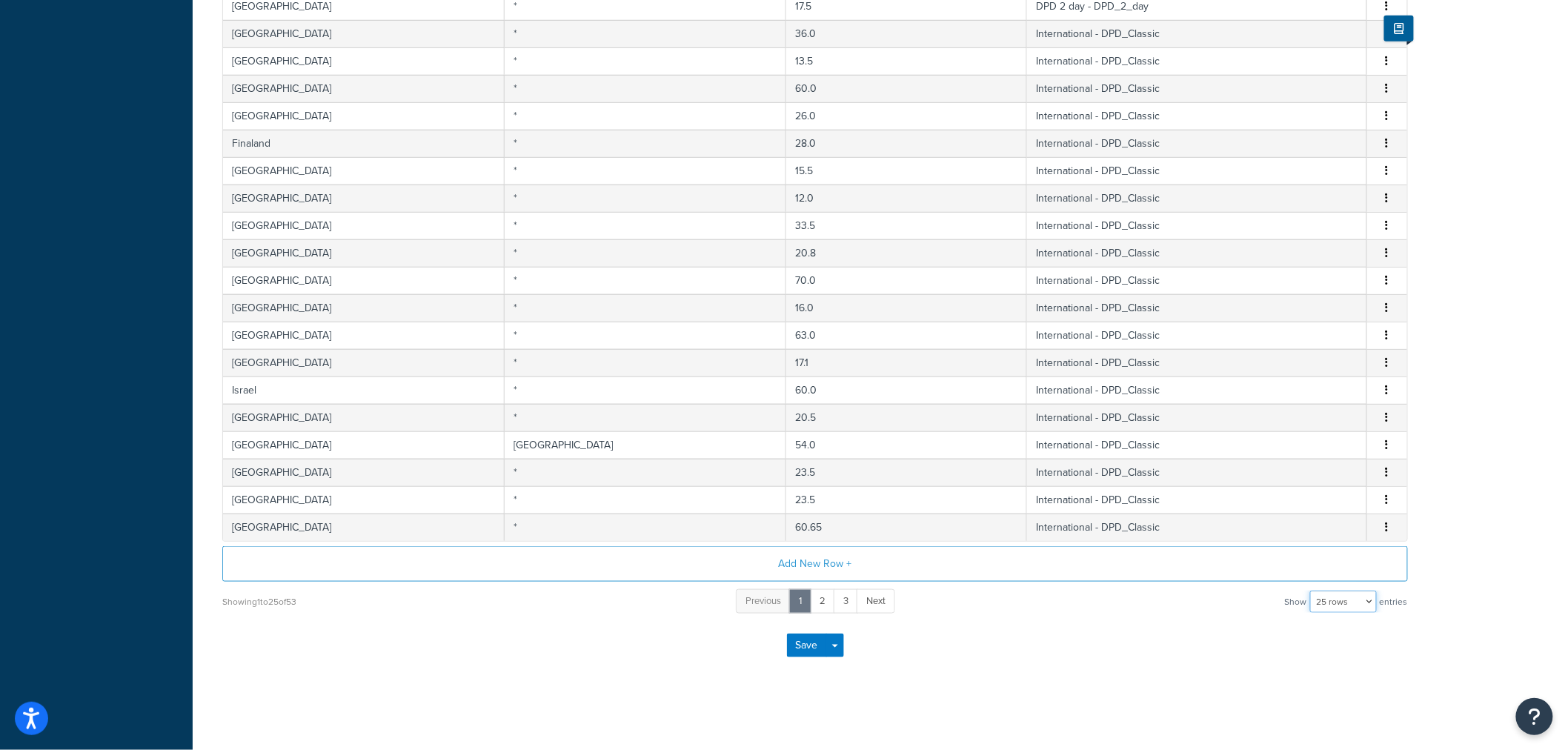
click at [1339, 599] on select "10 rows 15 rows 25 rows 50 rows 100 rows 1000 rows" at bounding box center [1344, 602] width 67 height 23
select select "1000"
click at [1311, 591] on select "10 rows 15 rows 25 rows 50 rows 100 rows 1000 rows" at bounding box center [1344, 602] width 67 height 23
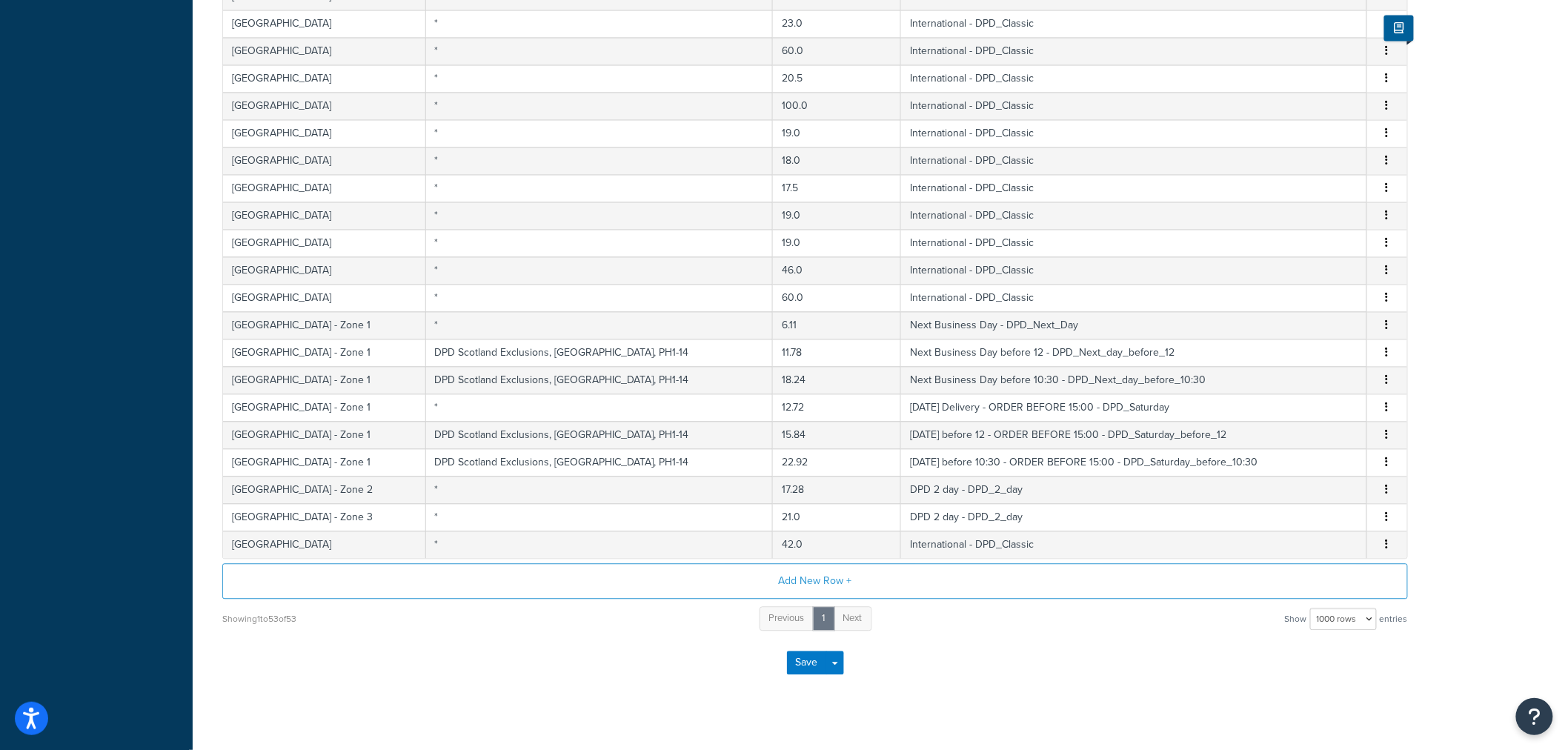
scroll to position [0, 0]
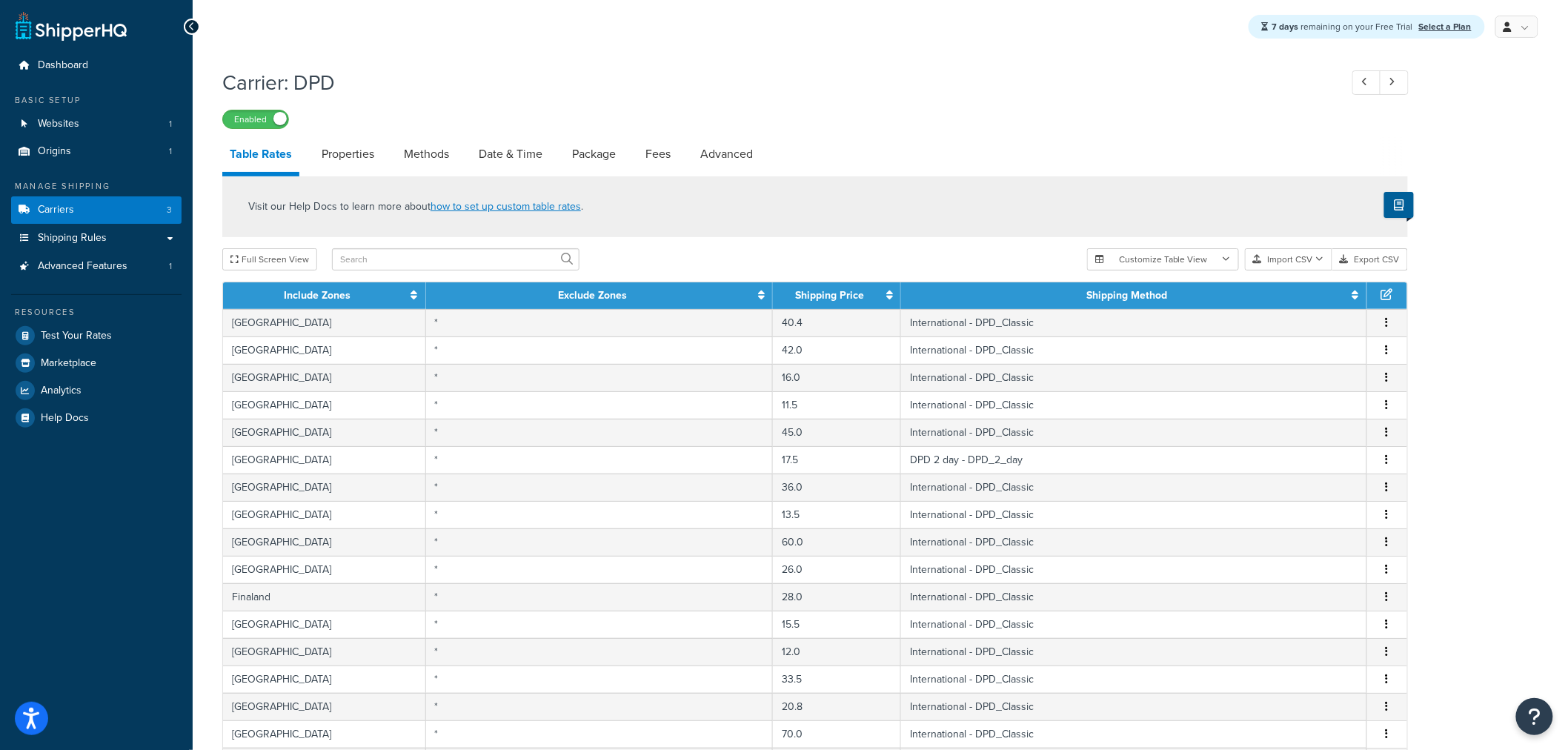
drag, startPoint x: 1080, startPoint y: 693, endPoint x: 757, endPoint y: 68, distance: 703.5
